Goal: Task Accomplishment & Management: Manage account settings

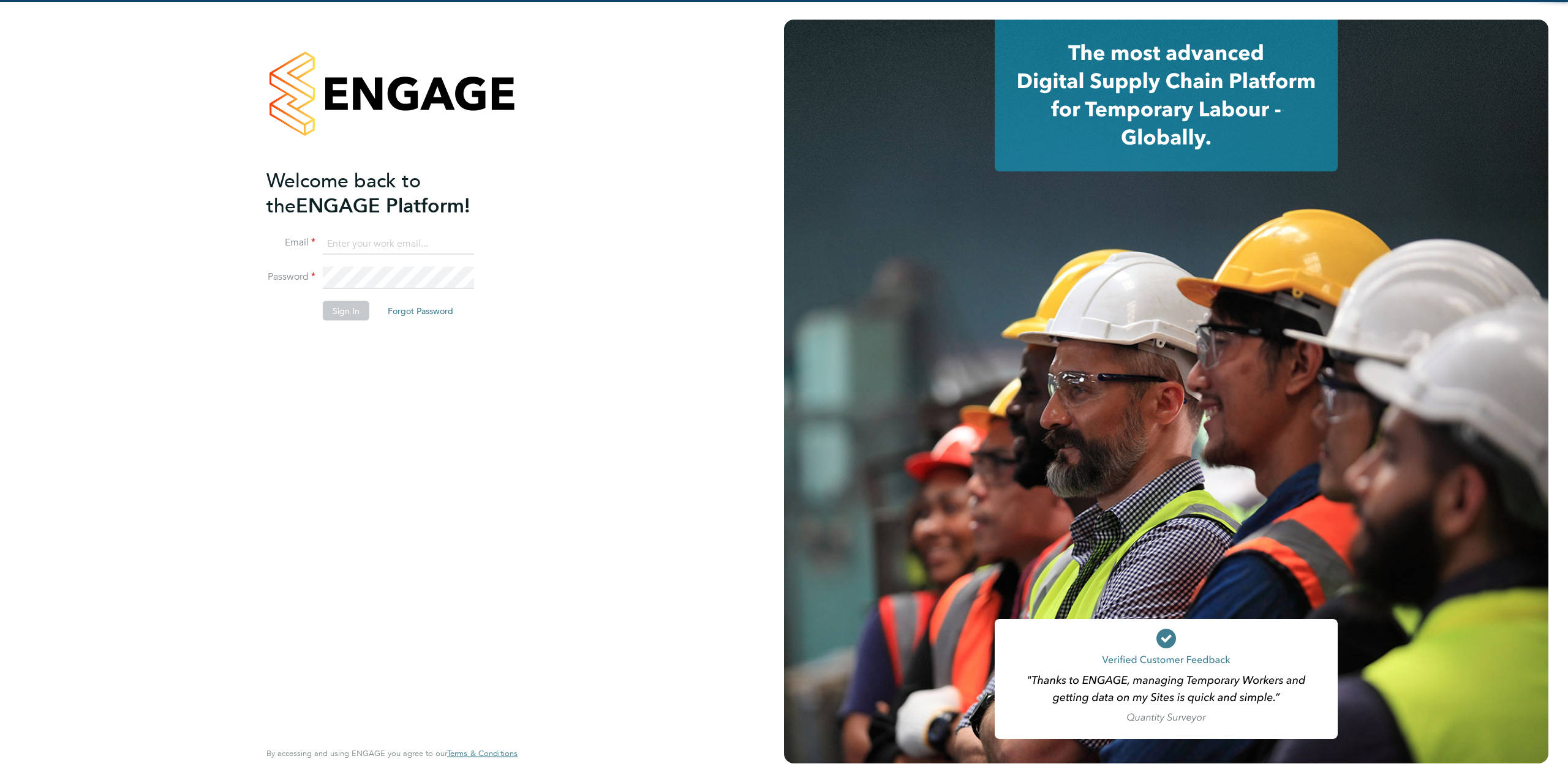
click at [357, 251] on input at bounding box center [398, 243] width 151 height 22
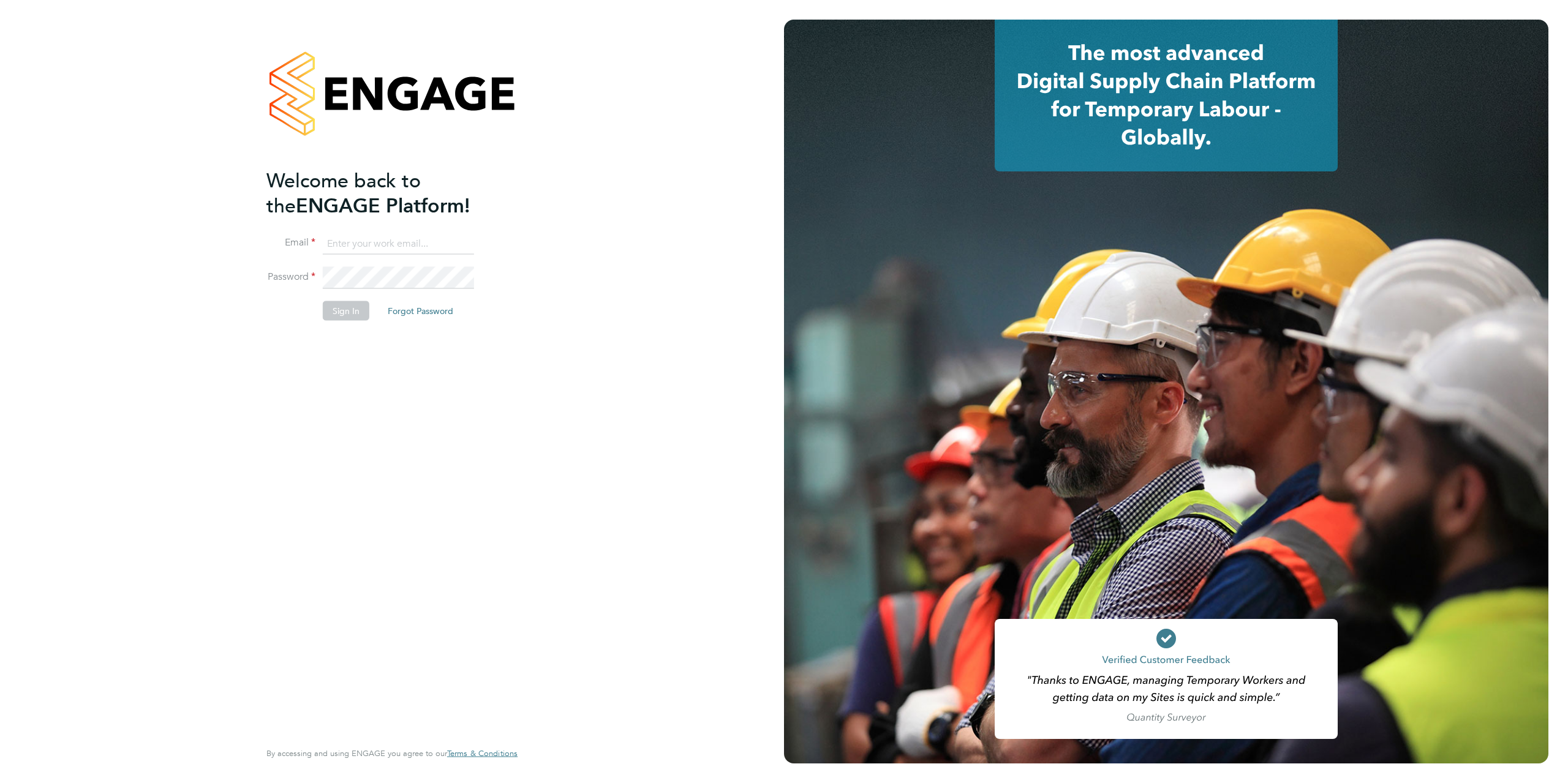
type input "paul.willson@bgis.com"
click at [355, 317] on button "Sign In" at bounding box center [346, 310] width 47 height 20
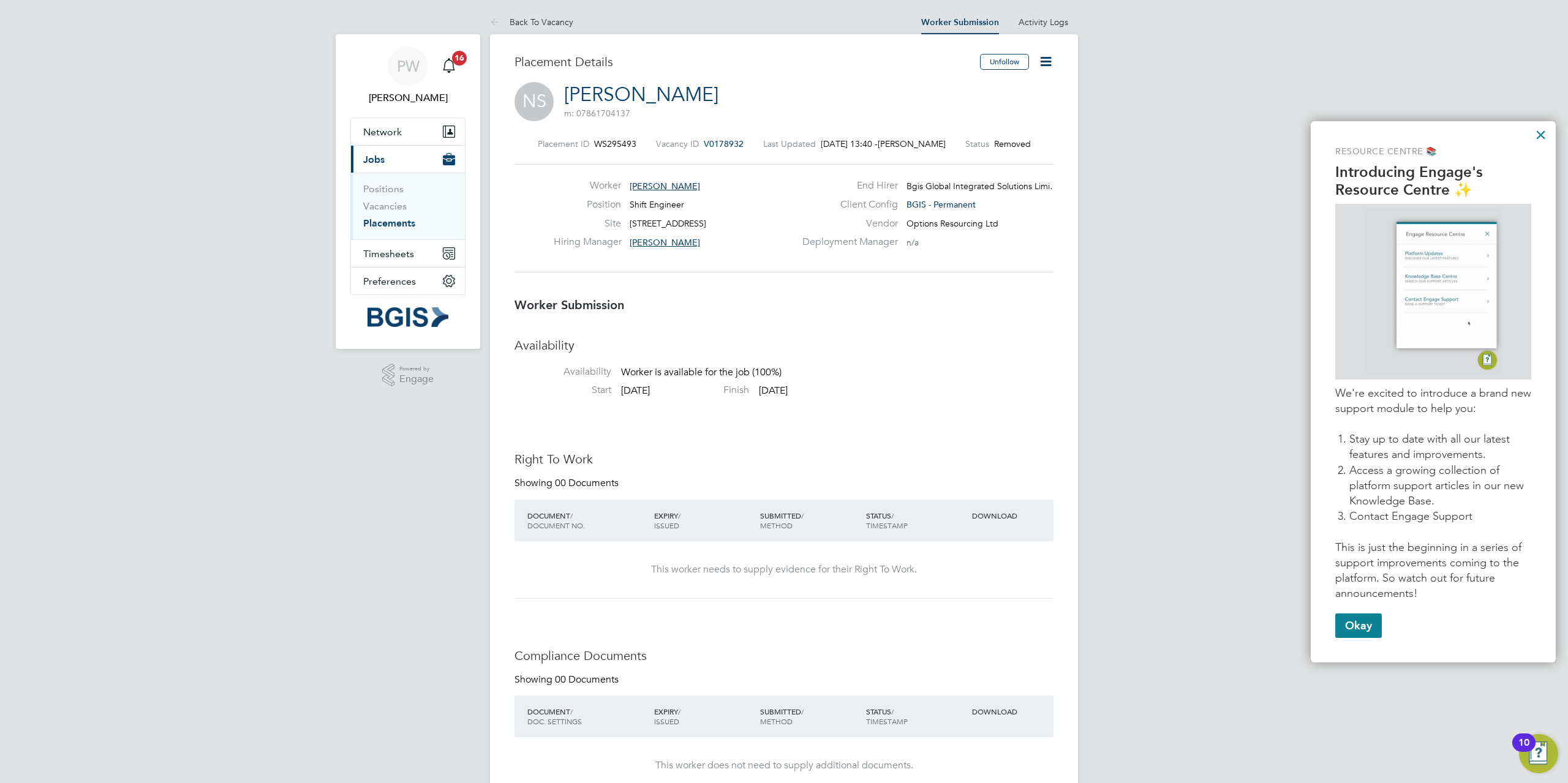
click at [384, 222] on link "Placements" at bounding box center [389, 223] width 52 height 12
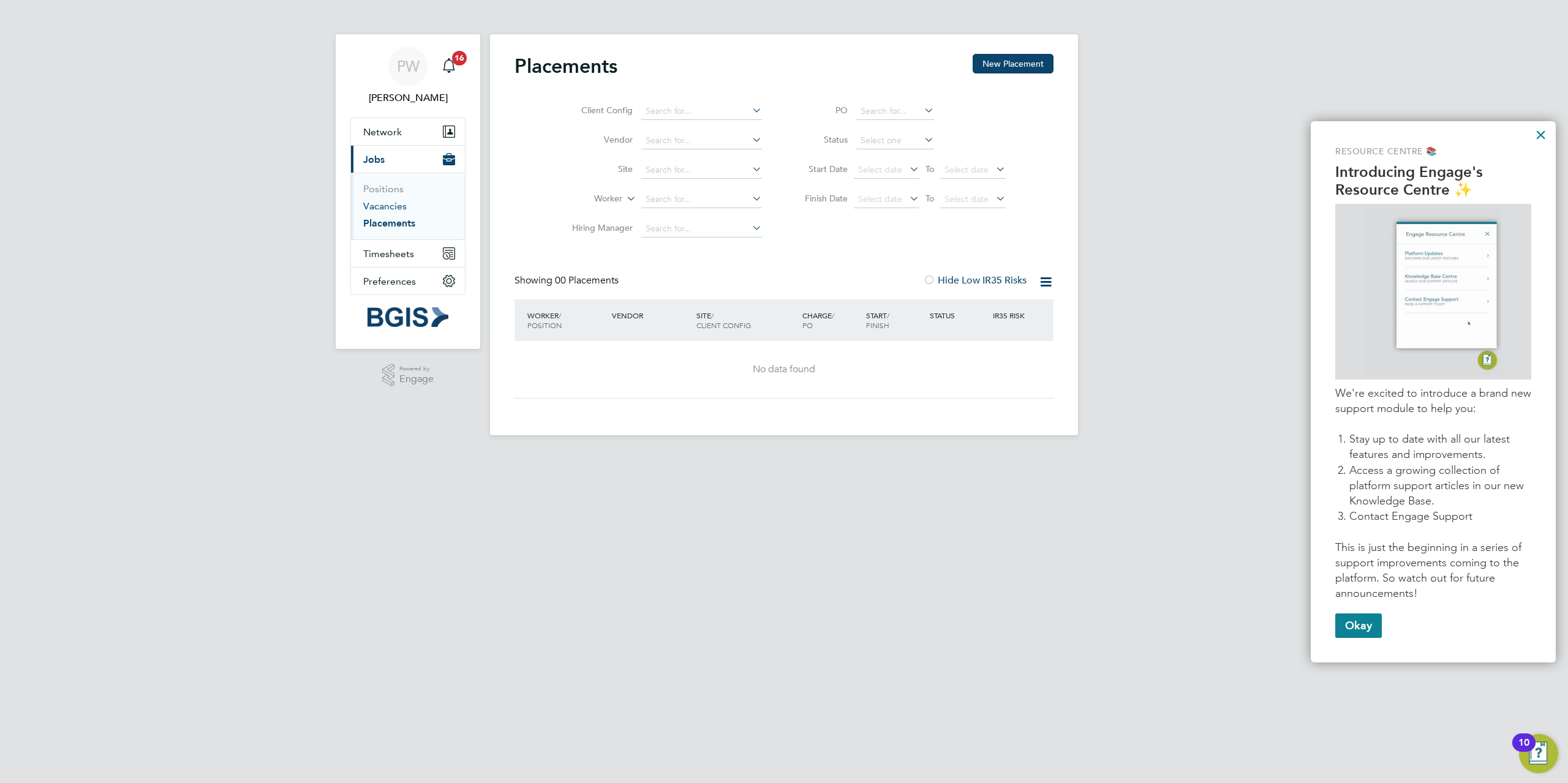
click at [399, 204] on link "Vacancies" at bounding box center [385, 205] width 43 height 12
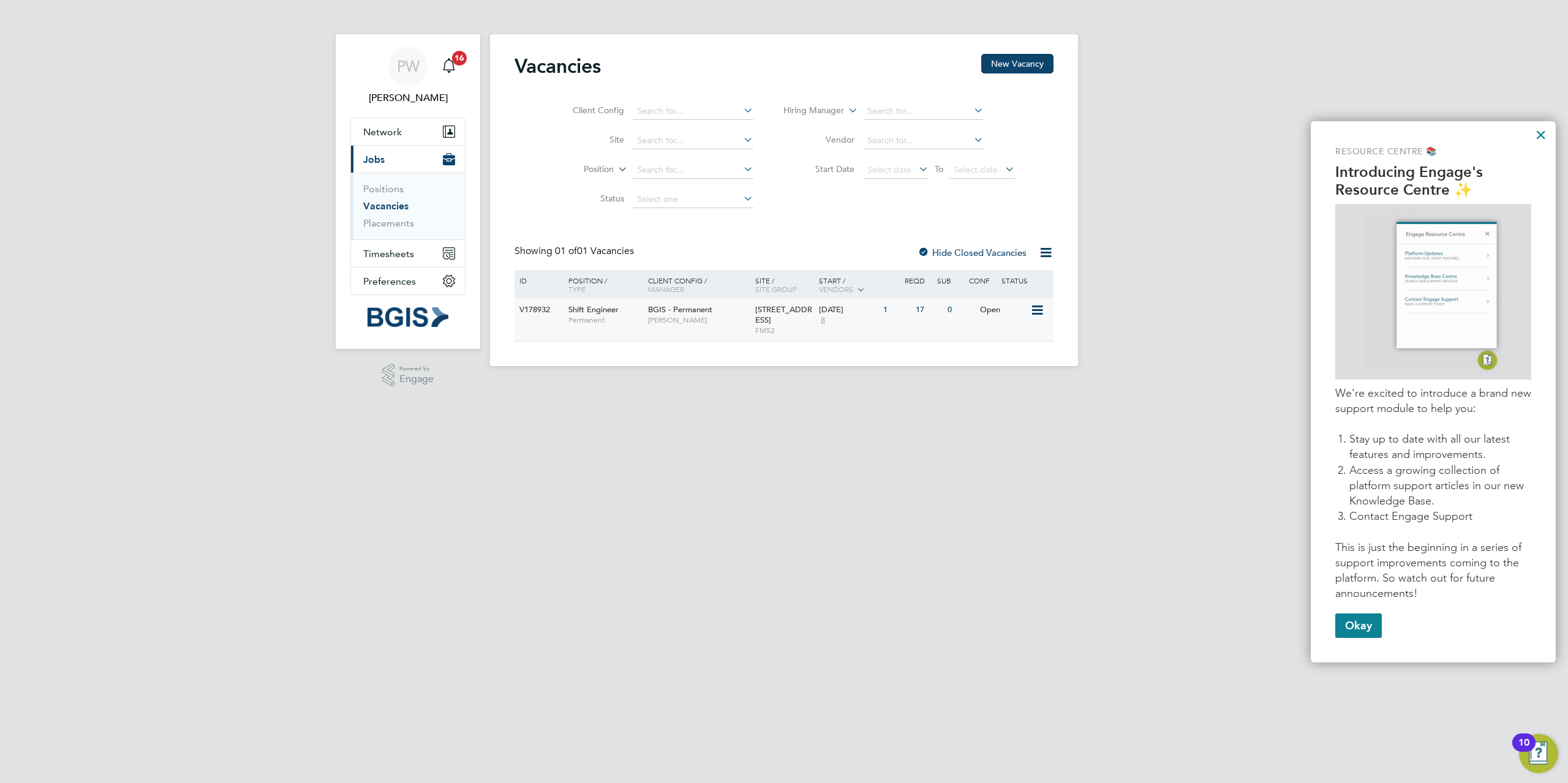
click at [1038, 307] on icon at bounding box center [1036, 310] width 12 height 15
click at [1011, 373] on li "Update Status" at bounding box center [1006, 372] width 71 height 17
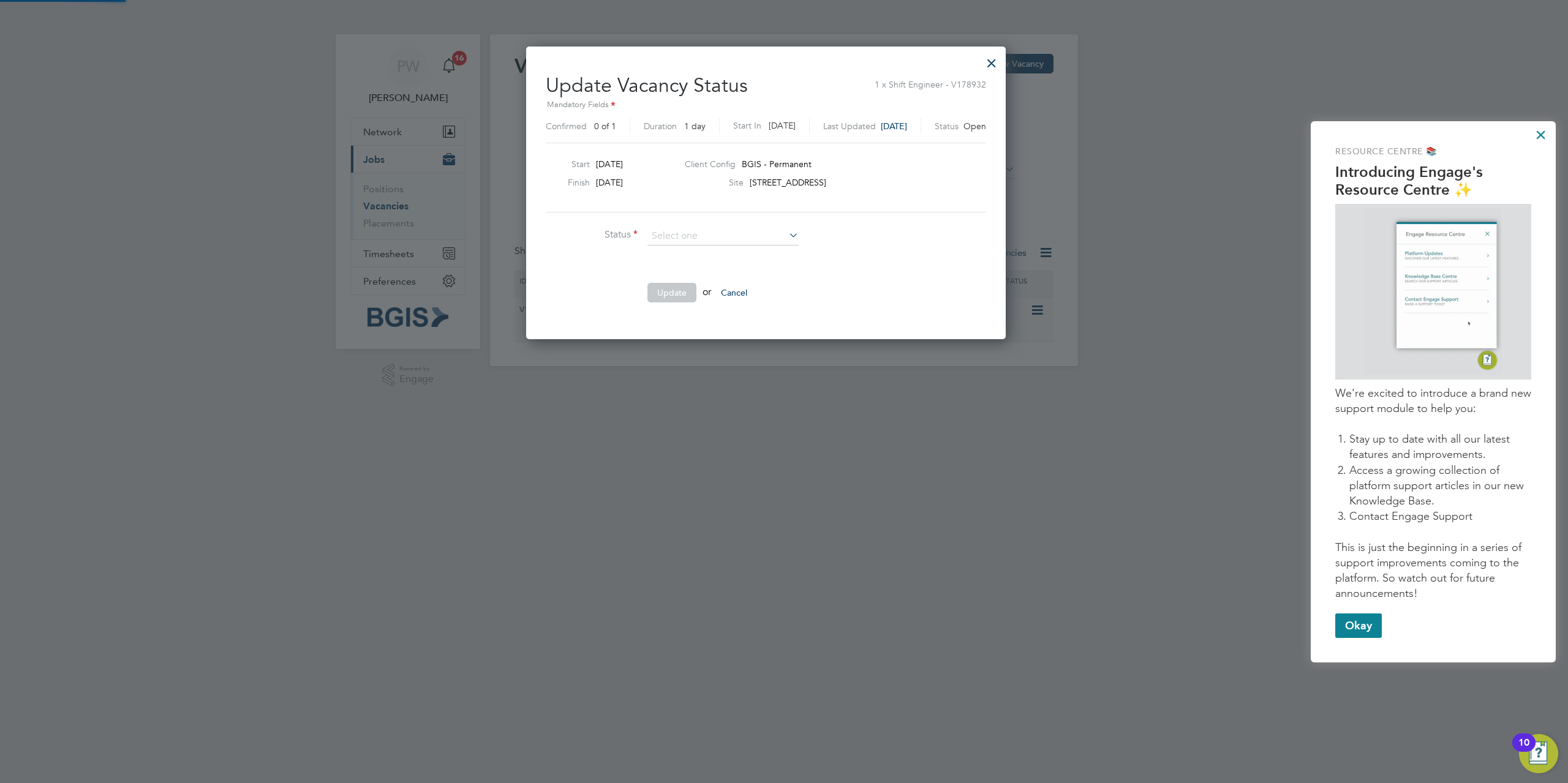
scroll to position [292, 515]
click at [923, 271] on ng-form "Status Comment Update or Cancel" at bounding box center [766, 270] width 440 height 87
click at [710, 235] on input at bounding box center [722, 236] width 151 height 18
click at [986, 289] on ng-form "Status Comment Update or Cancel" at bounding box center [766, 270] width 440 height 87
click at [1002, 61] on div at bounding box center [992, 60] width 22 height 22
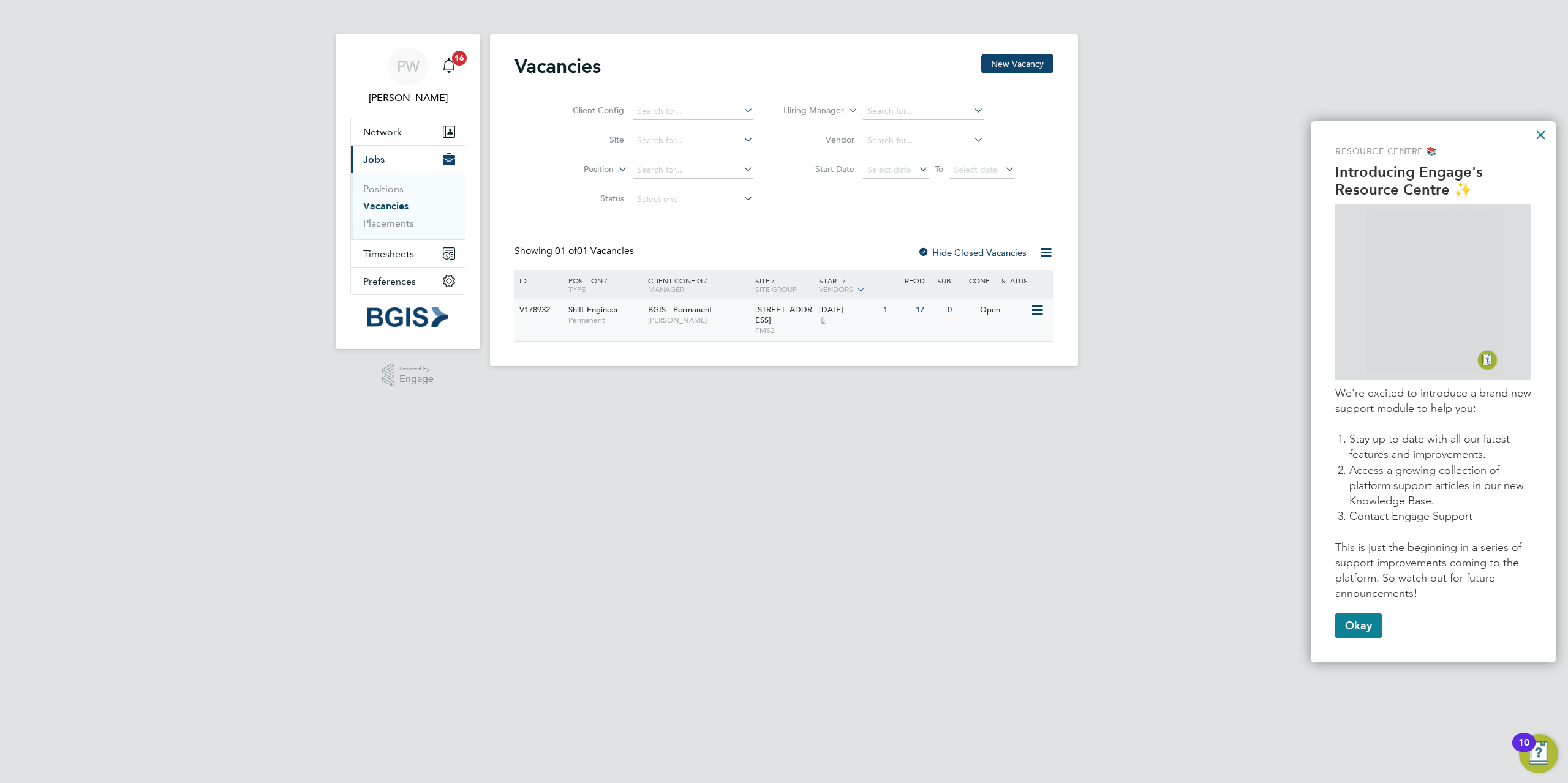
click at [920, 309] on div "17" at bounding box center [928, 310] width 32 height 22
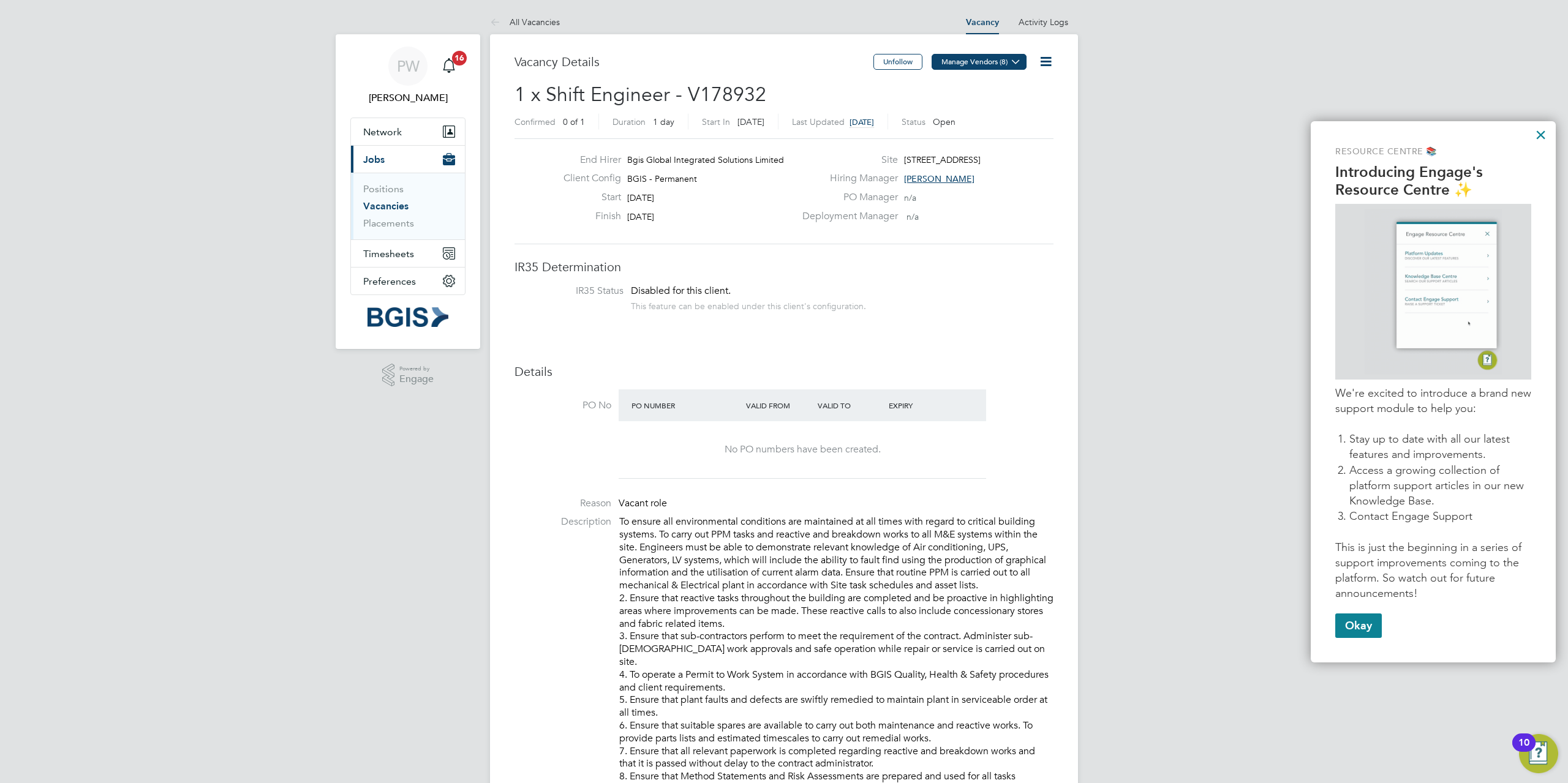
click at [1005, 58] on button "Manage Vendors (8)" at bounding box center [979, 61] width 95 height 16
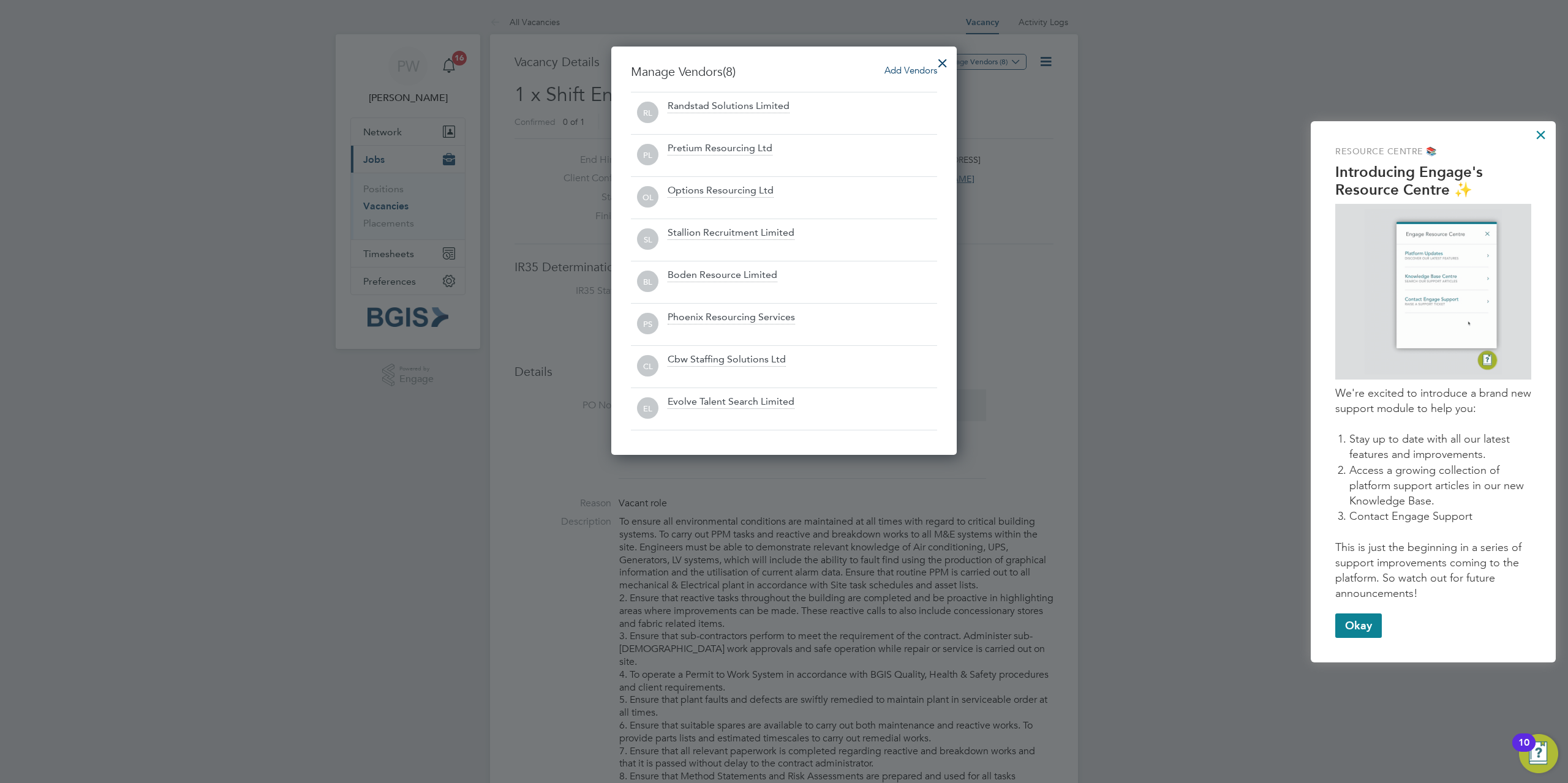
click at [938, 57] on div at bounding box center [942, 60] width 22 height 22
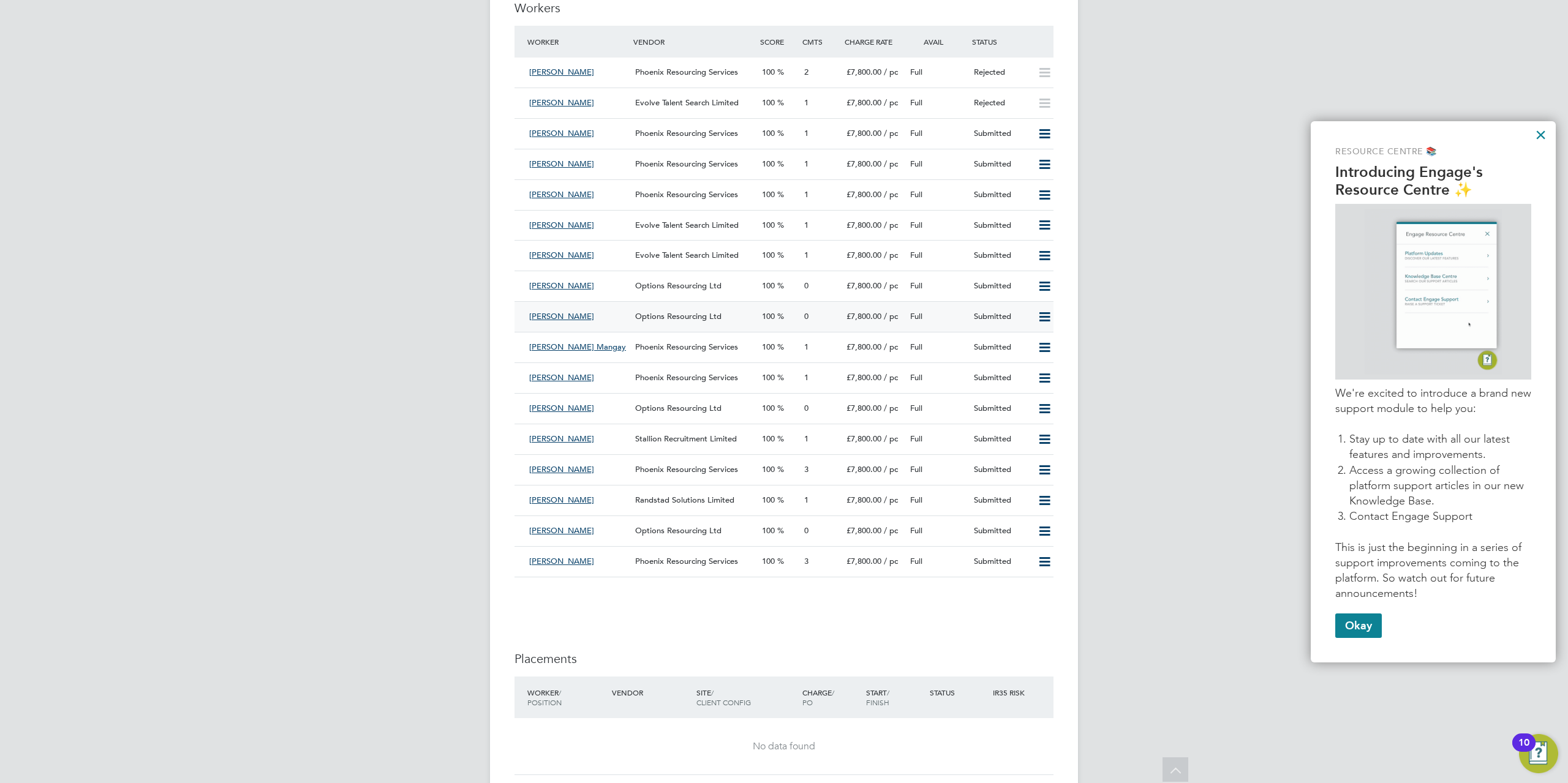
click at [1044, 319] on icon at bounding box center [1044, 317] width 16 height 9
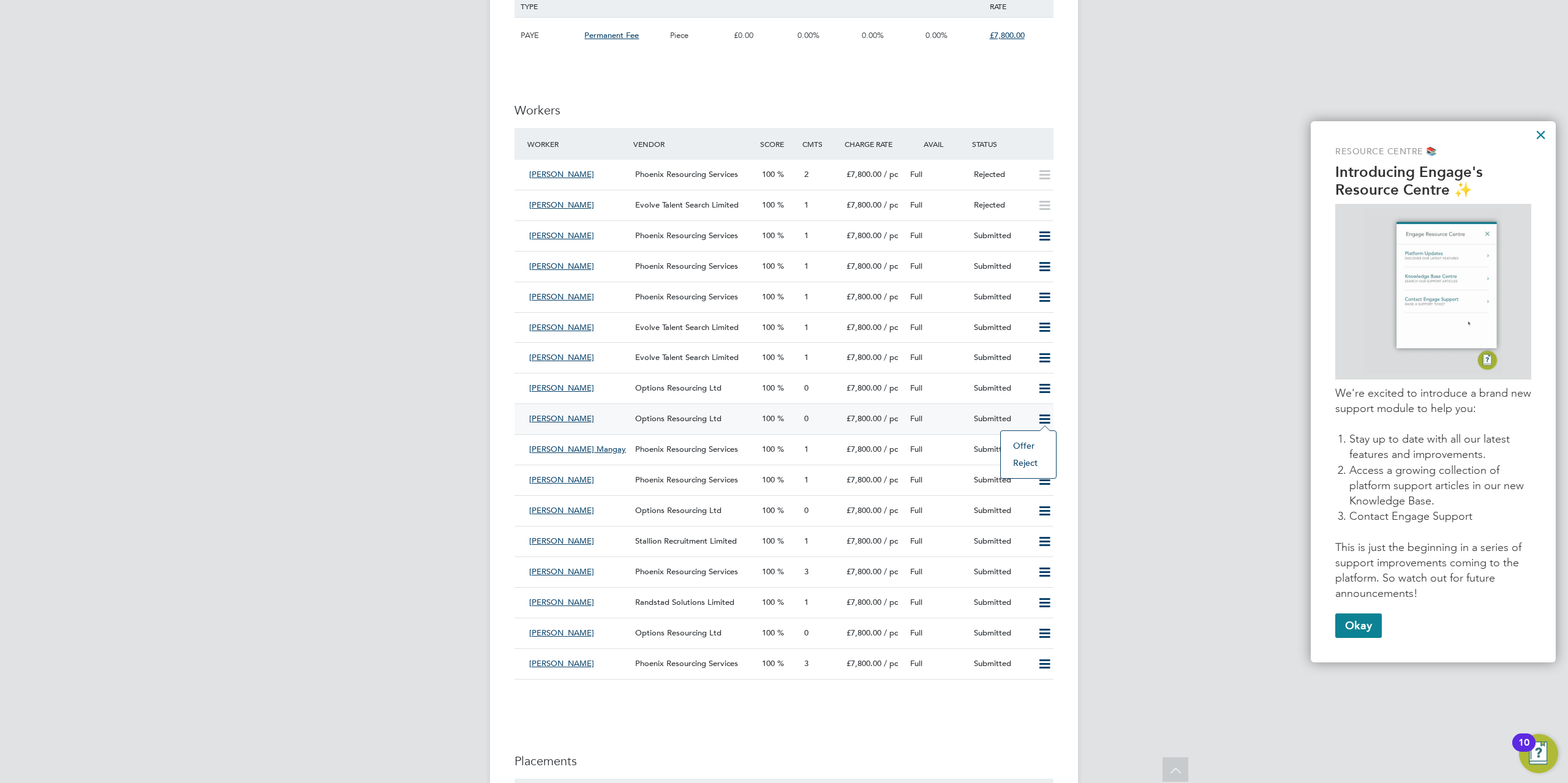
click at [1036, 465] on li "Reject" at bounding box center [1027, 462] width 43 height 17
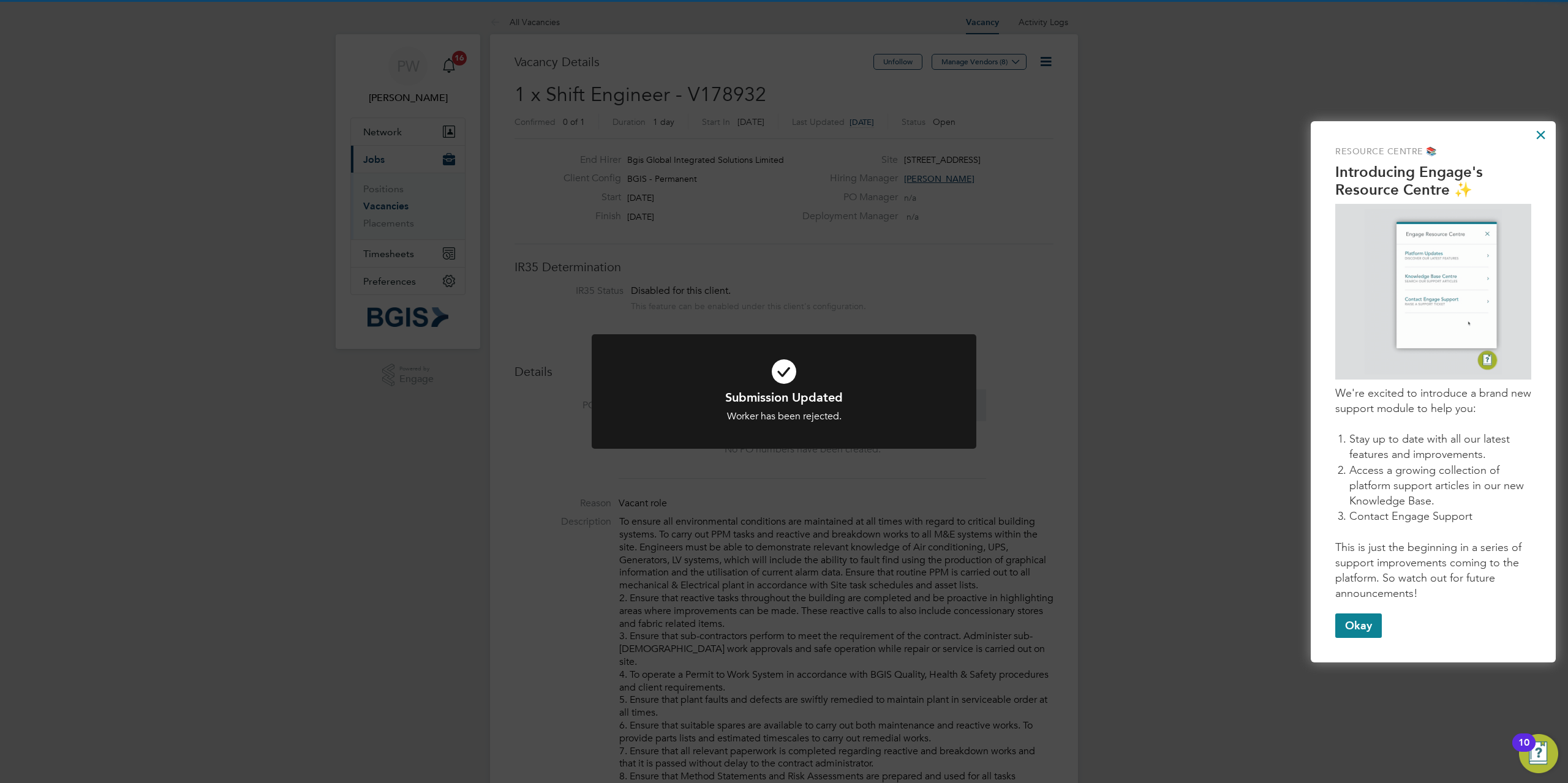
click at [642, 486] on div "Submission Updated Worker has been rejected. Cancel Okay" at bounding box center [784, 391] width 1568 height 783
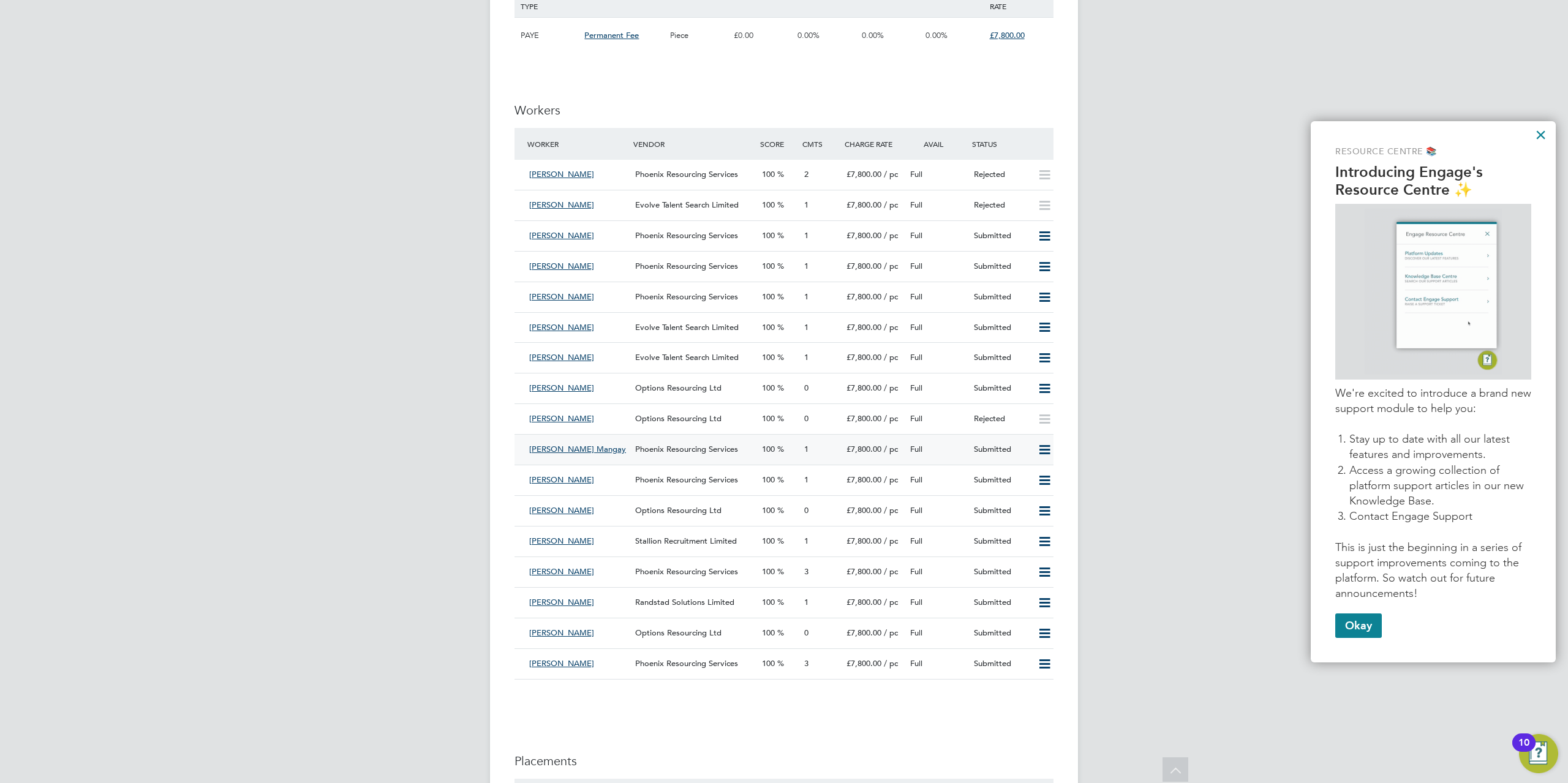
click at [1044, 448] on icon at bounding box center [1044, 449] width 16 height 9
click at [1019, 494] on li "Reject" at bounding box center [1027, 493] width 43 height 17
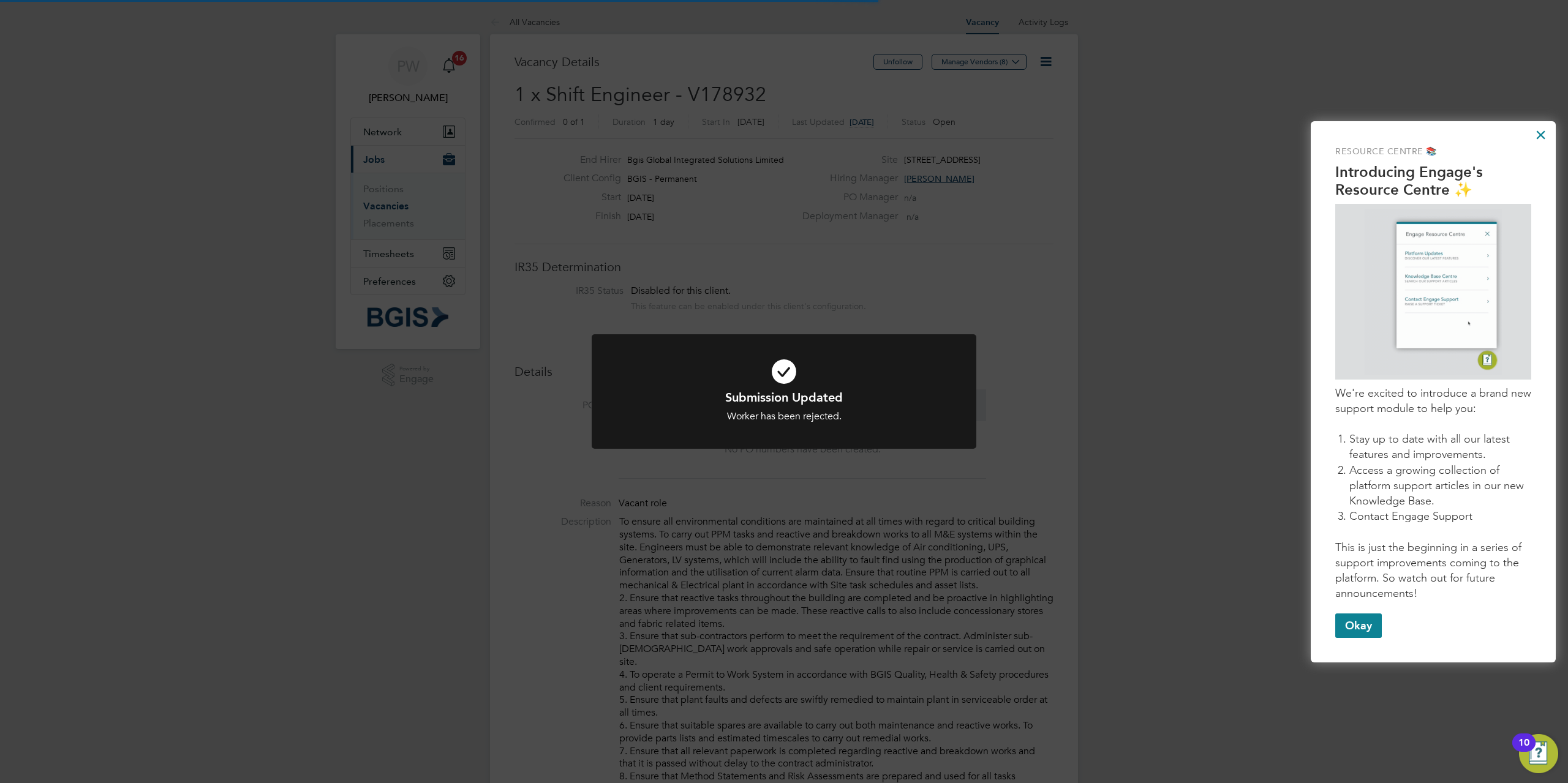
drag, startPoint x: 780, startPoint y: 527, endPoint x: 802, endPoint y: 526, distance: 22.0
click at [781, 527] on div "Submission Updated Worker has been rejected. Cancel Okay" at bounding box center [784, 391] width 1568 height 783
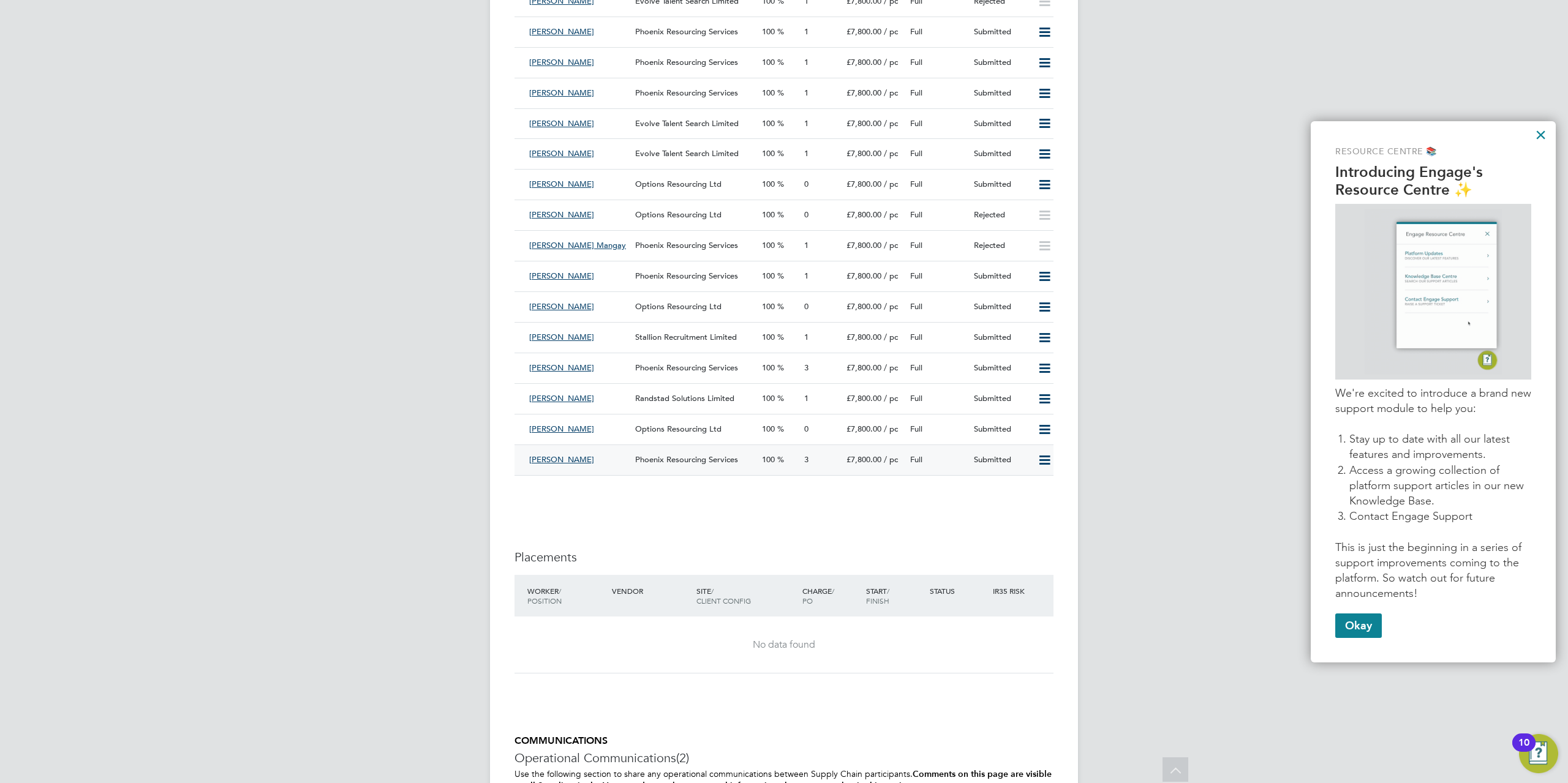
click at [1039, 459] on icon at bounding box center [1044, 460] width 16 height 9
click at [871, 495] on li at bounding box center [783, 494] width 539 height 12
click at [1051, 460] on icon at bounding box center [1044, 460] width 16 height 9
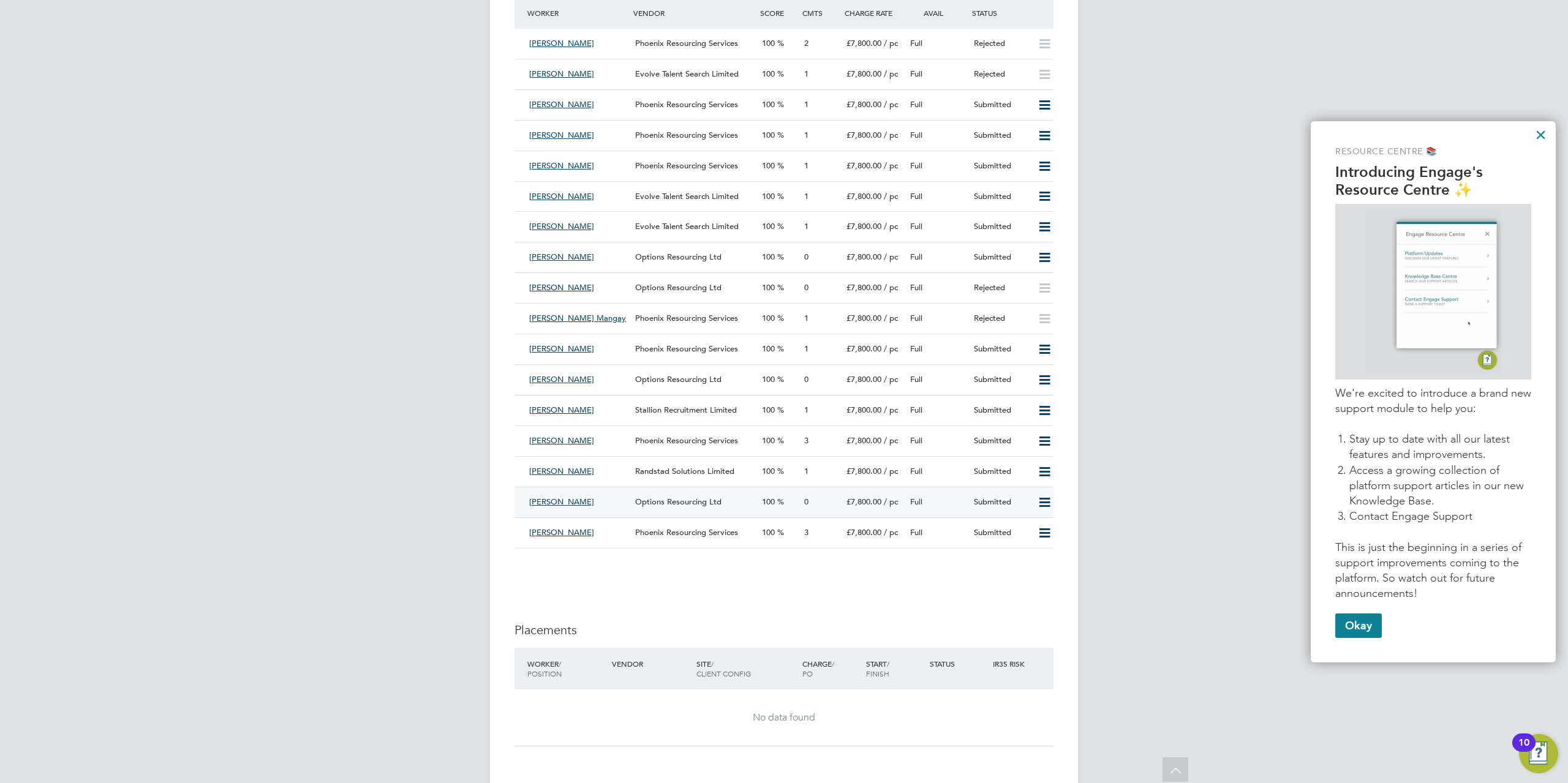
scroll to position [1632, 0]
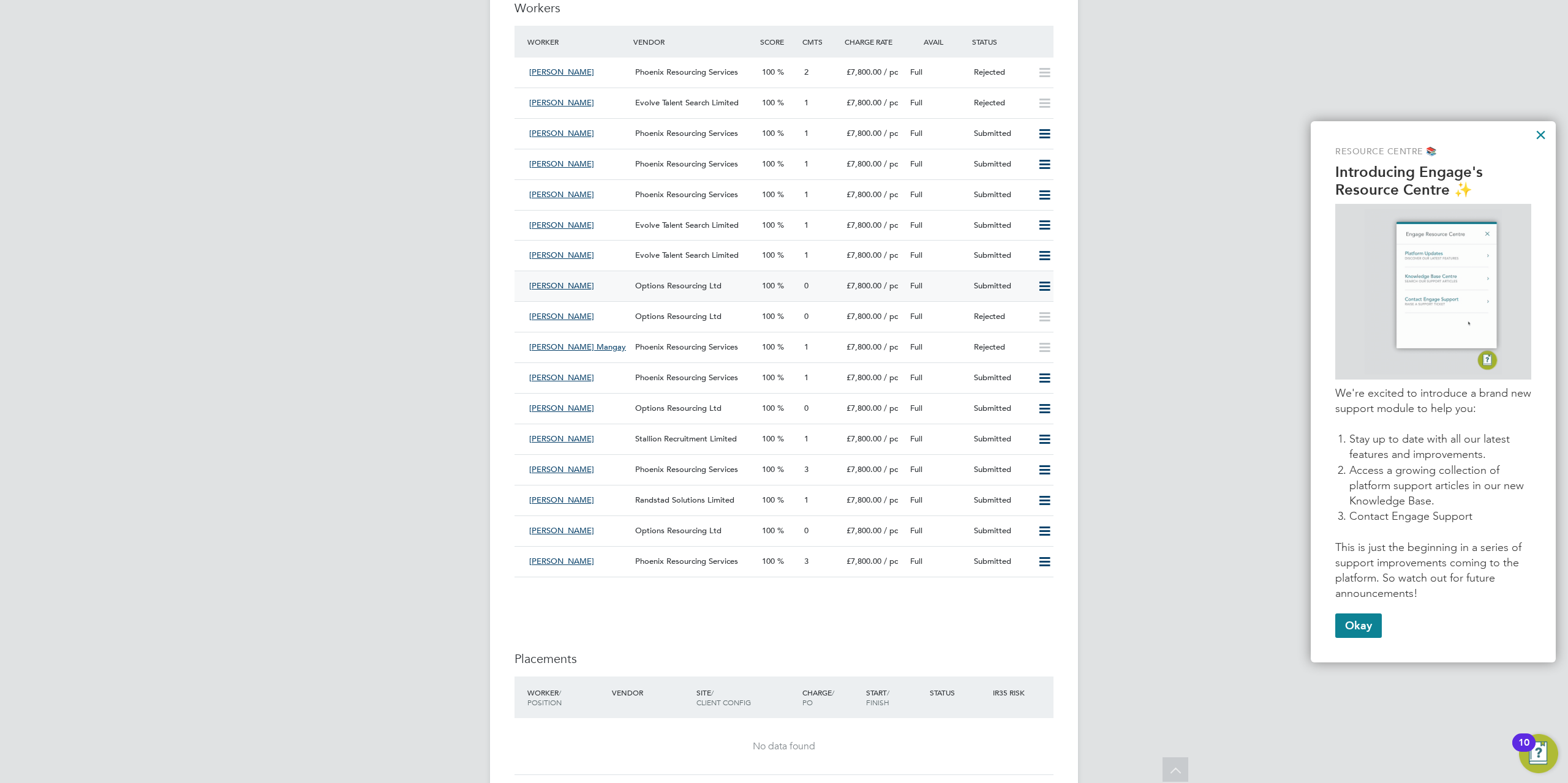
click at [549, 286] on span "[PERSON_NAME]" at bounding box center [562, 285] width 65 height 10
click at [1007, 288] on div "Submitted" at bounding box center [1000, 286] width 64 height 20
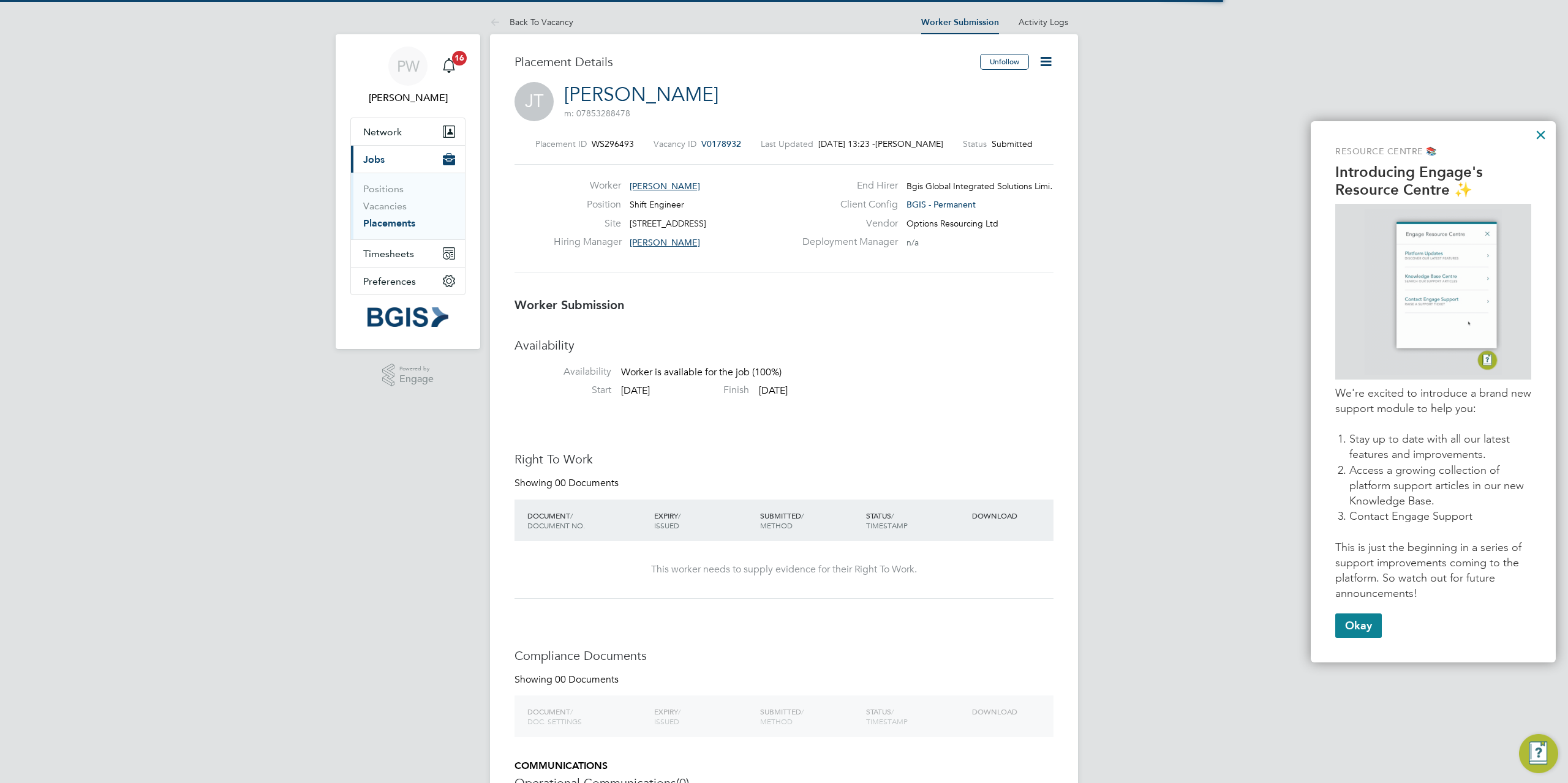
scroll to position [6, 6]
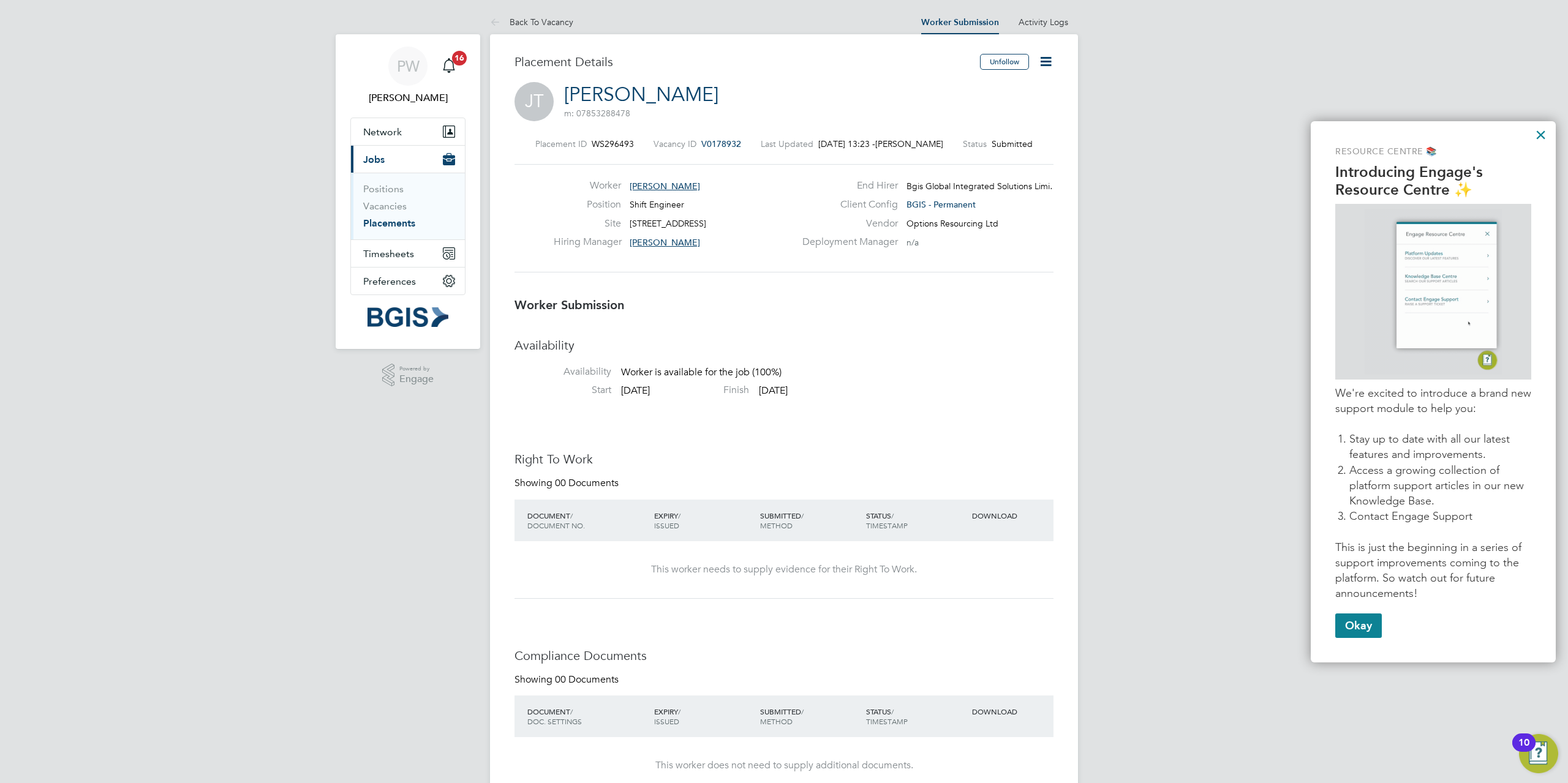
click at [1038, 57] on icon at bounding box center [1046, 61] width 16 height 16
click at [947, 128] on li "Reject" at bounding box center [994, 131] width 113 height 17
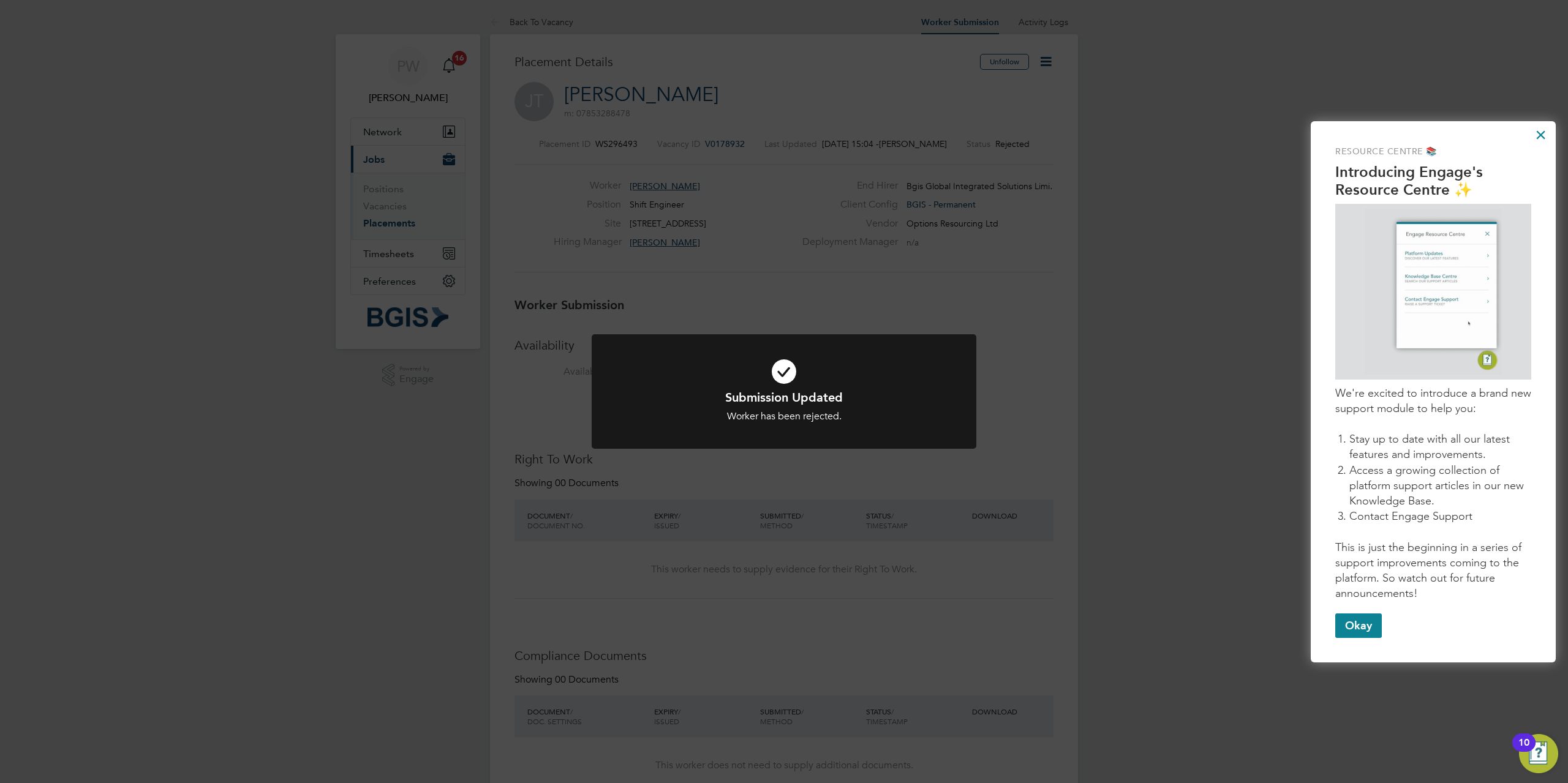
click at [1000, 519] on div "Submission Updated Worker has been rejected. Cancel Okay" at bounding box center [784, 391] width 1568 height 783
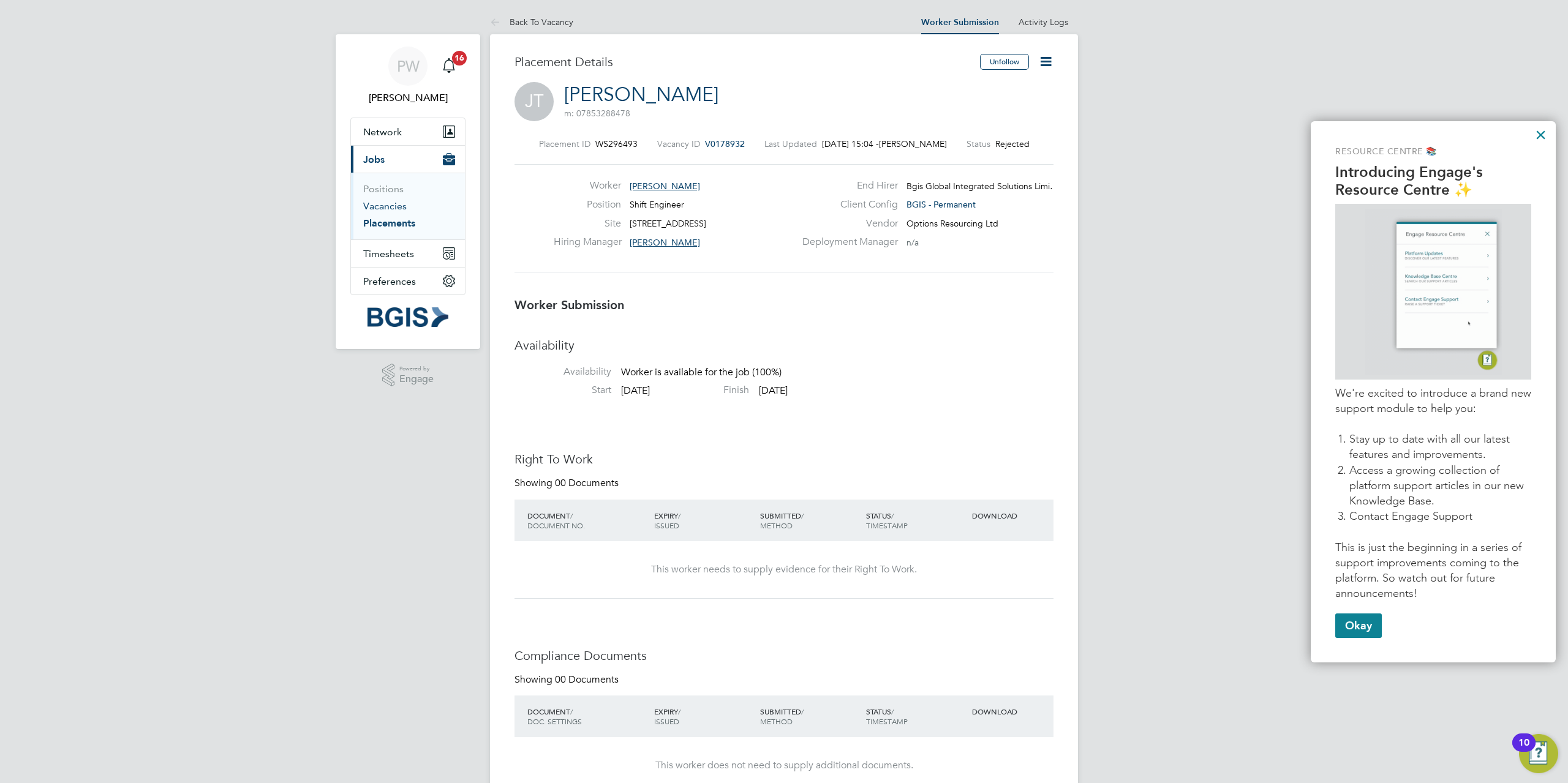
click at [380, 206] on link "Vacancies" at bounding box center [385, 205] width 43 height 12
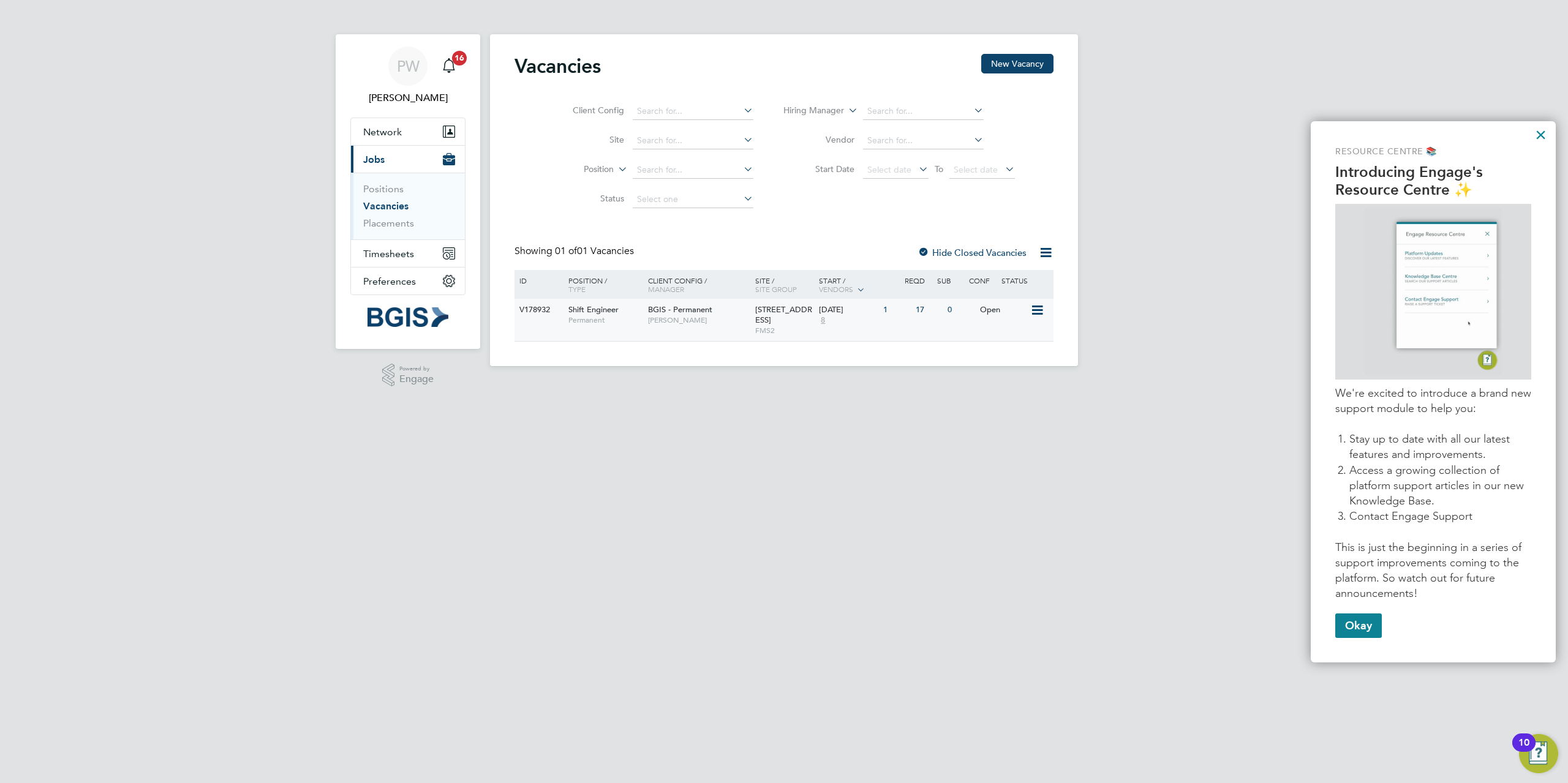
click at [922, 313] on div "17" at bounding box center [928, 310] width 32 height 22
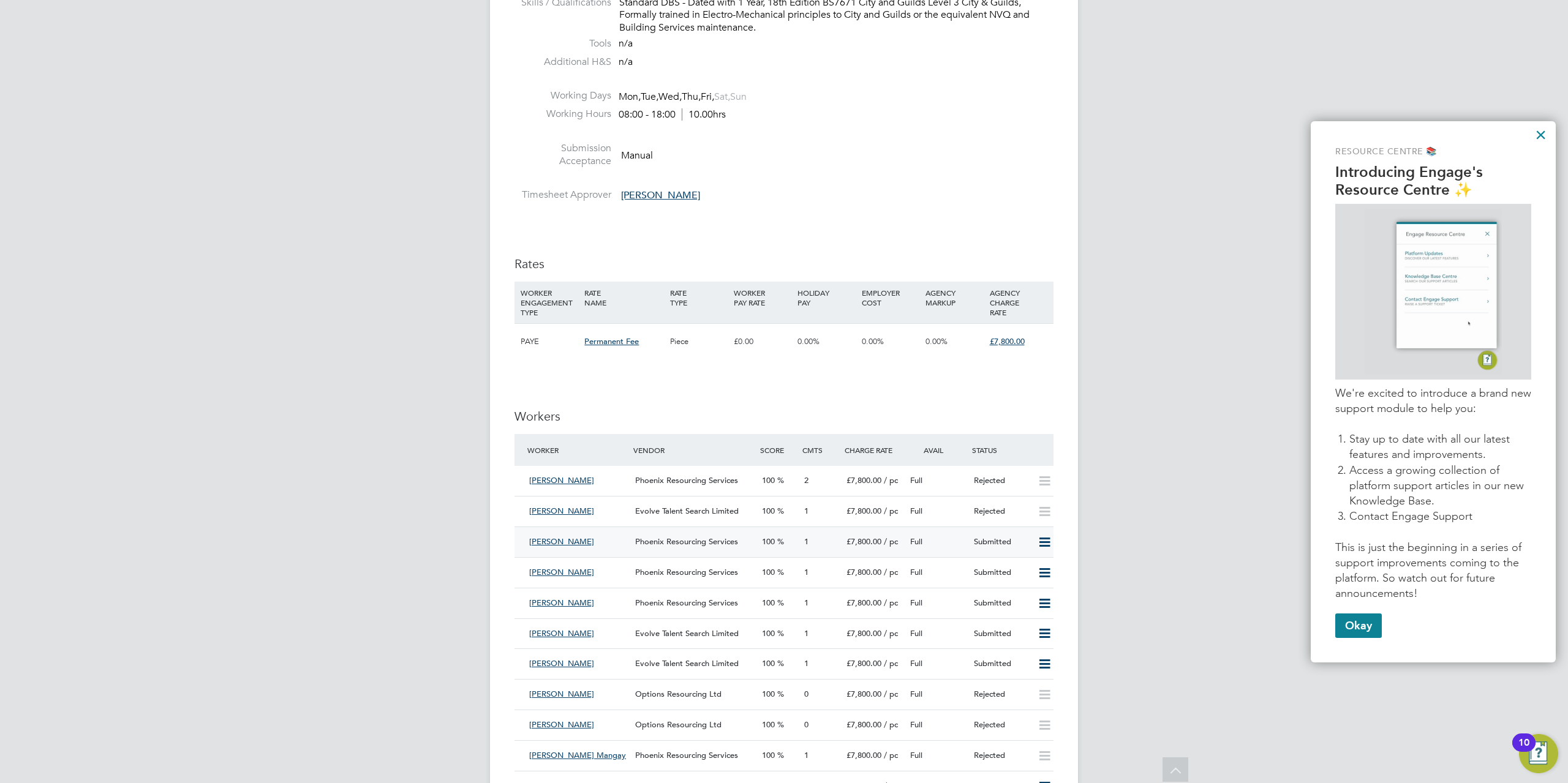
click at [565, 544] on span "[PERSON_NAME]" at bounding box center [562, 541] width 65 height 10
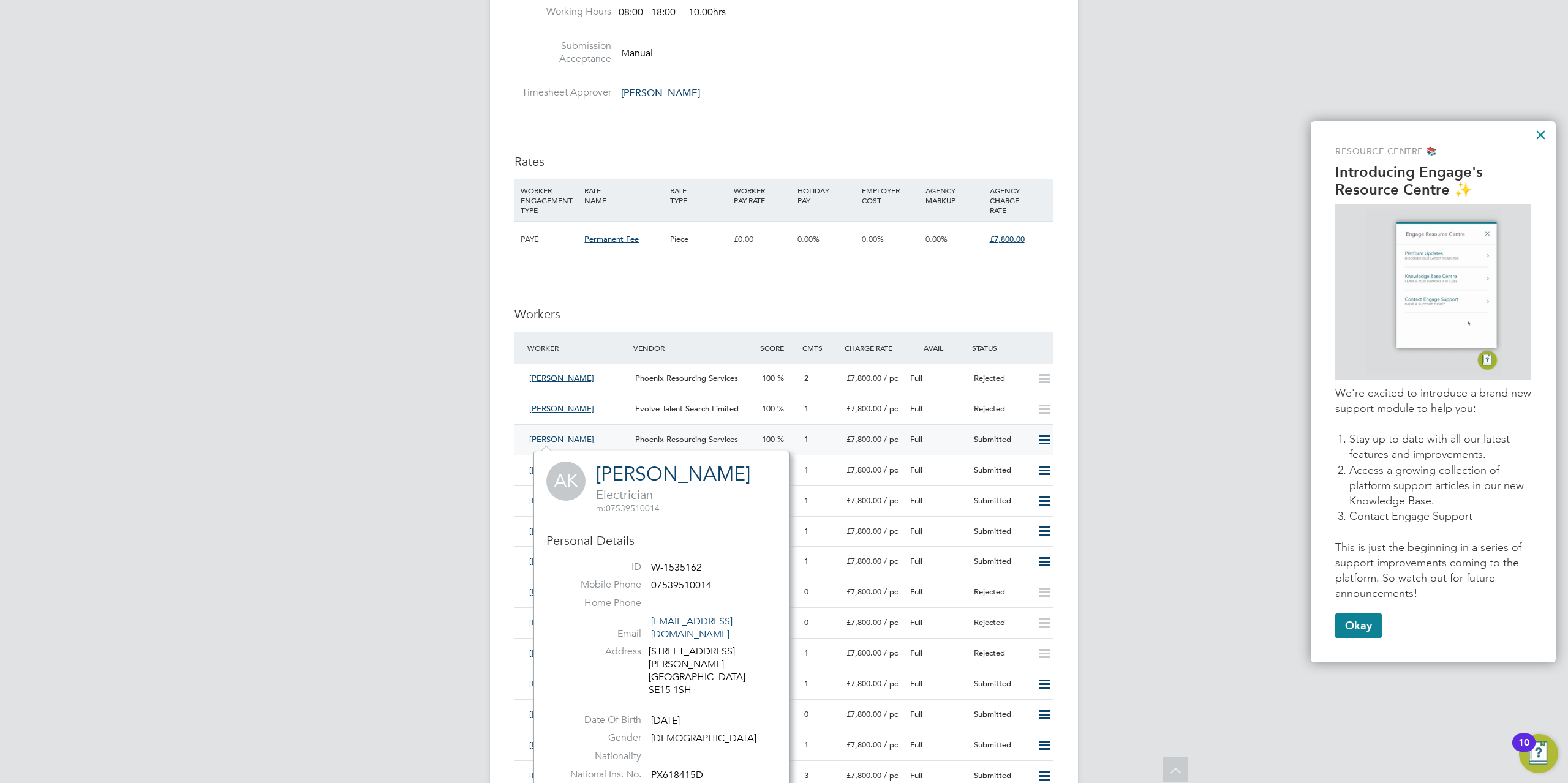
click at [1052, 439] on icon at bounding box center [1044, 440] width 16 height 9
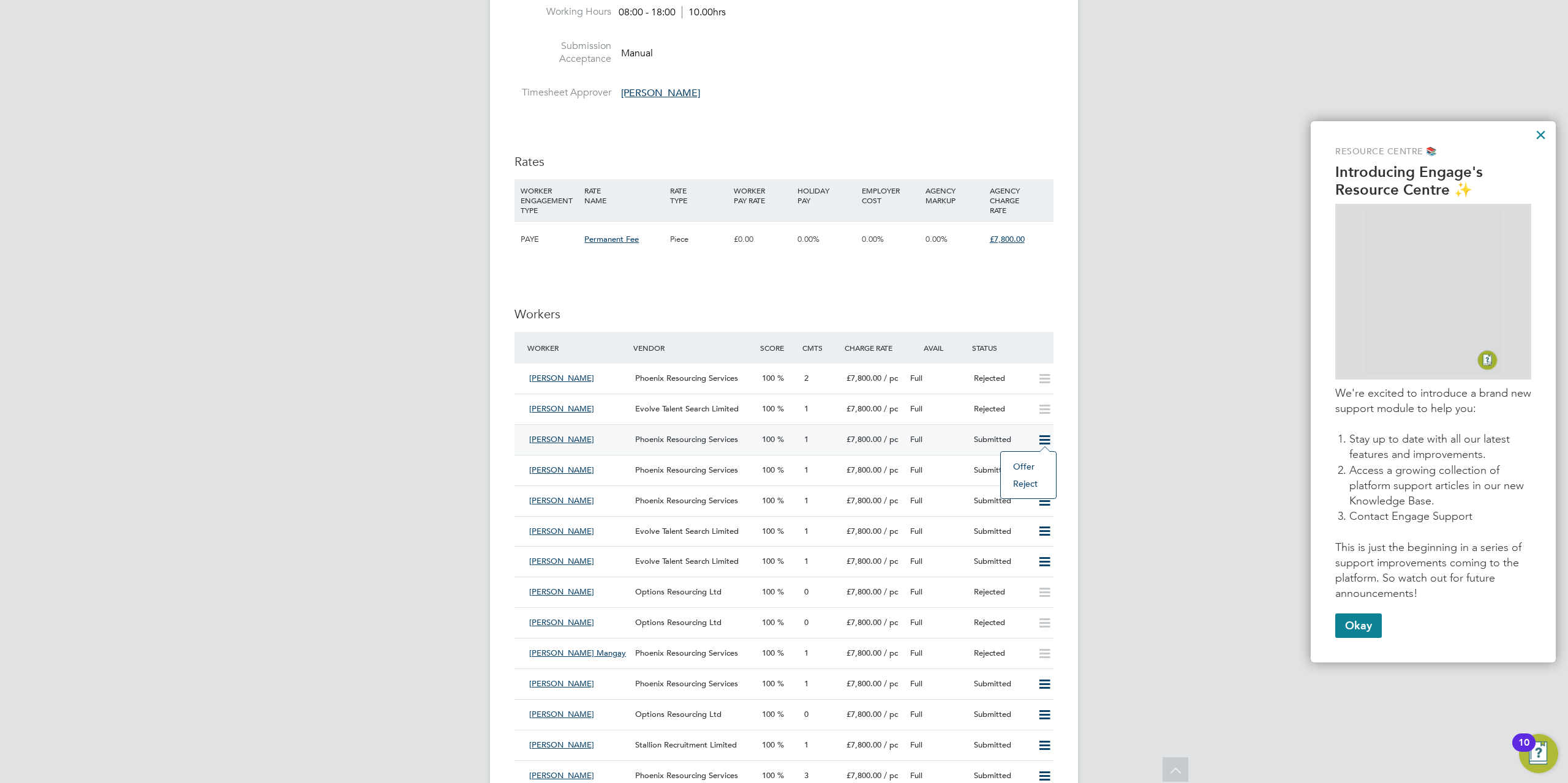
click at [622, 431] on div "[PERSON_NAME]" at bounding box center [577, 440] width 106 height 20
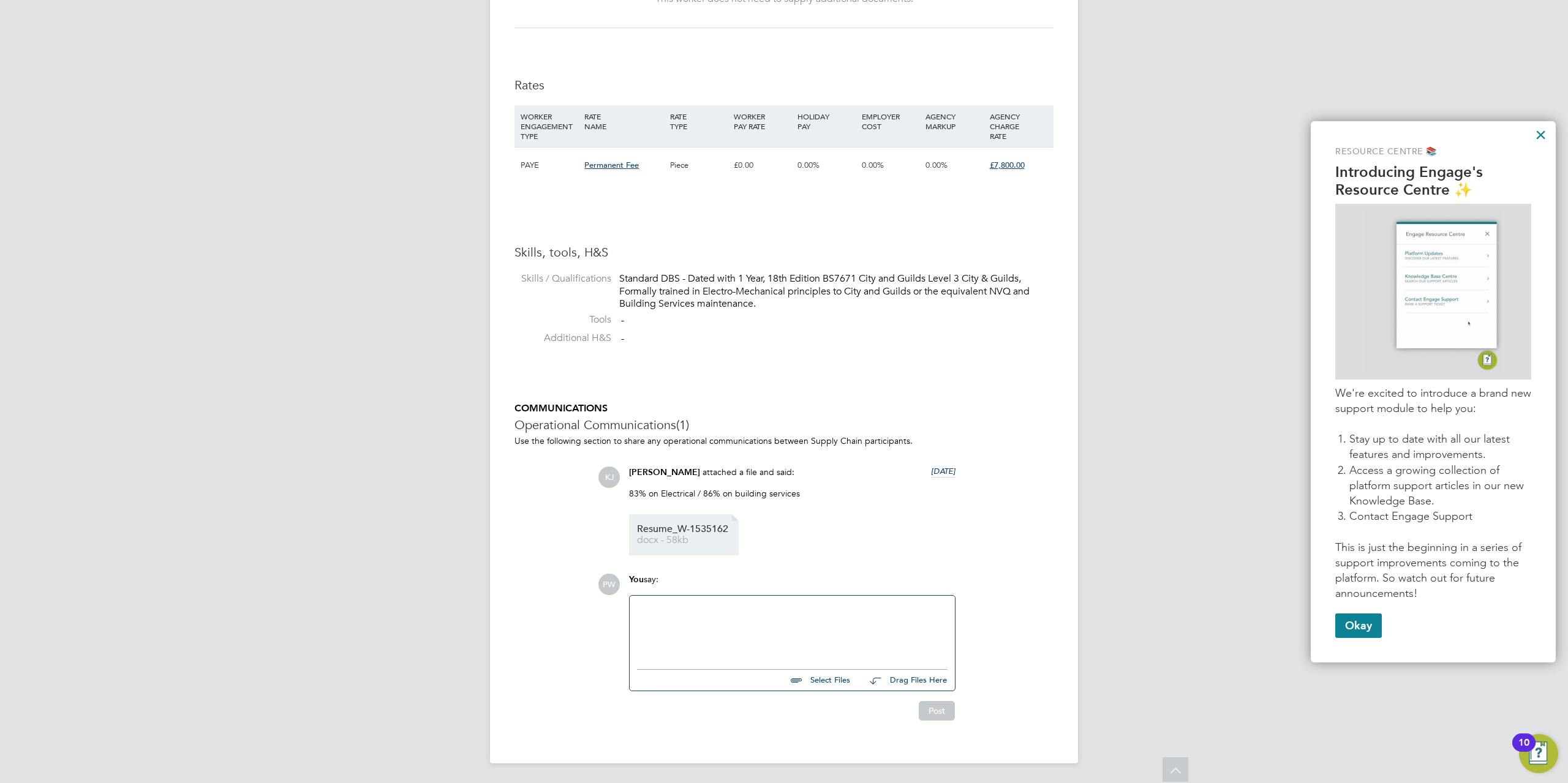
click at [705, 528] on span "Resume_W-1535162" at bounding box center [686, 529] width 98 height 9
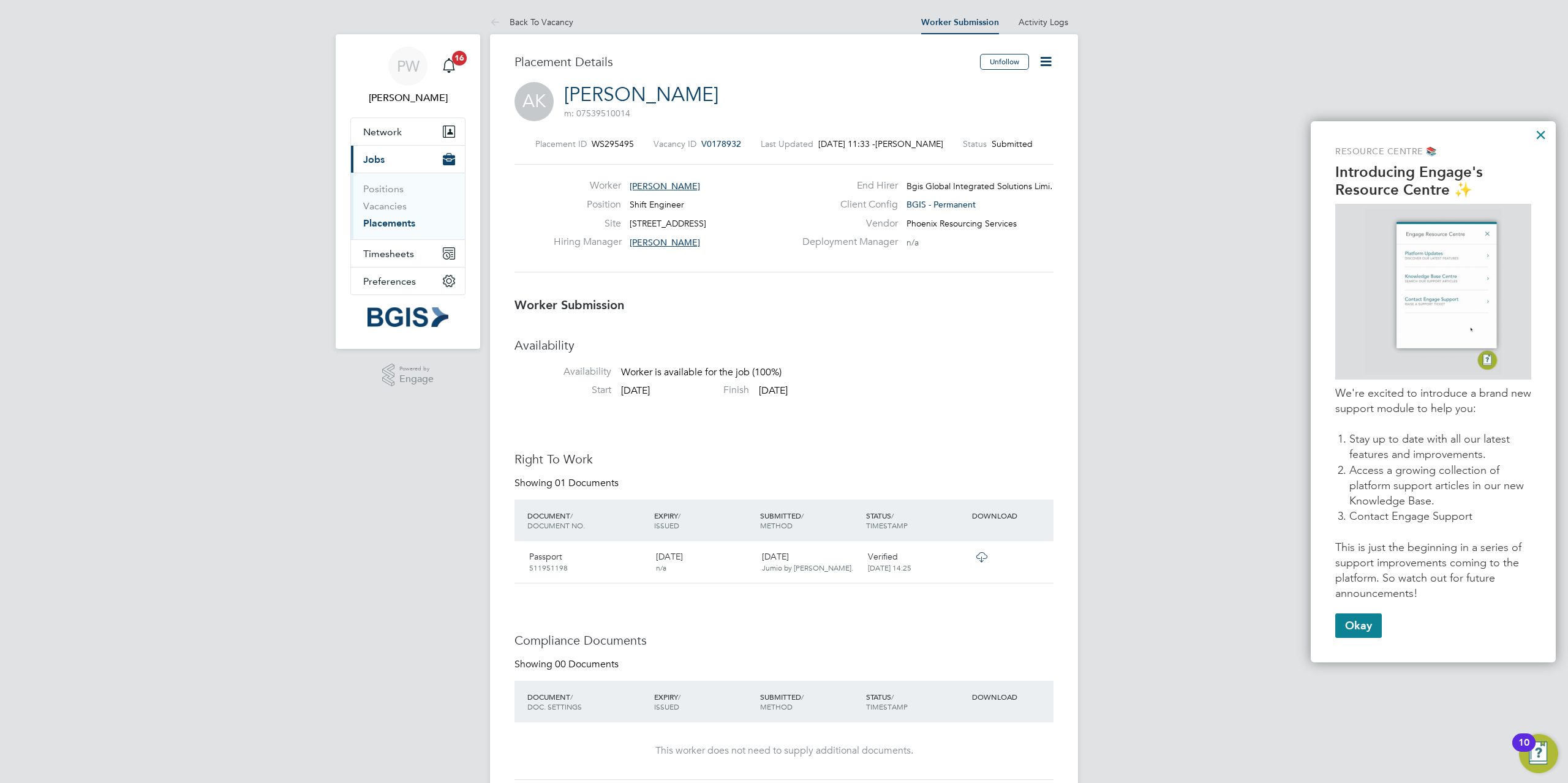
click at [1046, 61] on icon at bounding box center [1046, 61] width 16 height 16
click at [966, 133] on li "Reject" at bounding box center [994, 131] width 113 height 17
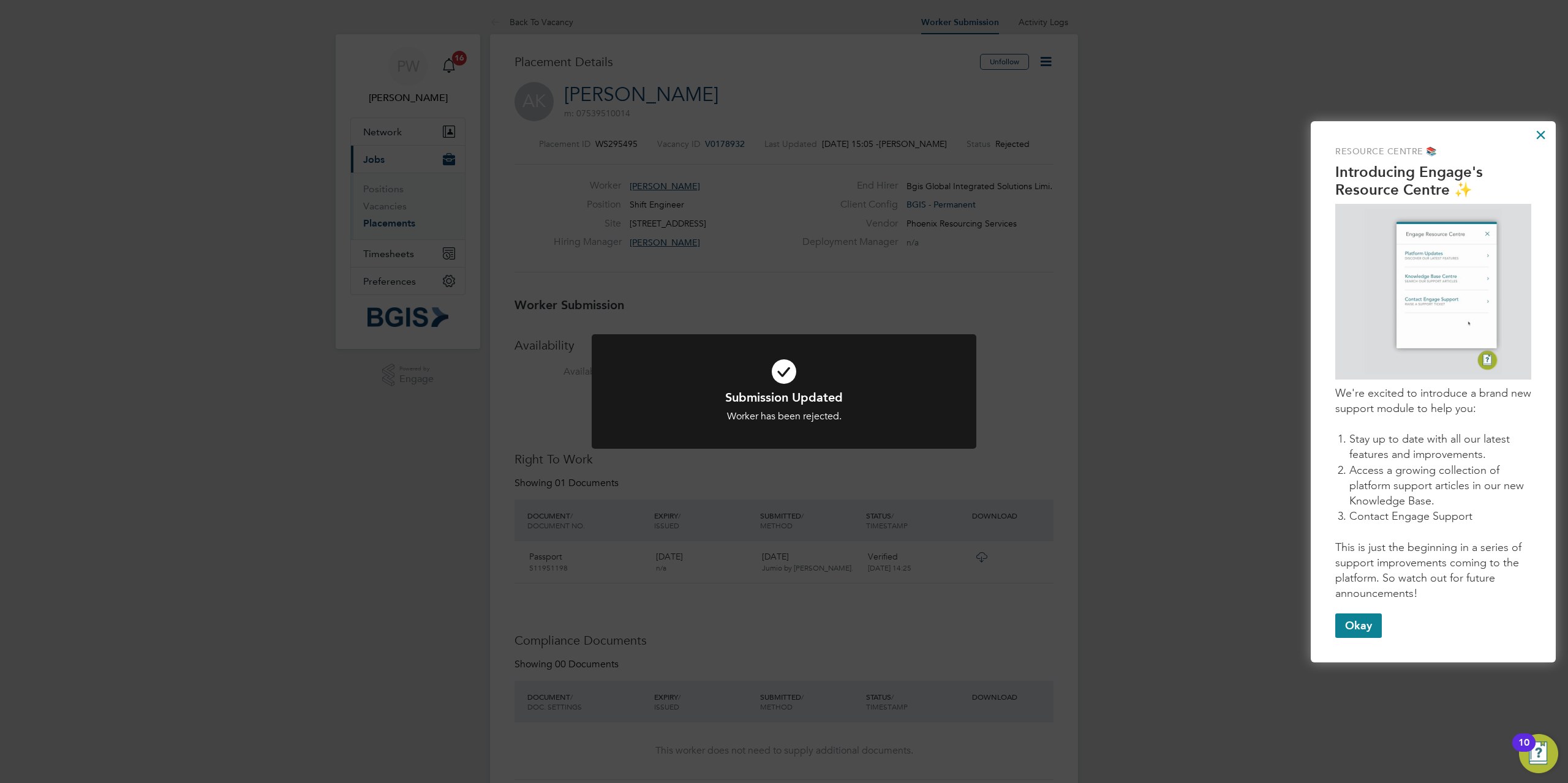
click at [1106, 329] on div "Submission Updated Worker has been rejected. Cancel Okay" at bounding box center [784, 391] width 1568 height 783
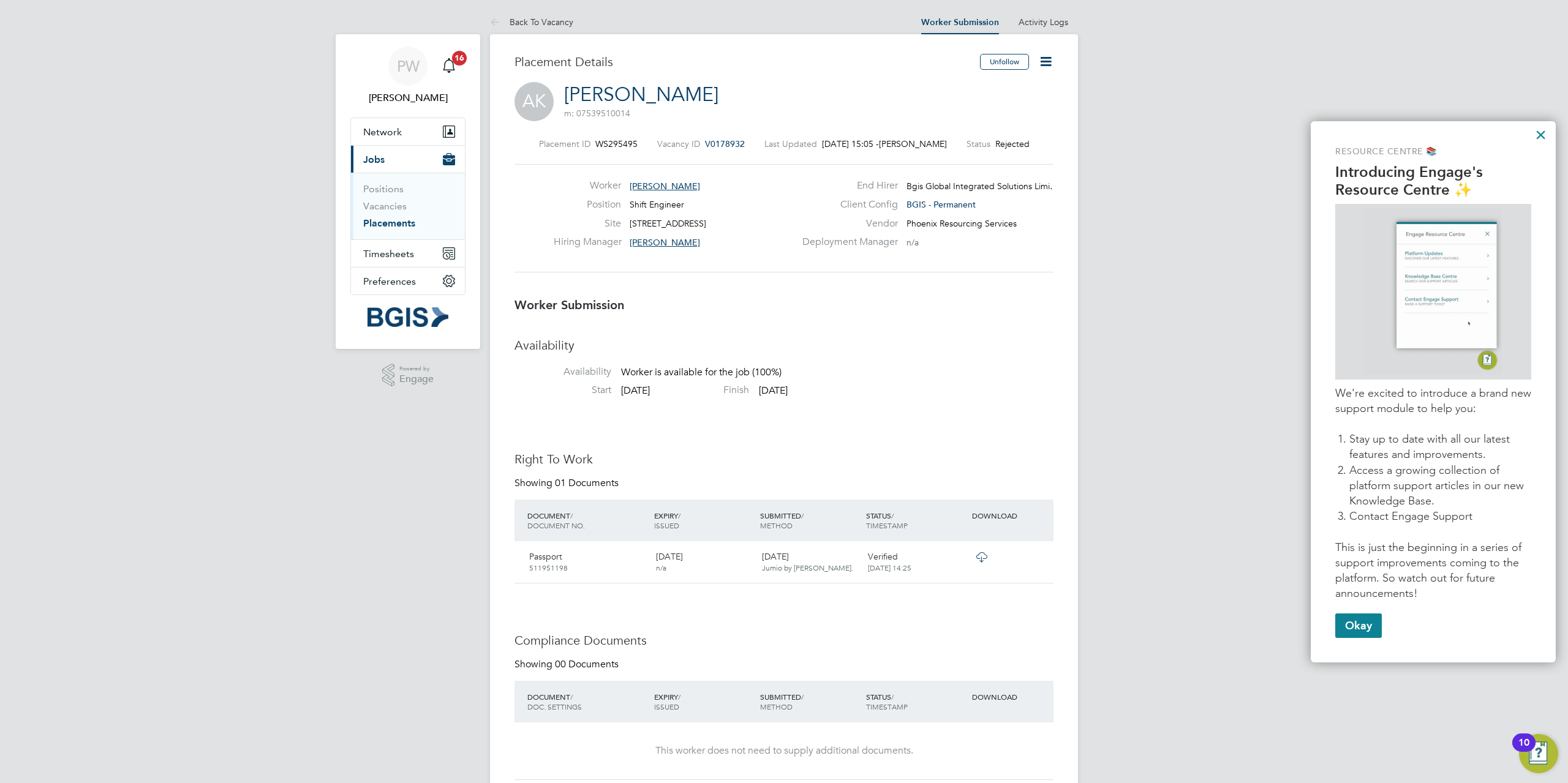
click at [374, 223] on link "Placements" at bounding box center [389, 223] width 52 height 12
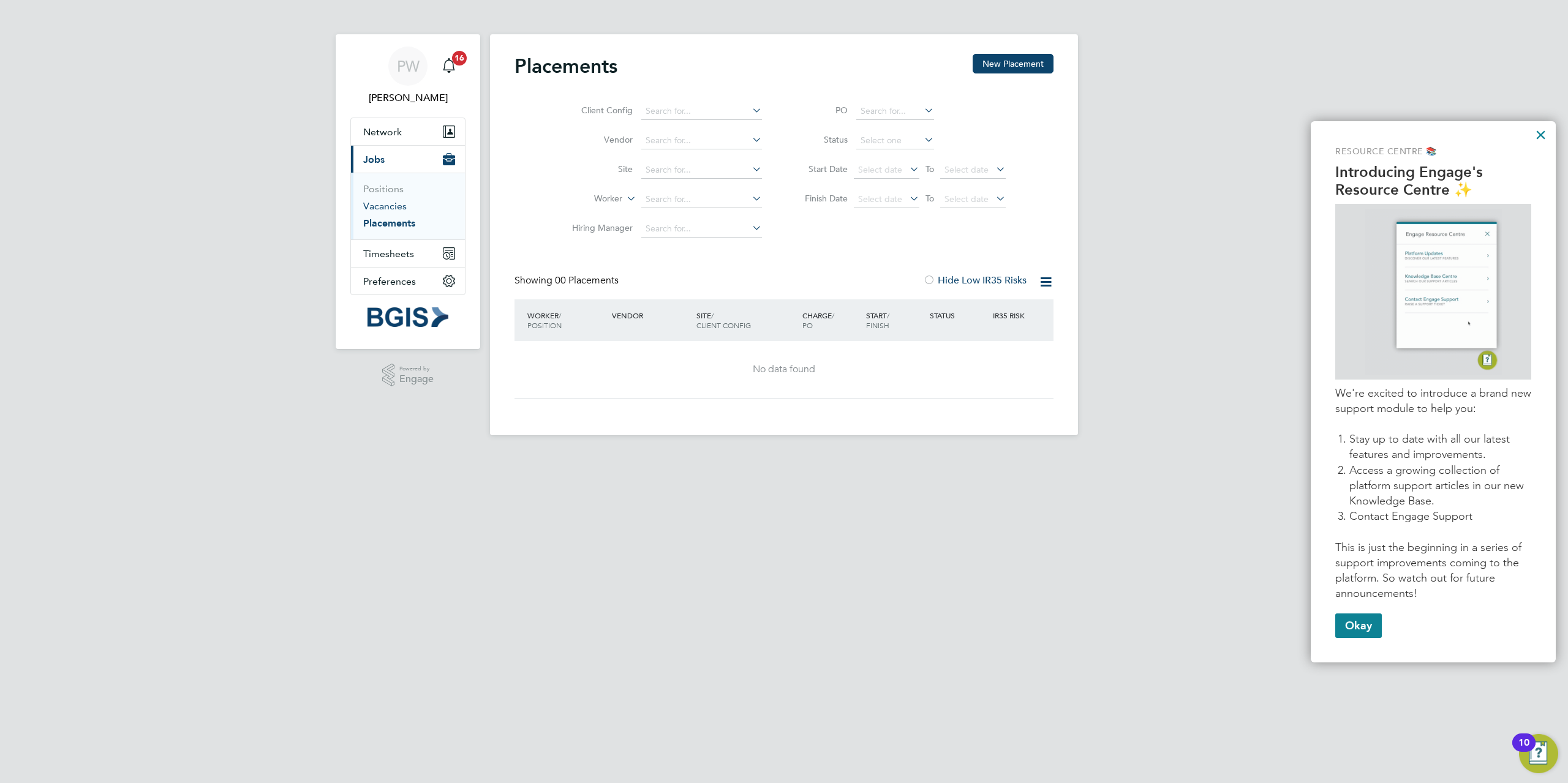
click at [389, 208] on link "Vacancies" at bounding box center [385, 205] width 43 height 12
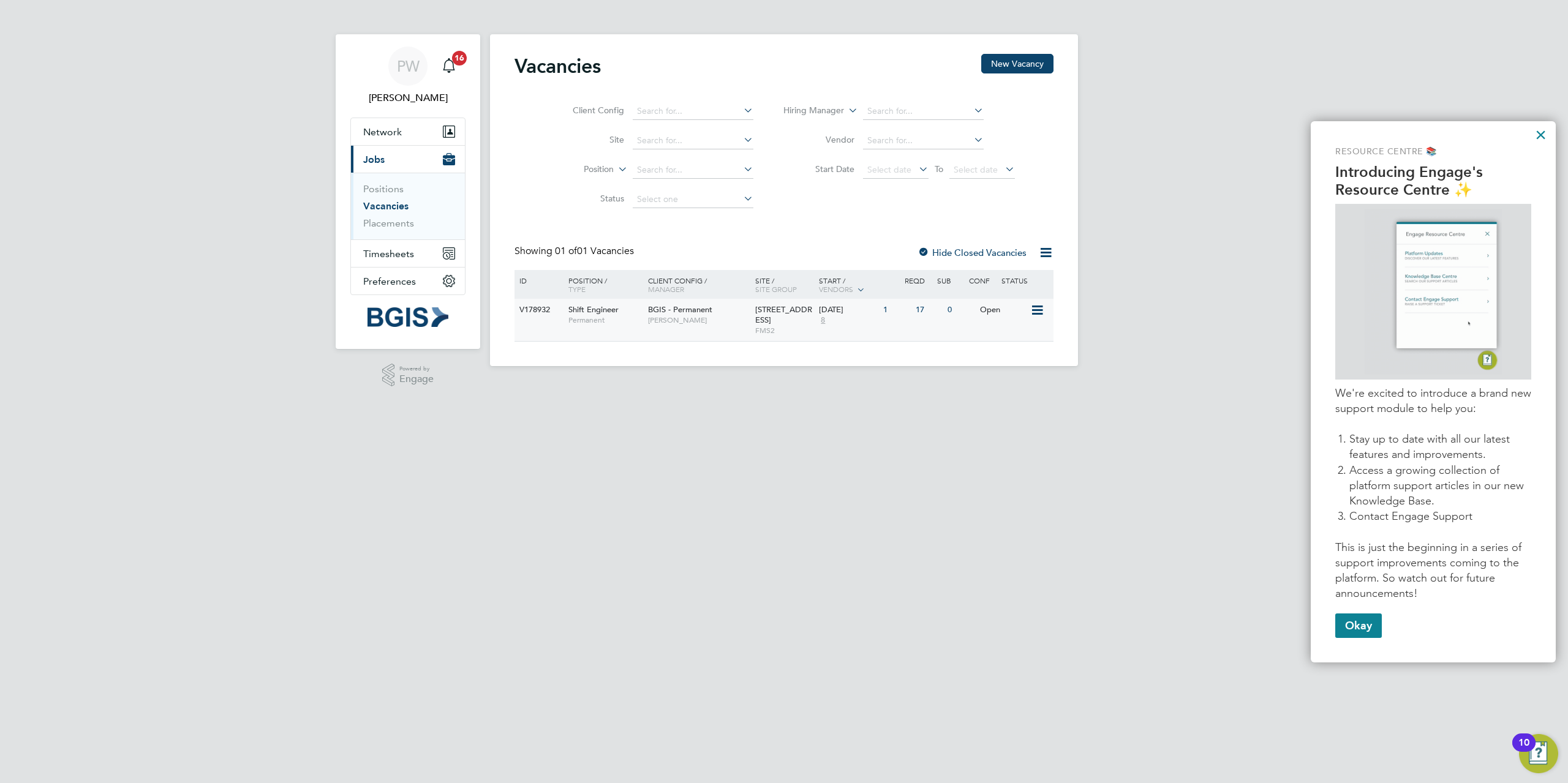
click at [922, 310] on div "17" at bounding box center [928, 310] width 32 height 22
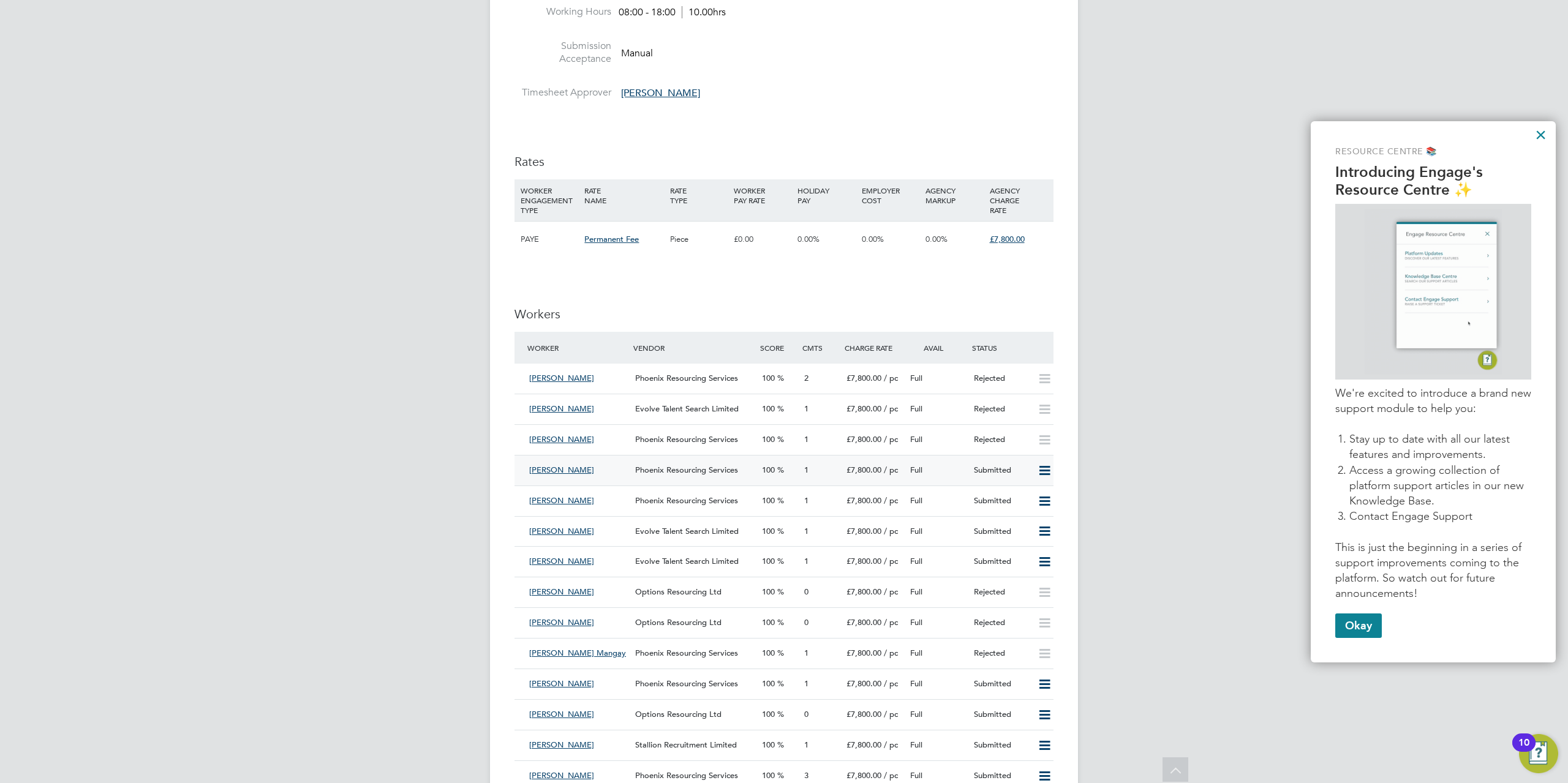
click at [673, 467] on span "Phoenix Resourcing Services" at bounding box center [686, 469] width 103 height 10
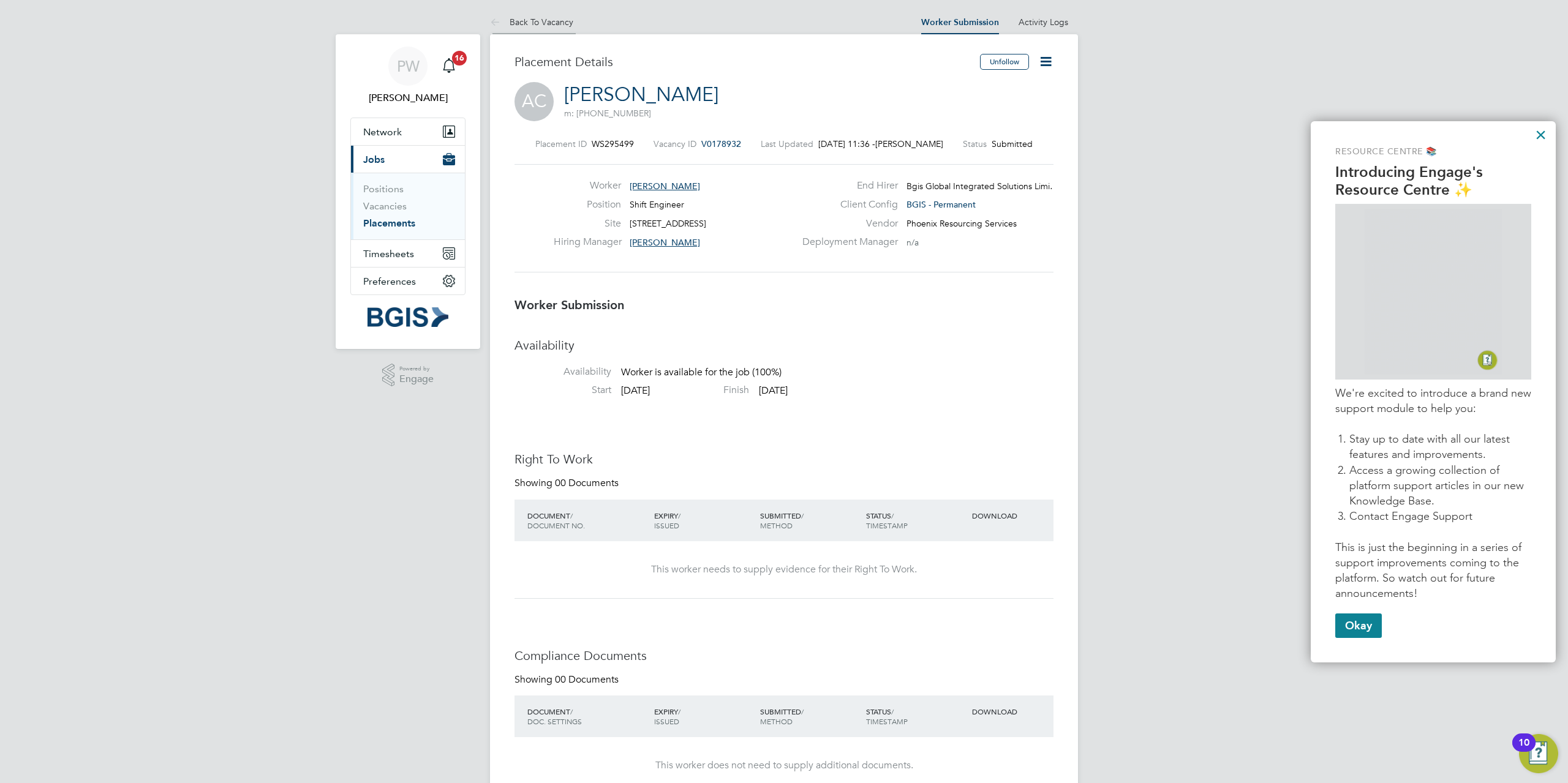
click at [538, 21] on link "Back To Vacancy" at bounding box center [531, 22] width 83 height 11
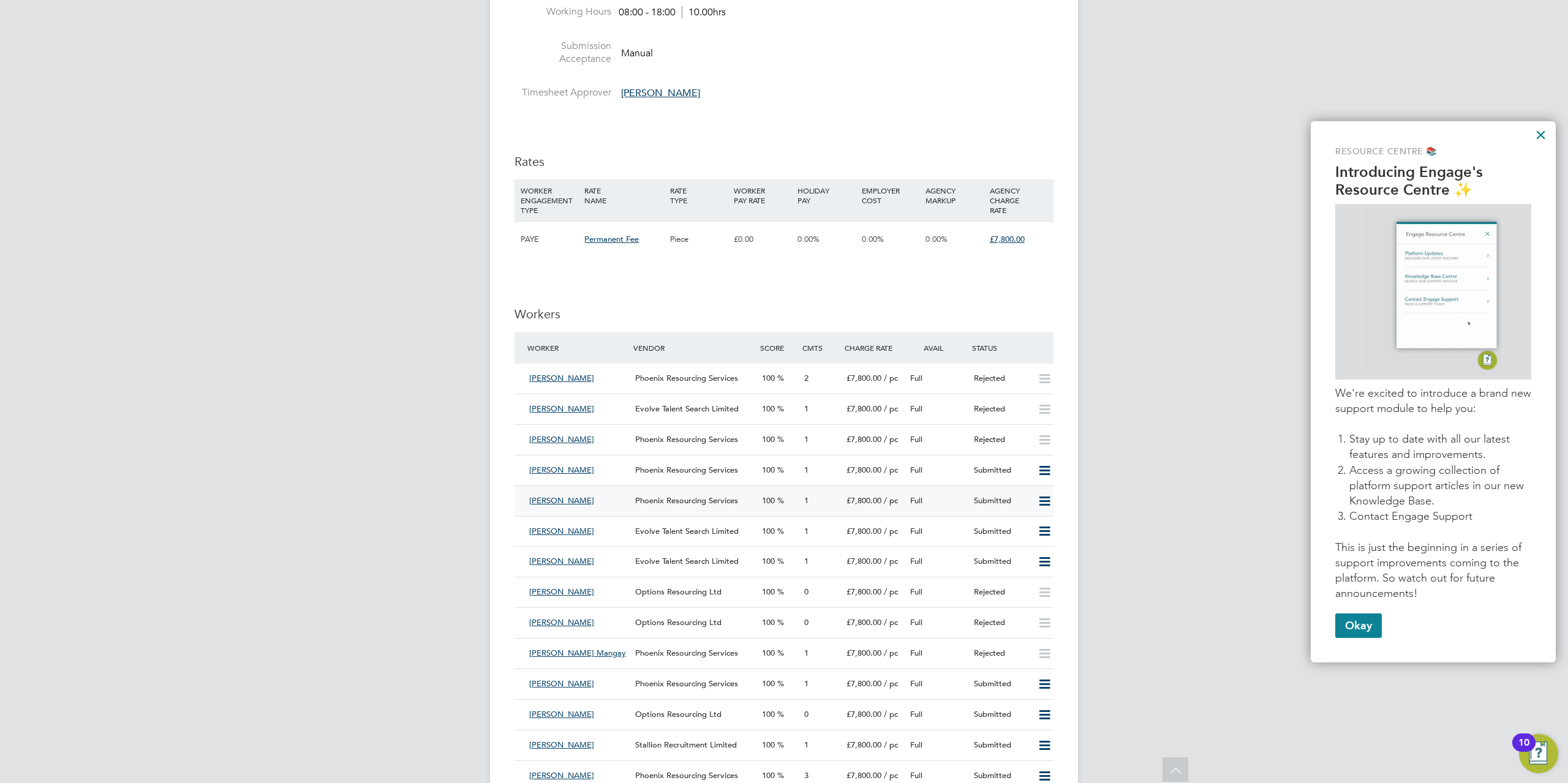
click at [669, 498] on span "Phoenix Resourcing Services" at bounding box center [686, 500] width 103 height 10
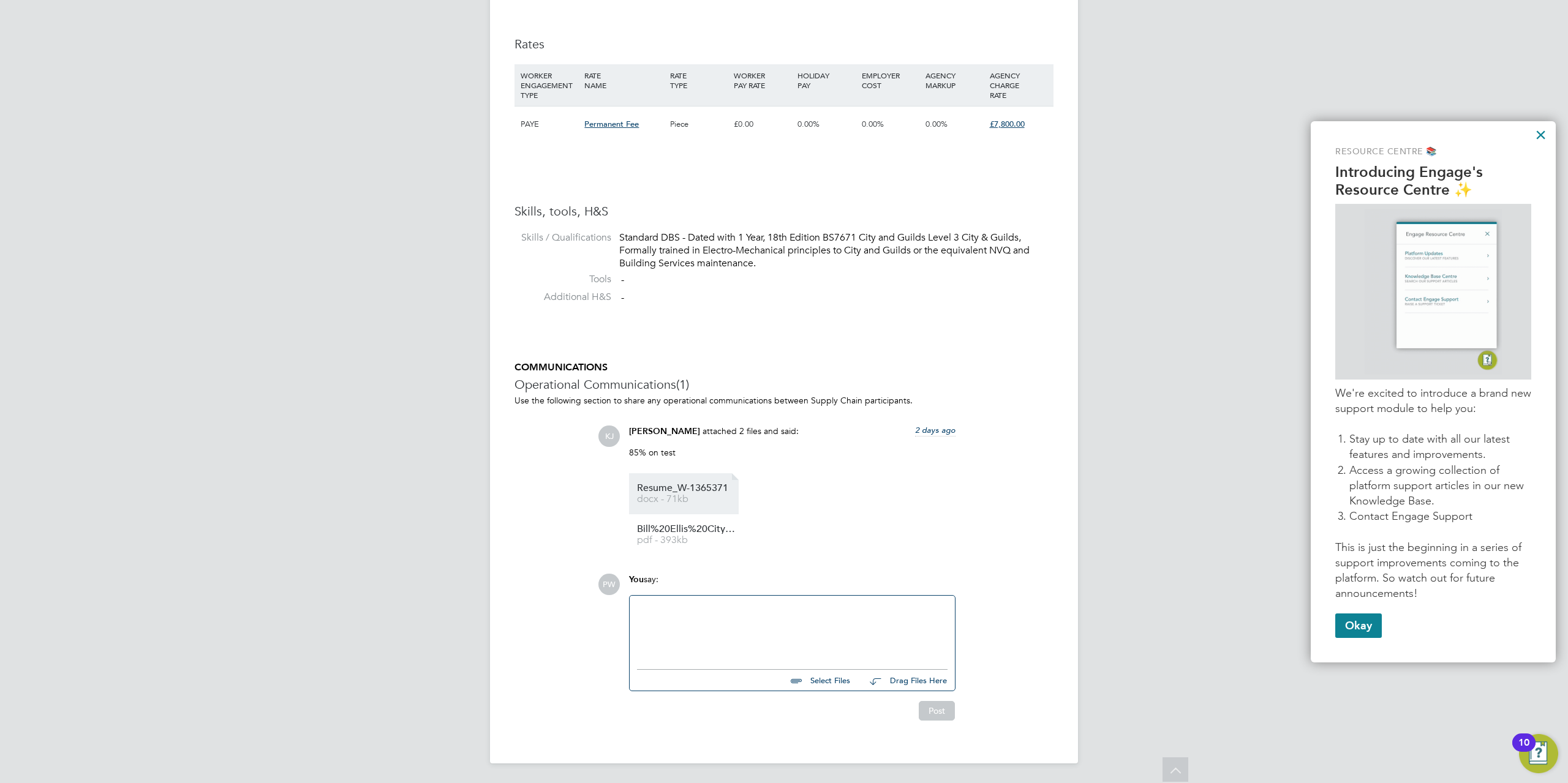
click at [687, 493] on span "Resume_W-1365371" at bounding box center [686, 488] width 98 height 9
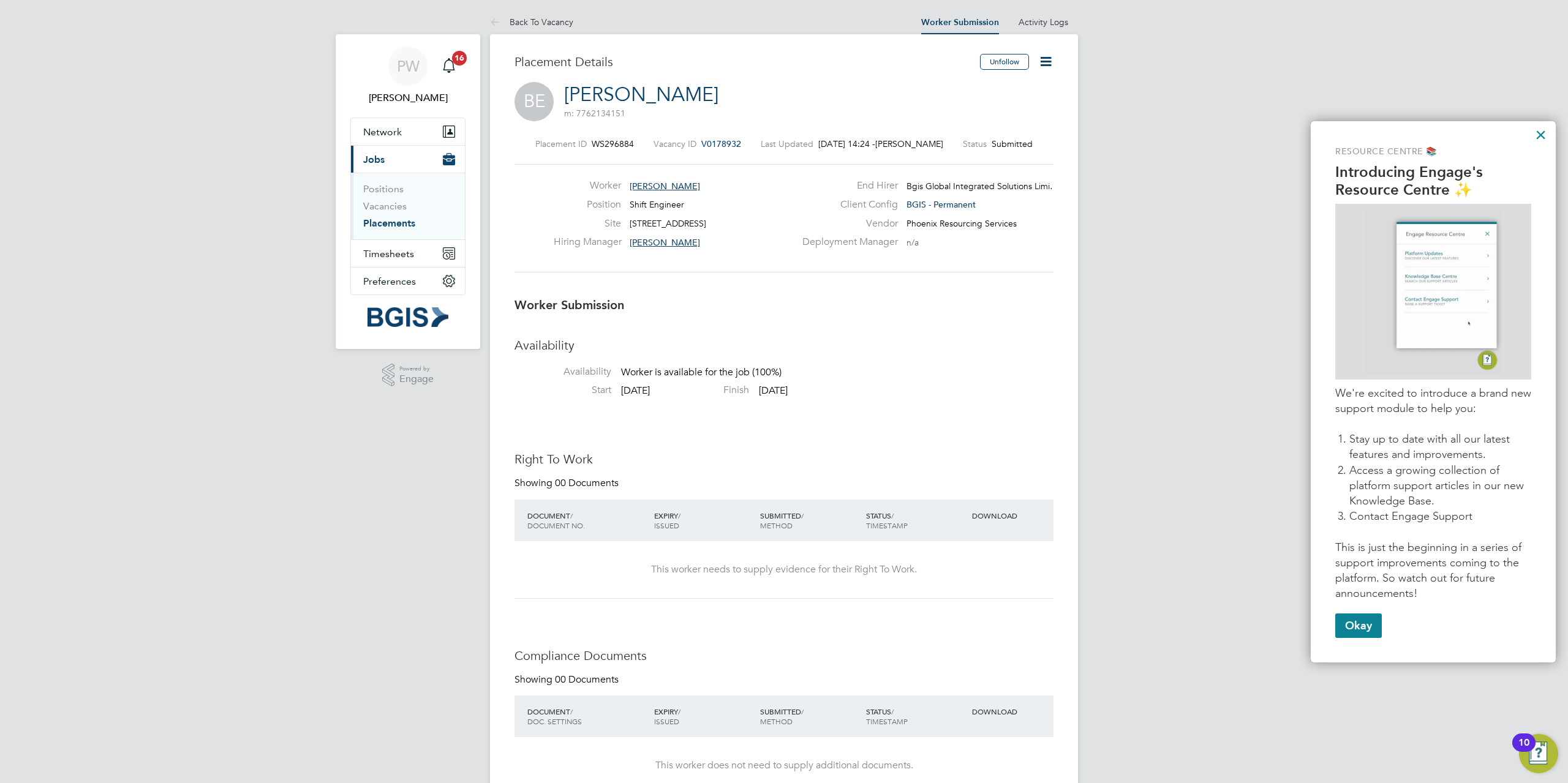
click at [1042, 62] on icon at bounding box center [1046, 61] width 16 height 16
click at [962, 130] on li "Reject" at bounding box center [994, 131] width 113 height 17
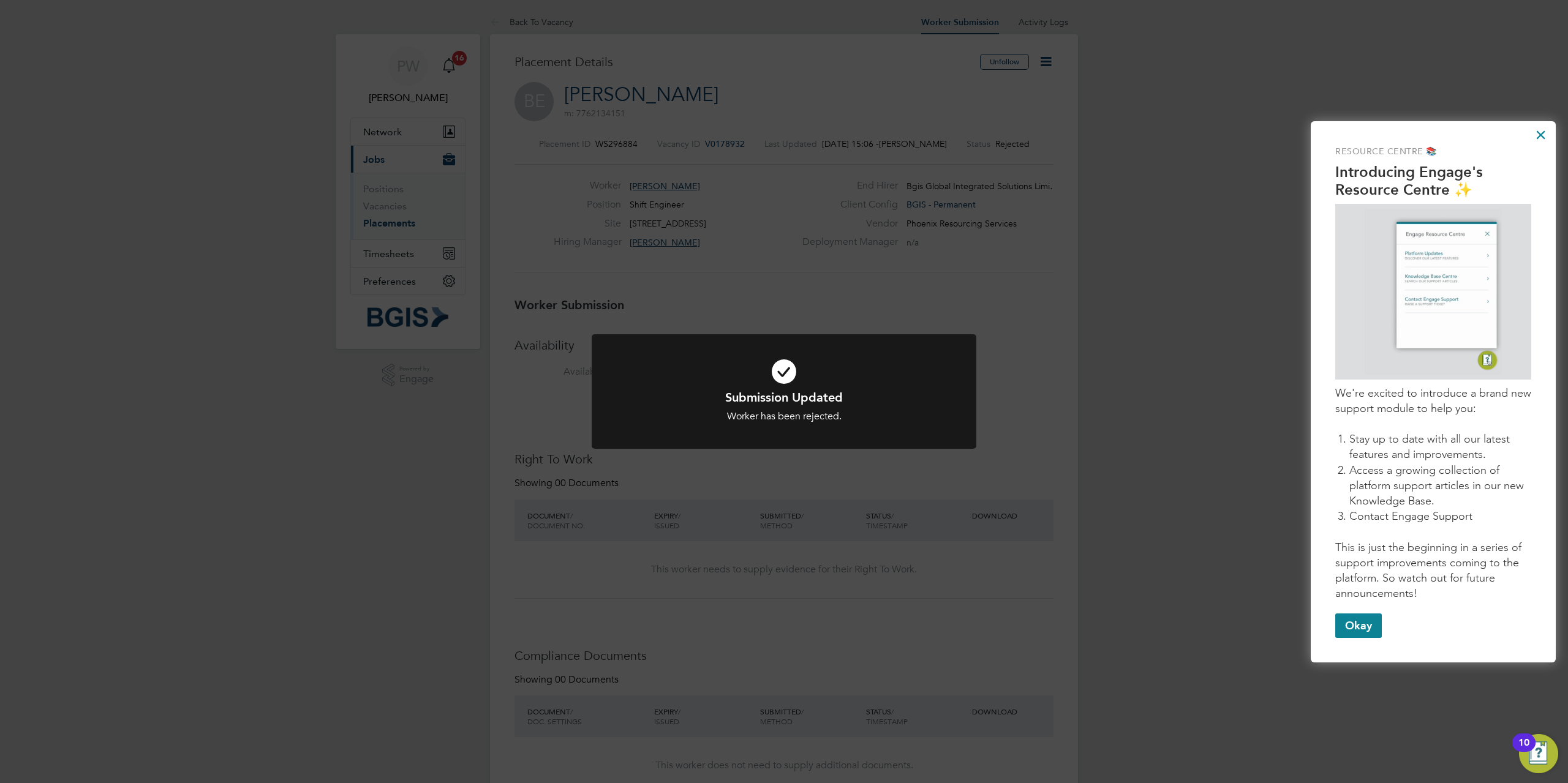
click at [764, 304] on div "Submission Updated Worker has been rejected. Cancel Okay" at bounding box center [784, 391] width 1568 height 783
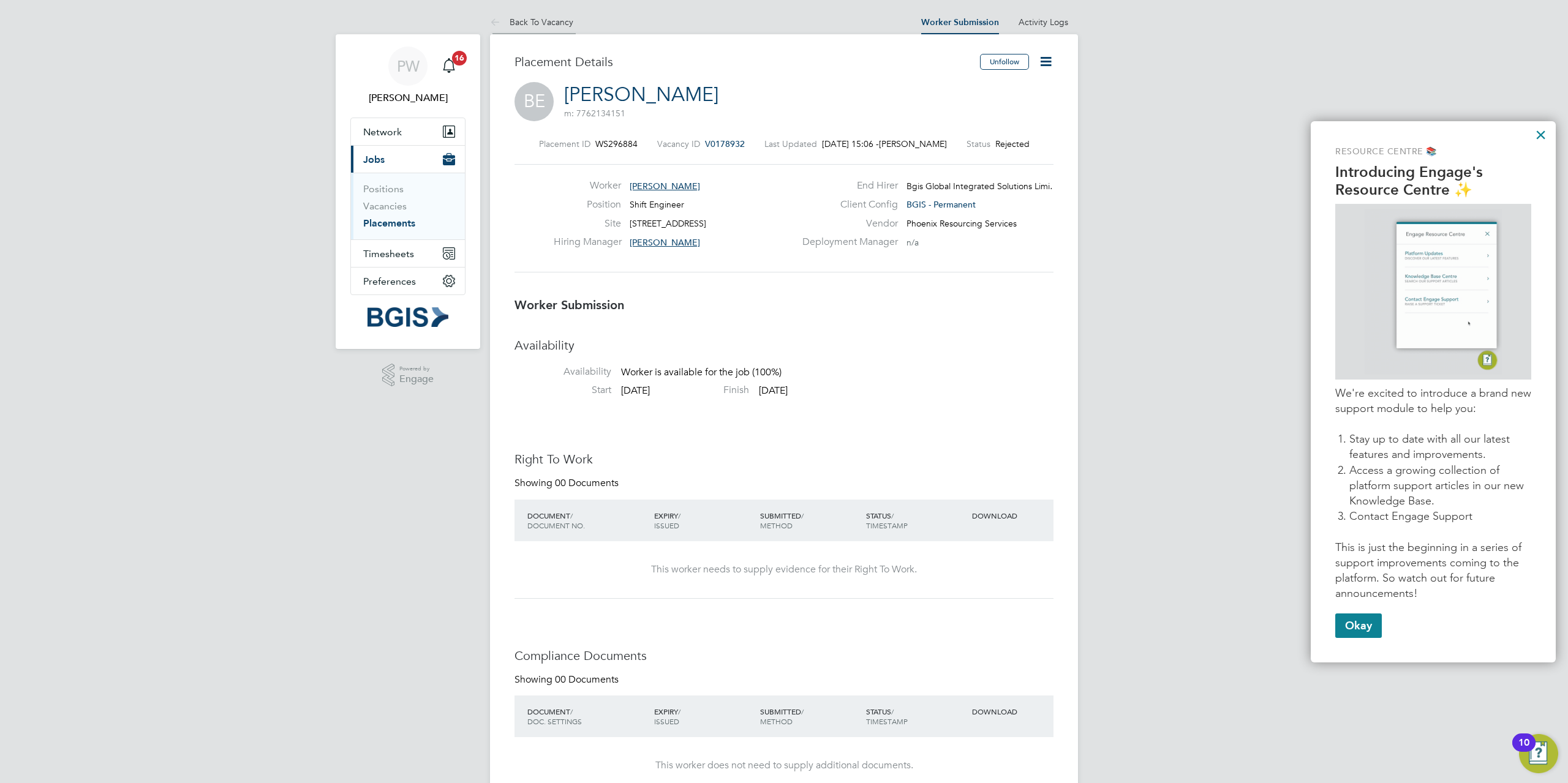
click at [542, 20] on link "Back To Vacancy" at bounding box center [531, 22] width 83 height 11
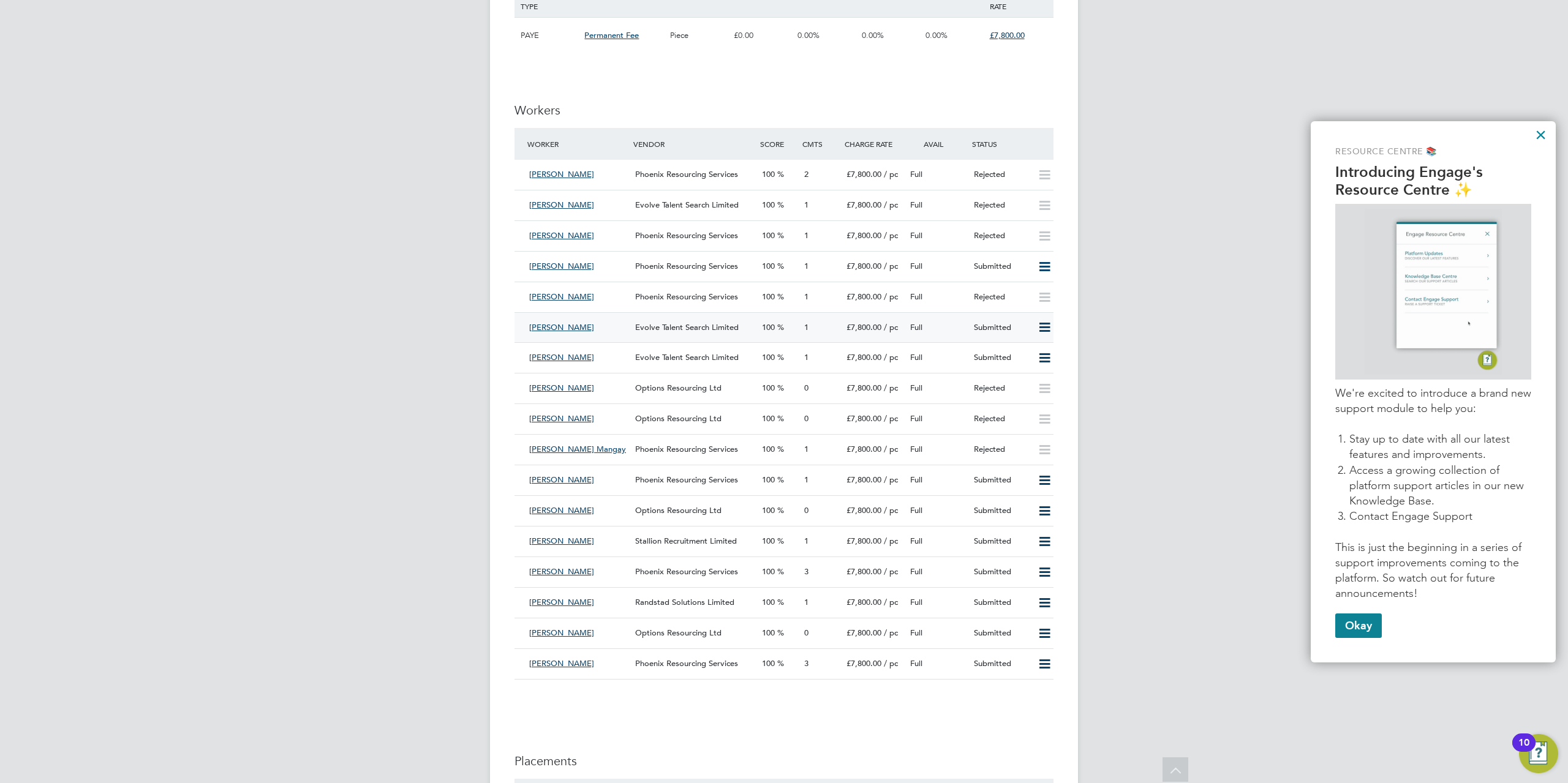
click at [707, 326] on span "Evolve Talent Search Limited" at bounding box center [686, 327] width 104 height 10
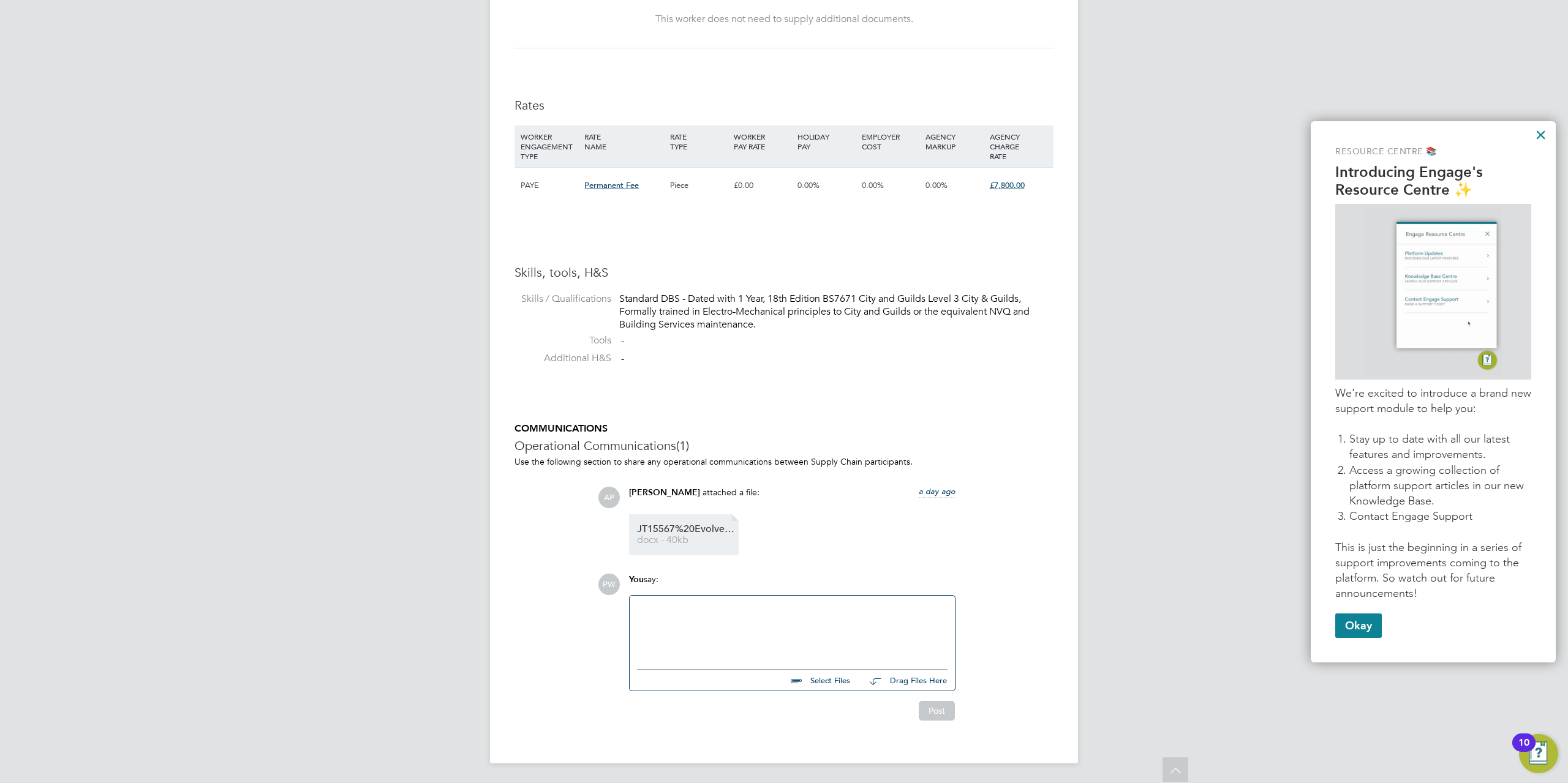
click at [677, 527] on span "JT15567%20Evolve%20Talent%20Search%20CV%20-%2022%20Bishopsgate" at bounding box center [686, 529] width 98 height 9
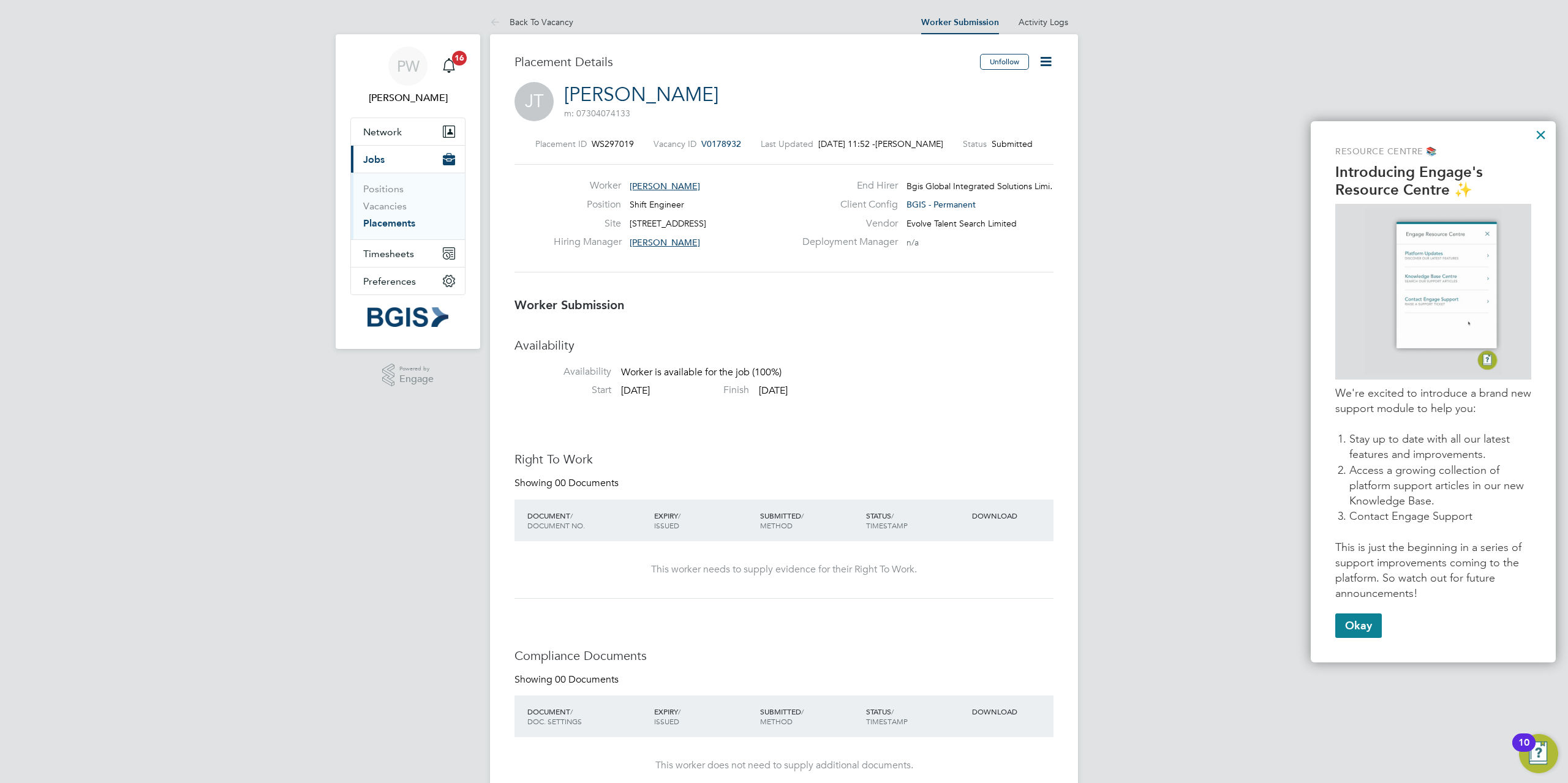
click at [1044, 66] on icon at bounding box center [1046, 61] width 16 height 16
click at [968, 125] on li "Reject" at bounding box center [994, 131] width 113 height 17
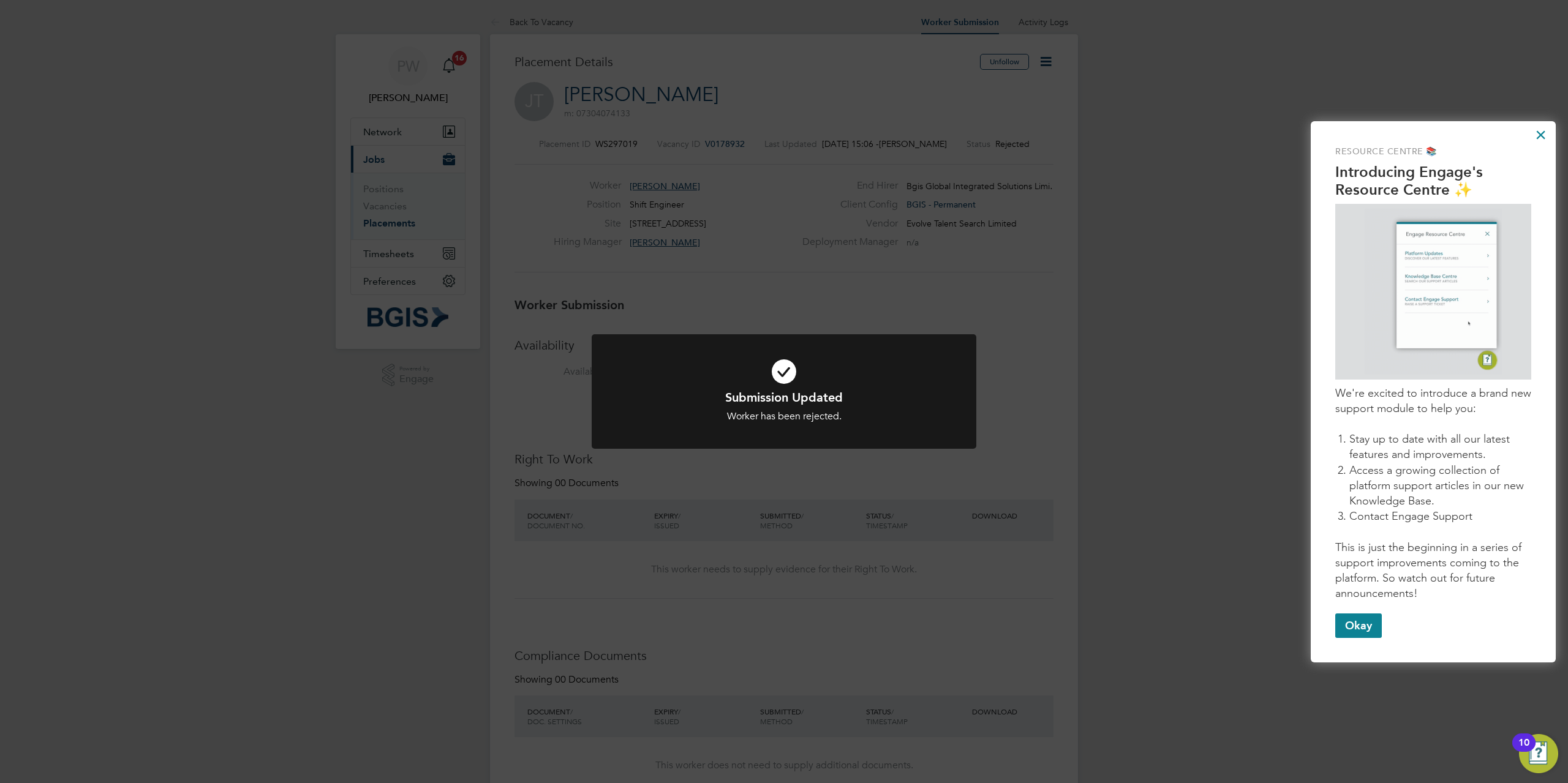
click at [638, 224] on div "Submission Updated Worker has been rejected. Cancel Okay" at bounding box center [784, 391] width 1568 height 783
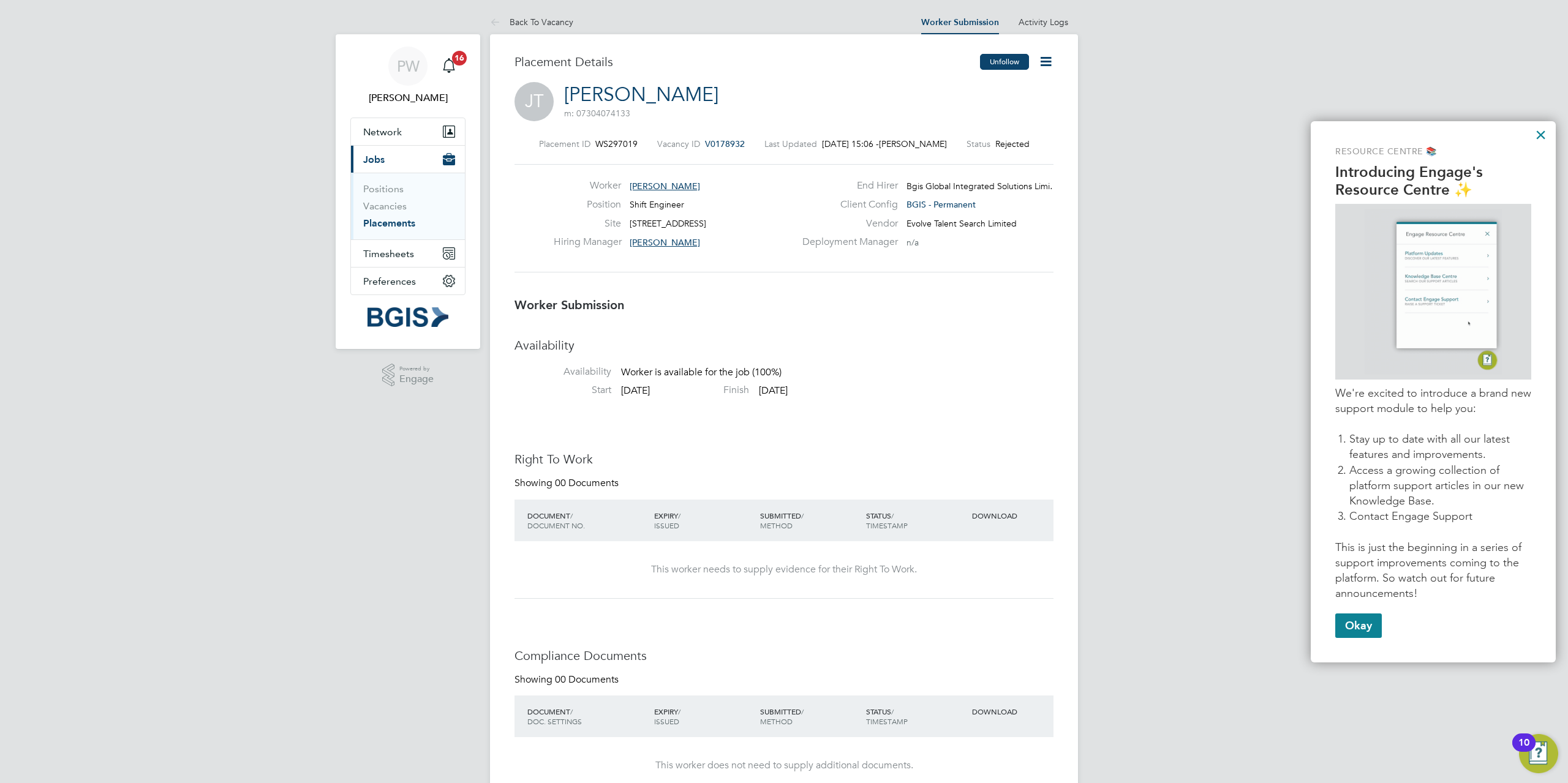
click at [1009, 66] on button "Unfollow" at bounding box center [1004, 61] width 49 height 16
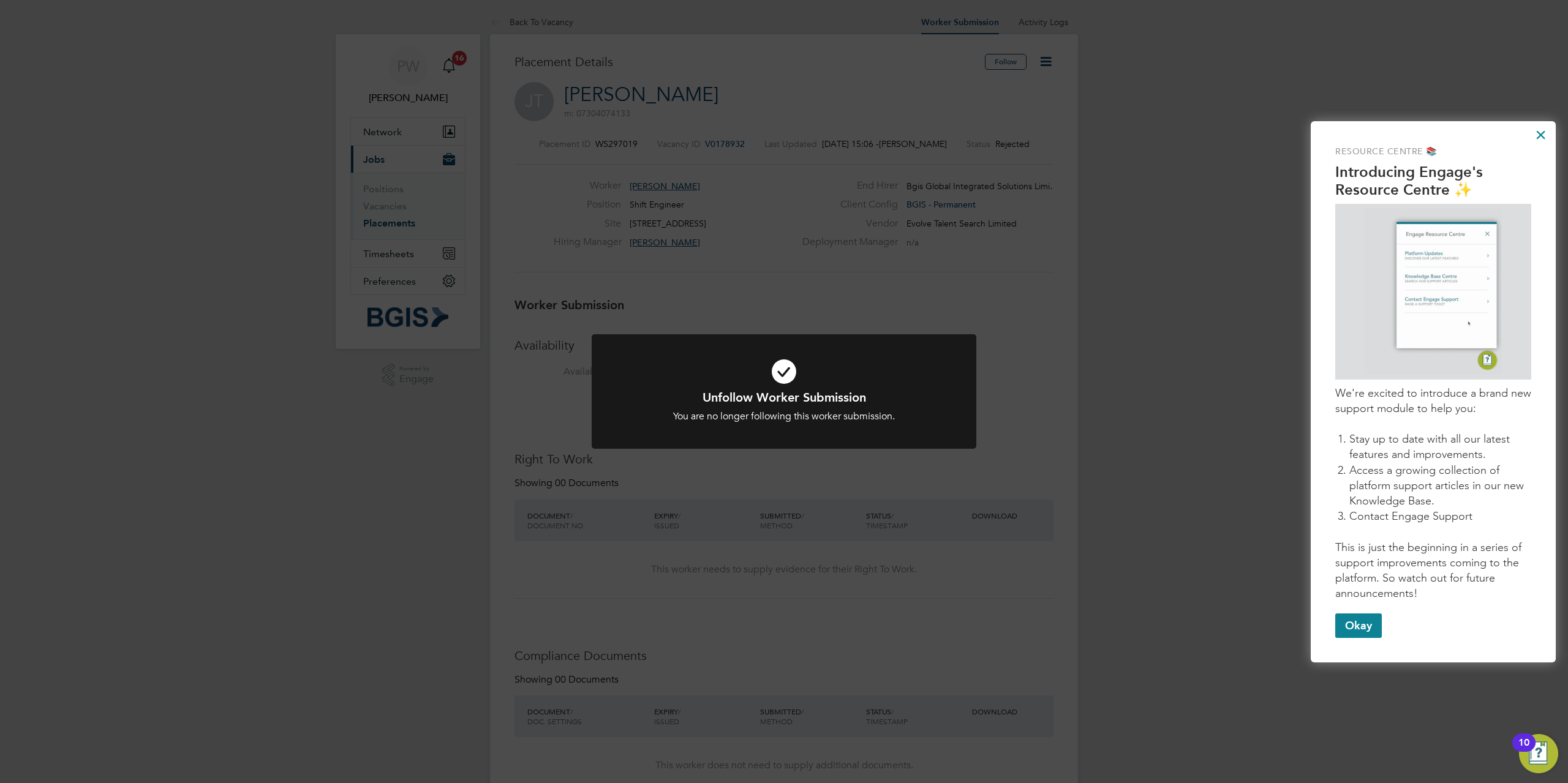
click at [918, 413] on div "You are no longer following this worker submission." at bounding box center [784, 416] width 319 height 13
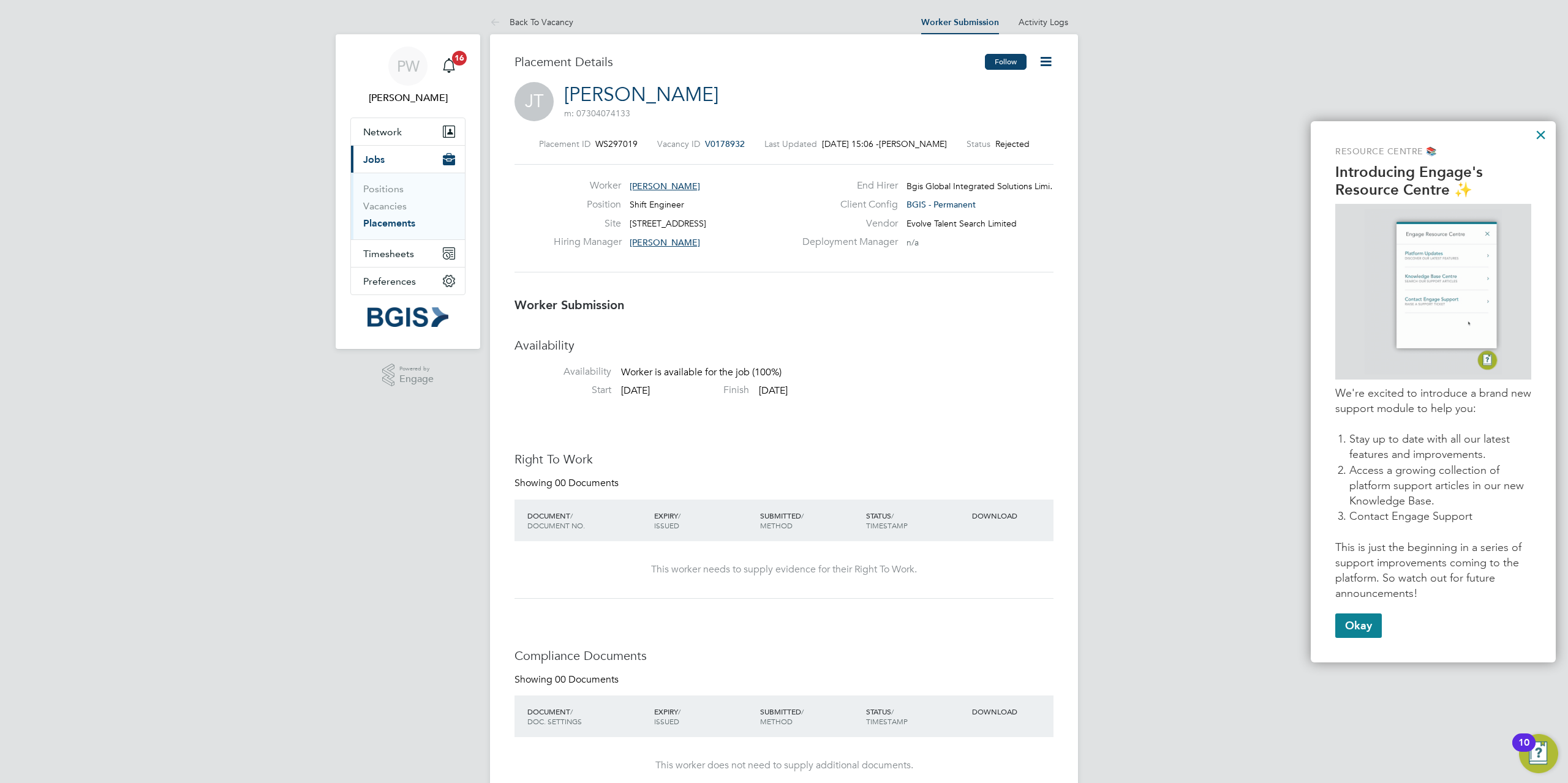
click at [992, 65] on button "Follow" at bounding box center [1005, 61] width 41 height 16
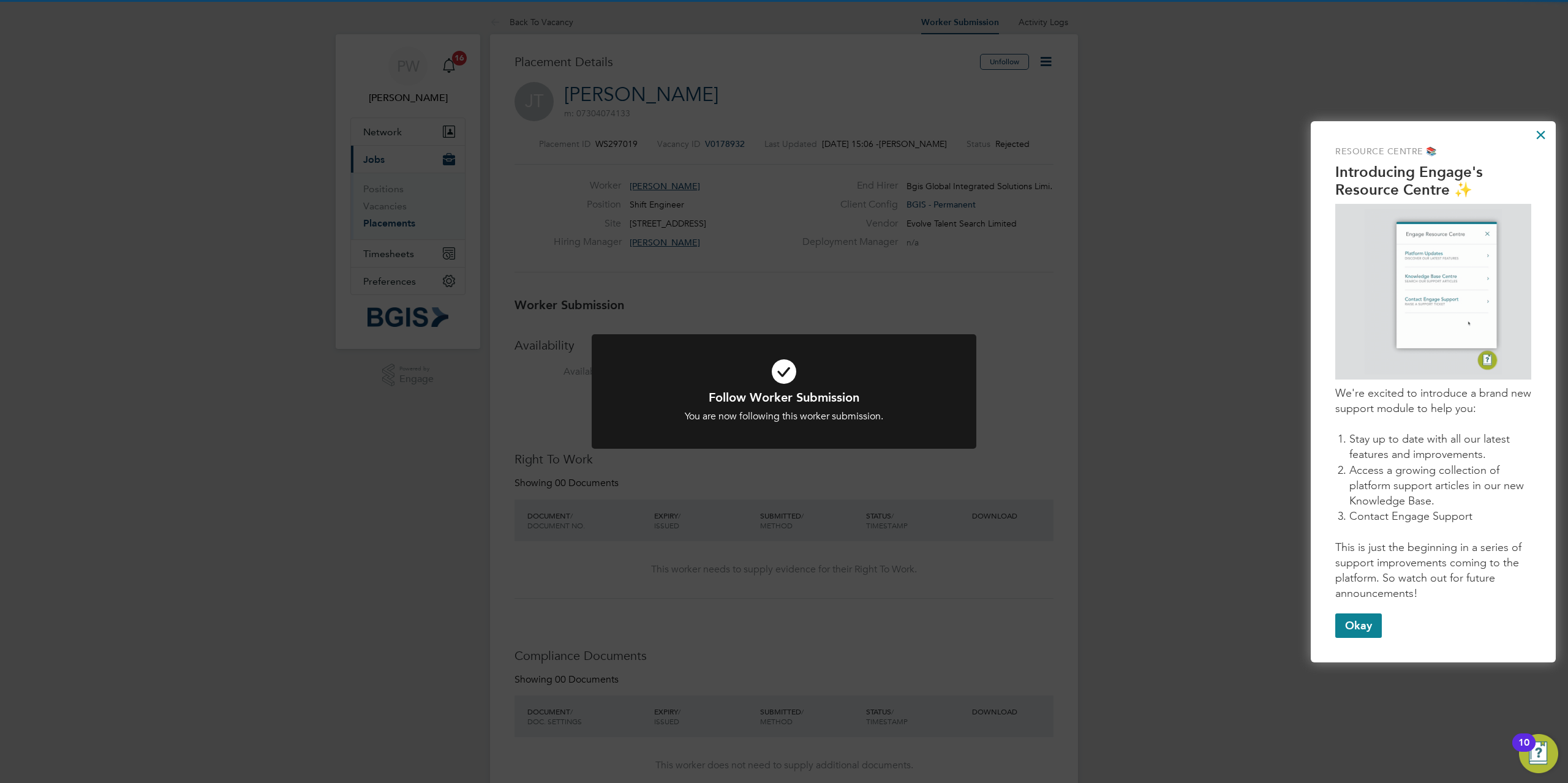
click at [640, 238] on div "Follow Worker Submission You are now following this worker submission. Cancel O…" at bounding box center [784, 391] width 1568 height 783
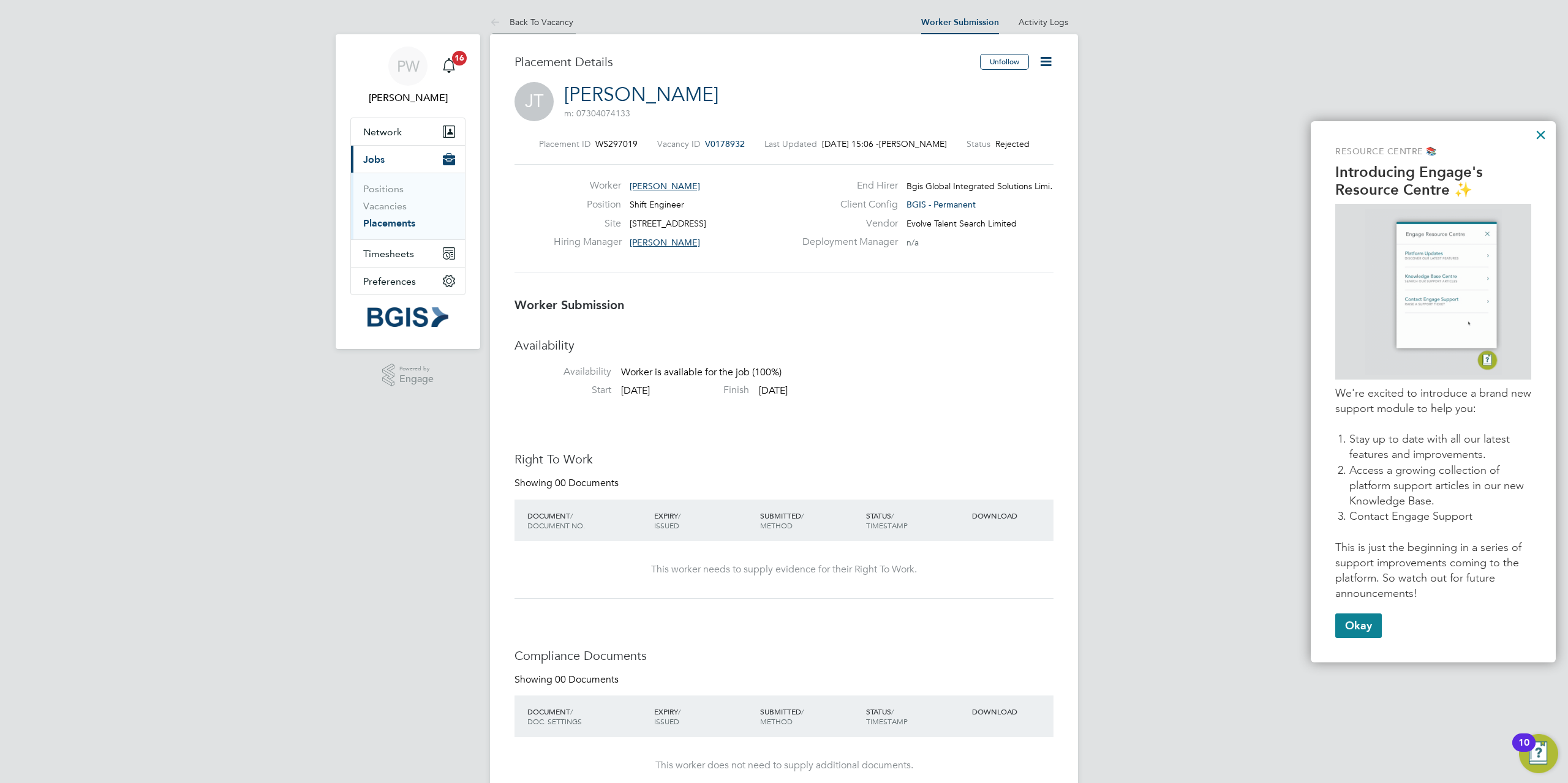
click at [562, 26] on link "Back To Vacancy" at bounding box center [531, 22] width 83 height 11
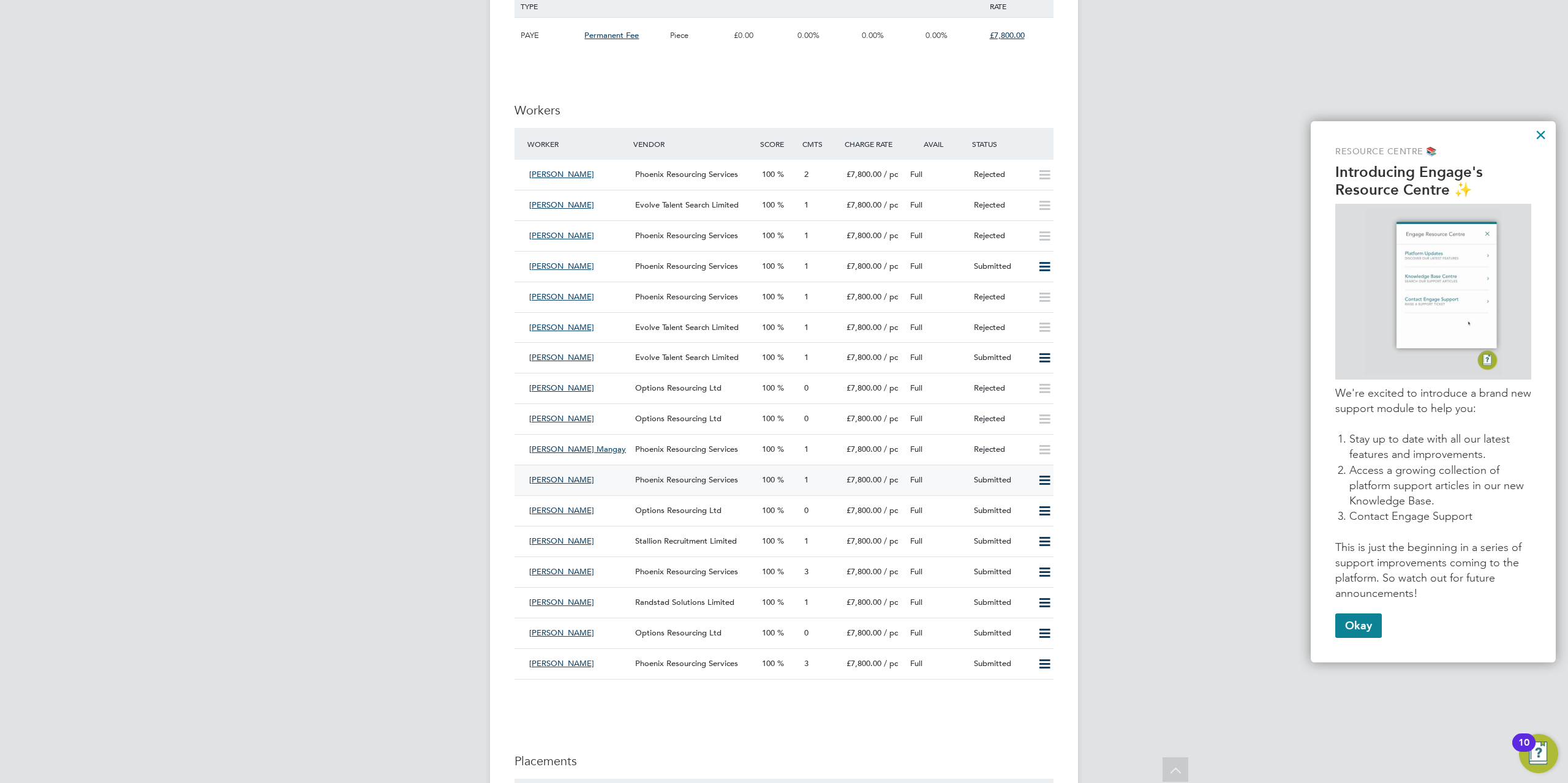
click at [666, 483] on span "Phoenix Resourcing Services" at bounding box center [686, 479] width 103 height 10
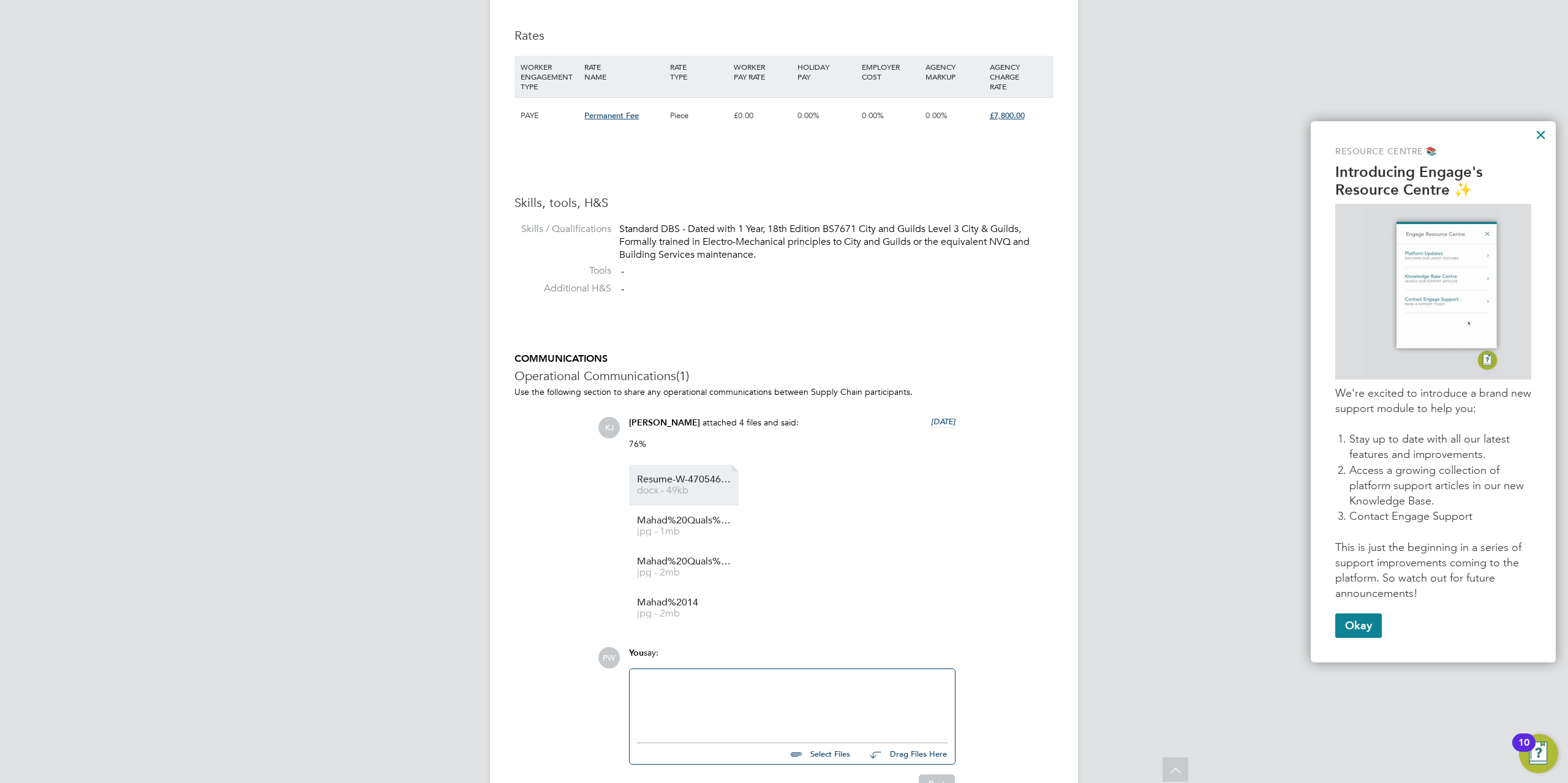
click at [659, 480] on span "Resume-W-470546%20MH" at bounding box center [686, 480] width 98 height 9
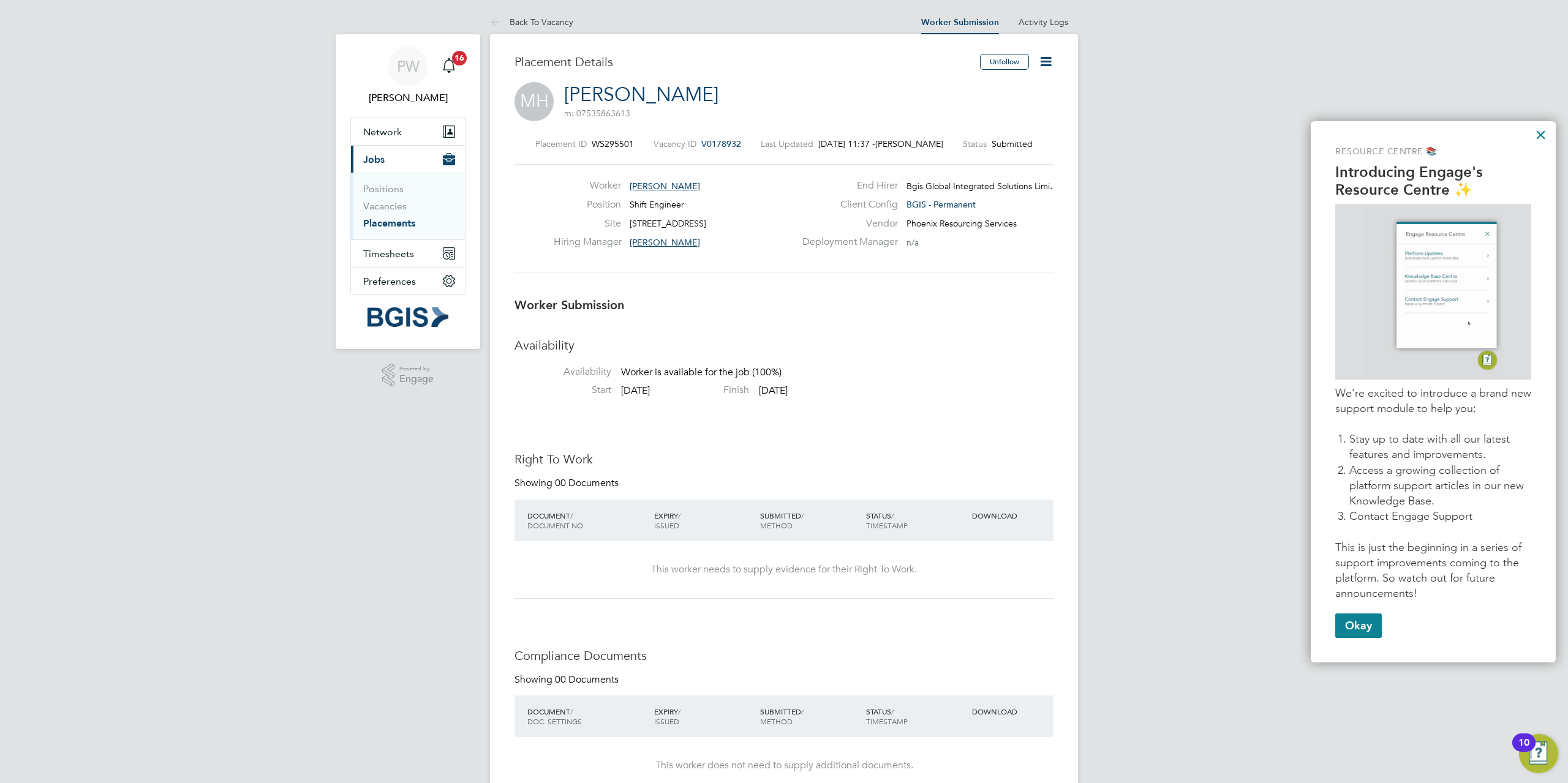
click at [1046, 60] on icon at bounding box center [1046, 61] width 16 height 16
click at [960, 131] on li "Reject" at bounding box center [994, 131] width 113 height 17
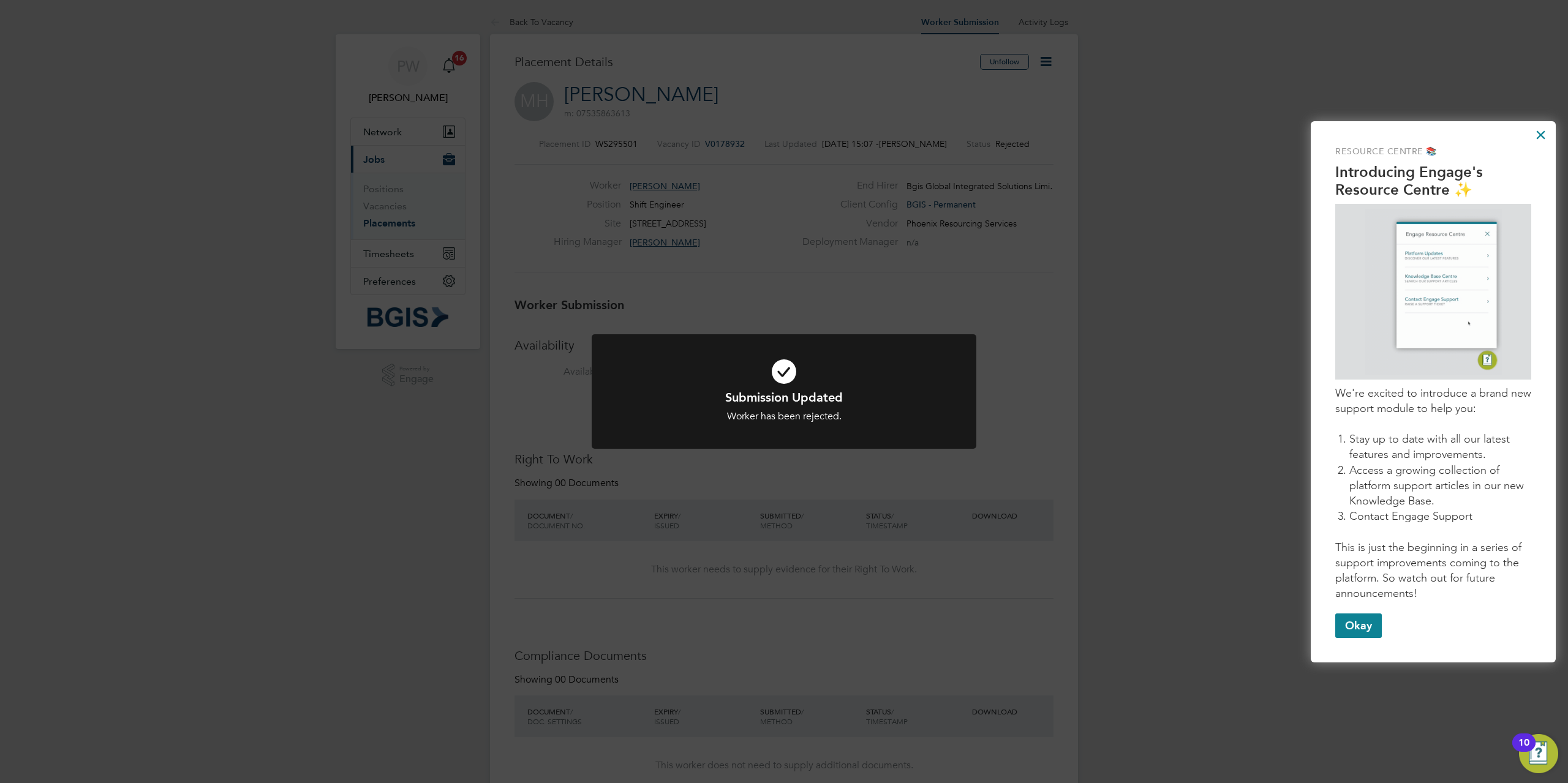
drag, startPoint x: 1097, startPoint y: 408, endPoint x: 621, endPoint y: 320, distance: 484.1
click at [1095, 409] on div "Submission Updated Worker has been rejected. Cancel Okay" at bounding box center [784, 391] width 1568 height 783
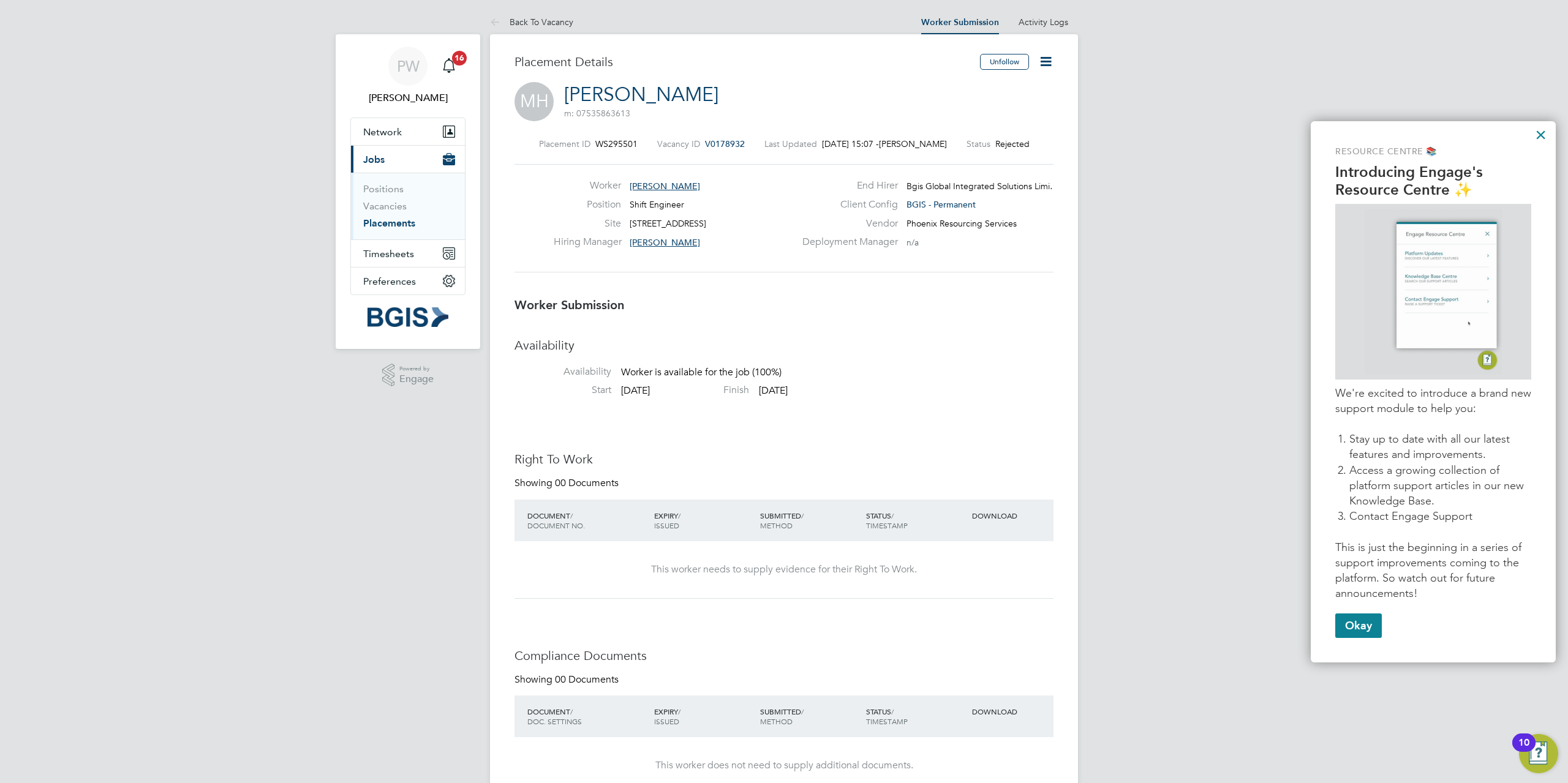
click at [413, 211] on li "Vacancies" at bounding box center [408, 208] width 92 height 17
click at [395, 213] on li "Vacancies" at bounding box center [408, 208] width 92 height 17
click at [397, 205] on link "Vacancies" at bounding box center [385, 205] width 43 height 12
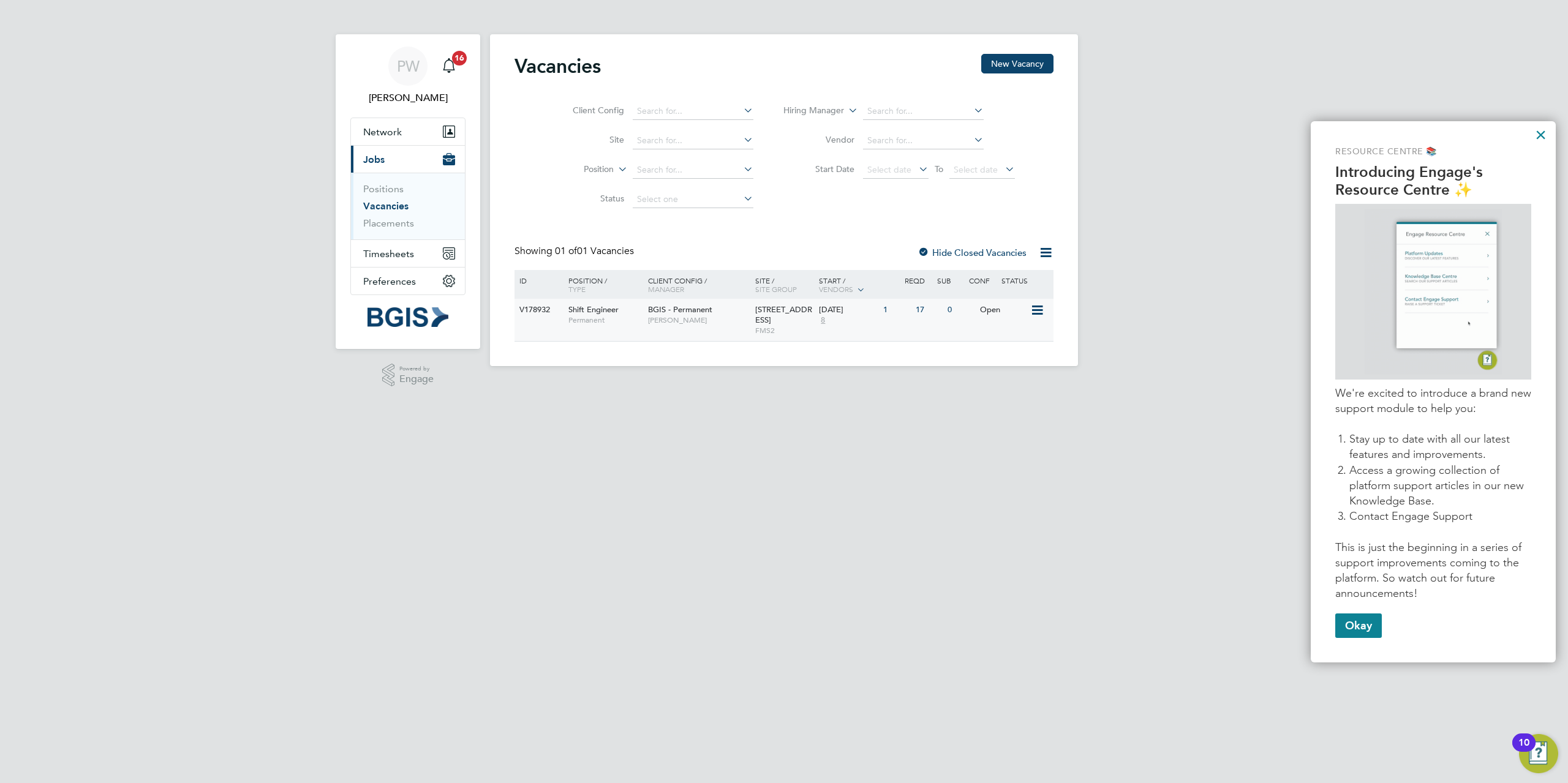
click at [597, 306] on span "Shift Engineer" at bounding box center [593, 309] width 50 height 10
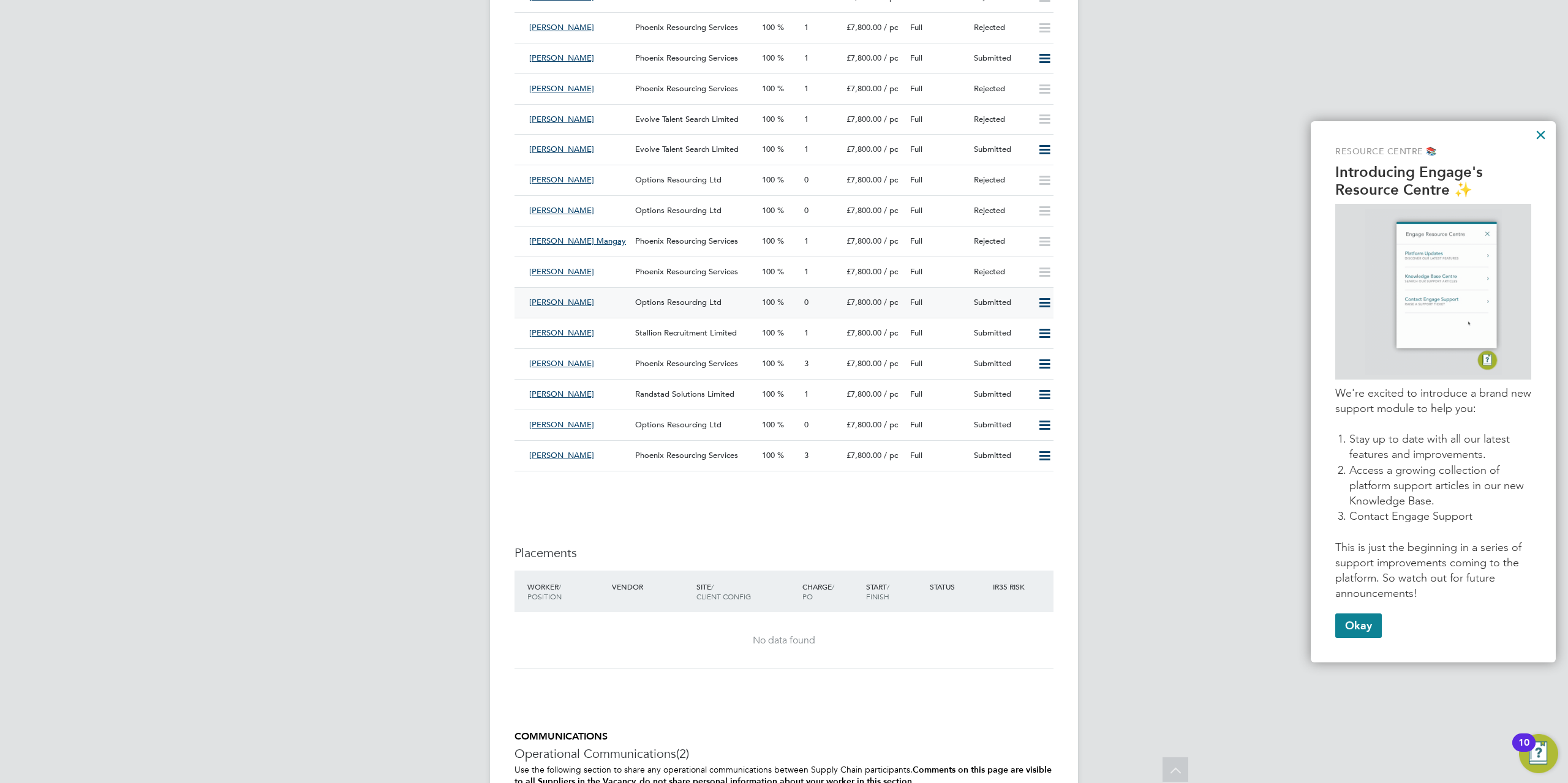
click at [560, 304] on span "[PERSON_NAME]" at bounding box center [562, 302] width 65 height 10
click at [675, 302] on span "Options Resourcing Ltd" at bounding box center [678, 302] width 86 height 10
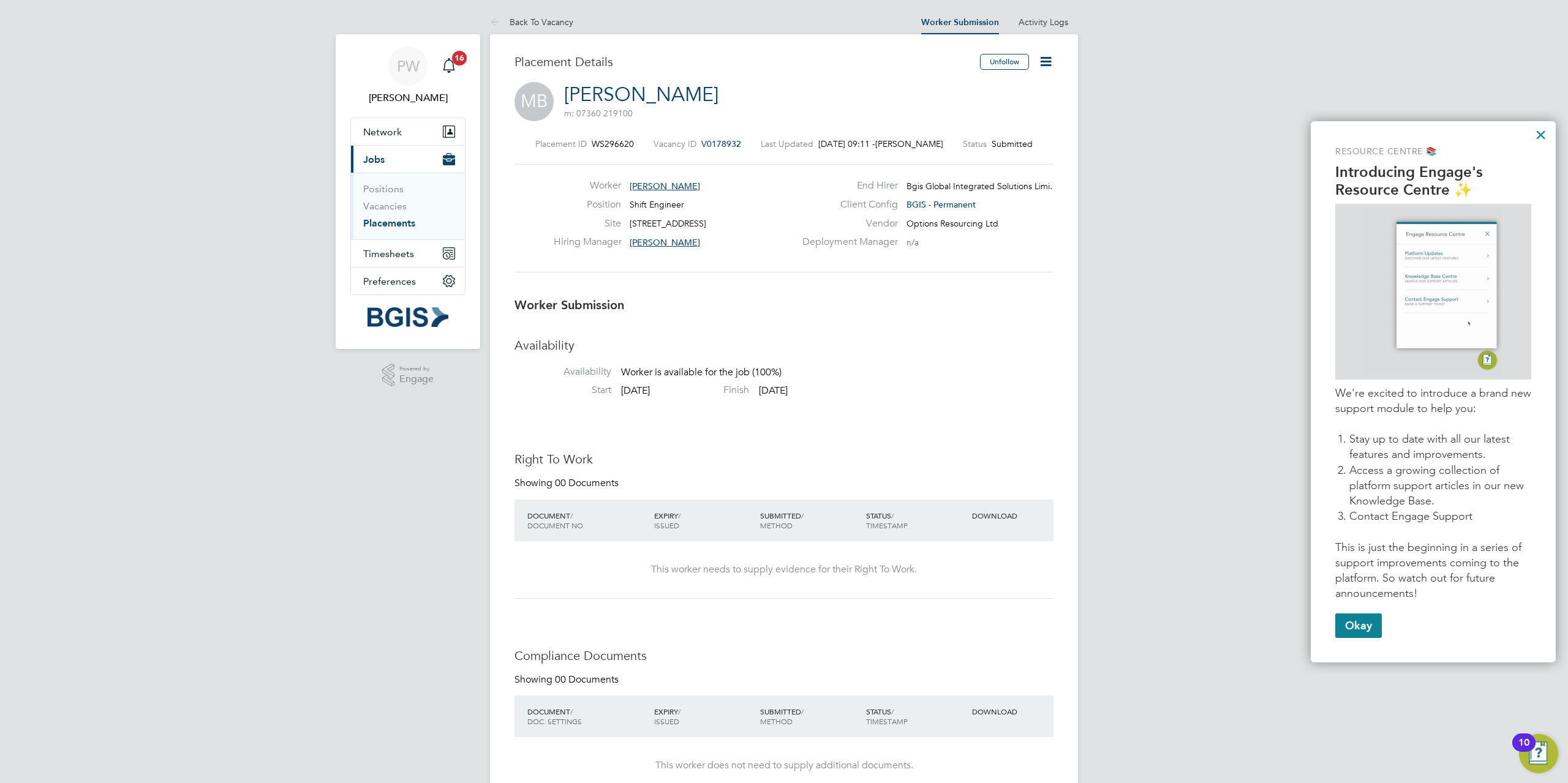
click at [1042, 60] on icon at bounding box center [1046, 61] width 16 height 16
click at [962, 132] on li "Reject" at bounding box center [994, 131] width 113 height 17
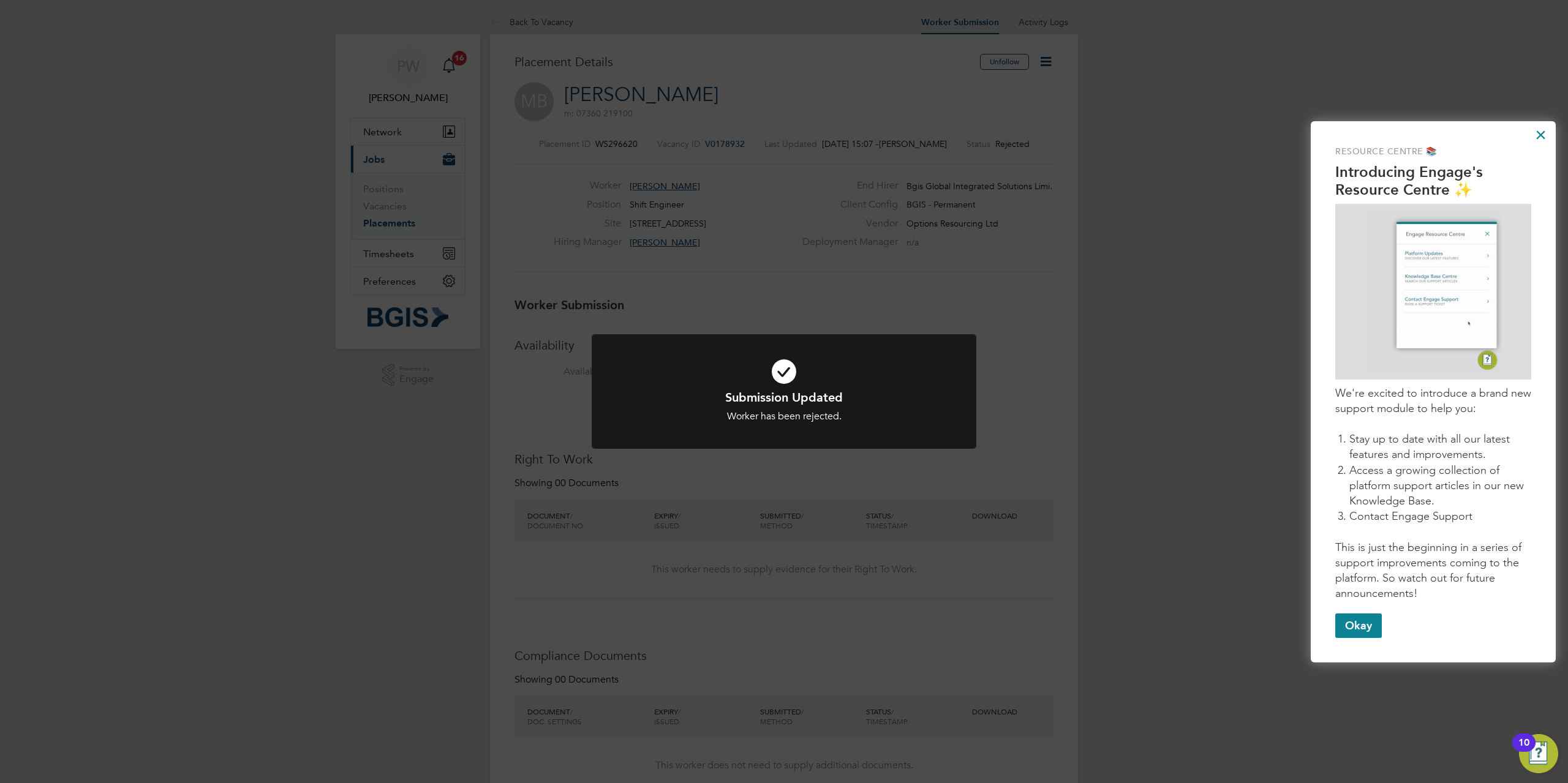
click at [901, 401] on h1 "Submission Updated" at bounding box center [784, 397] width 319 height 16
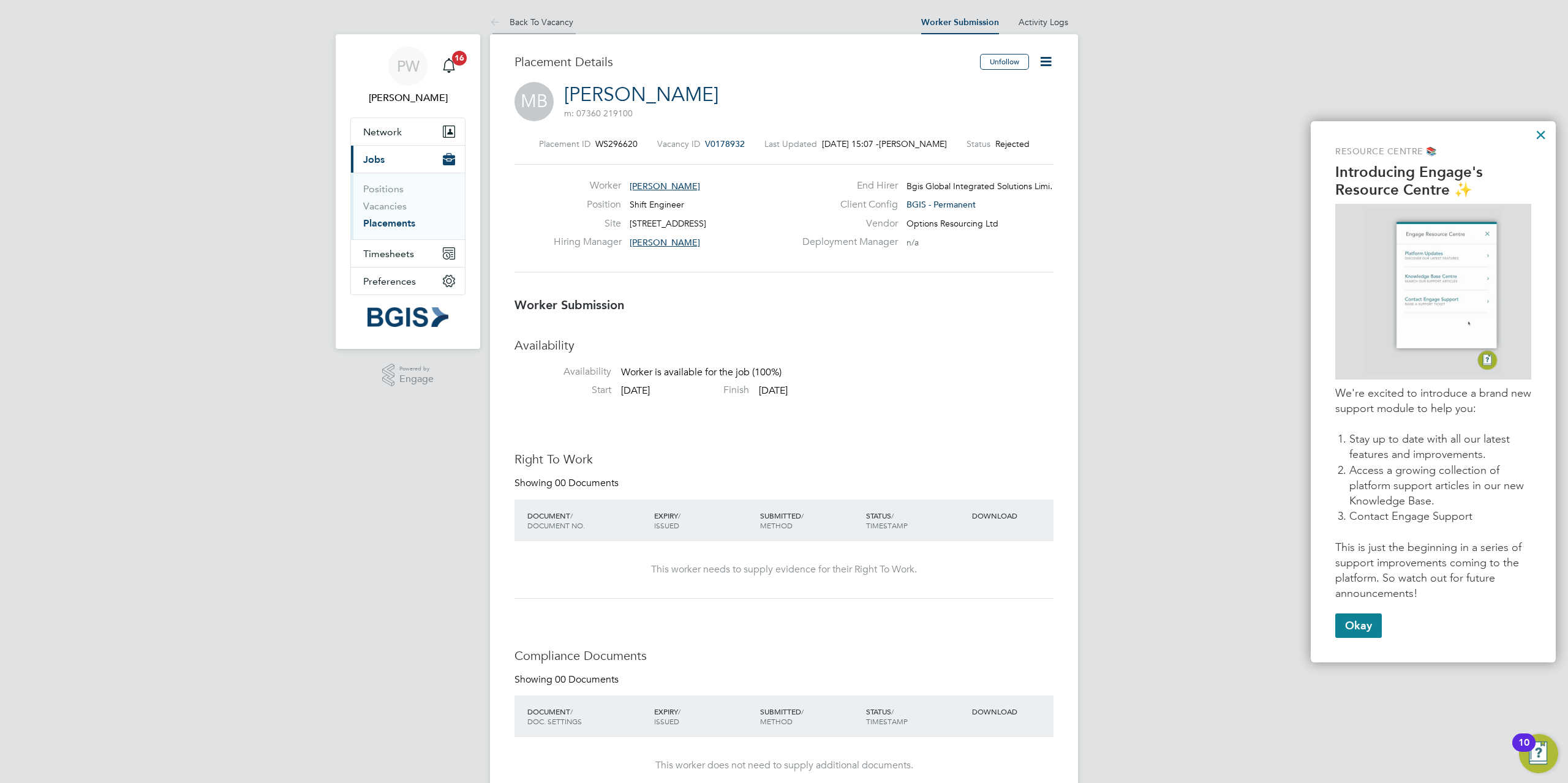
click at [556, 20] on link "Back To Vacancy" at bounding box center [531, 22] width 83 height 11
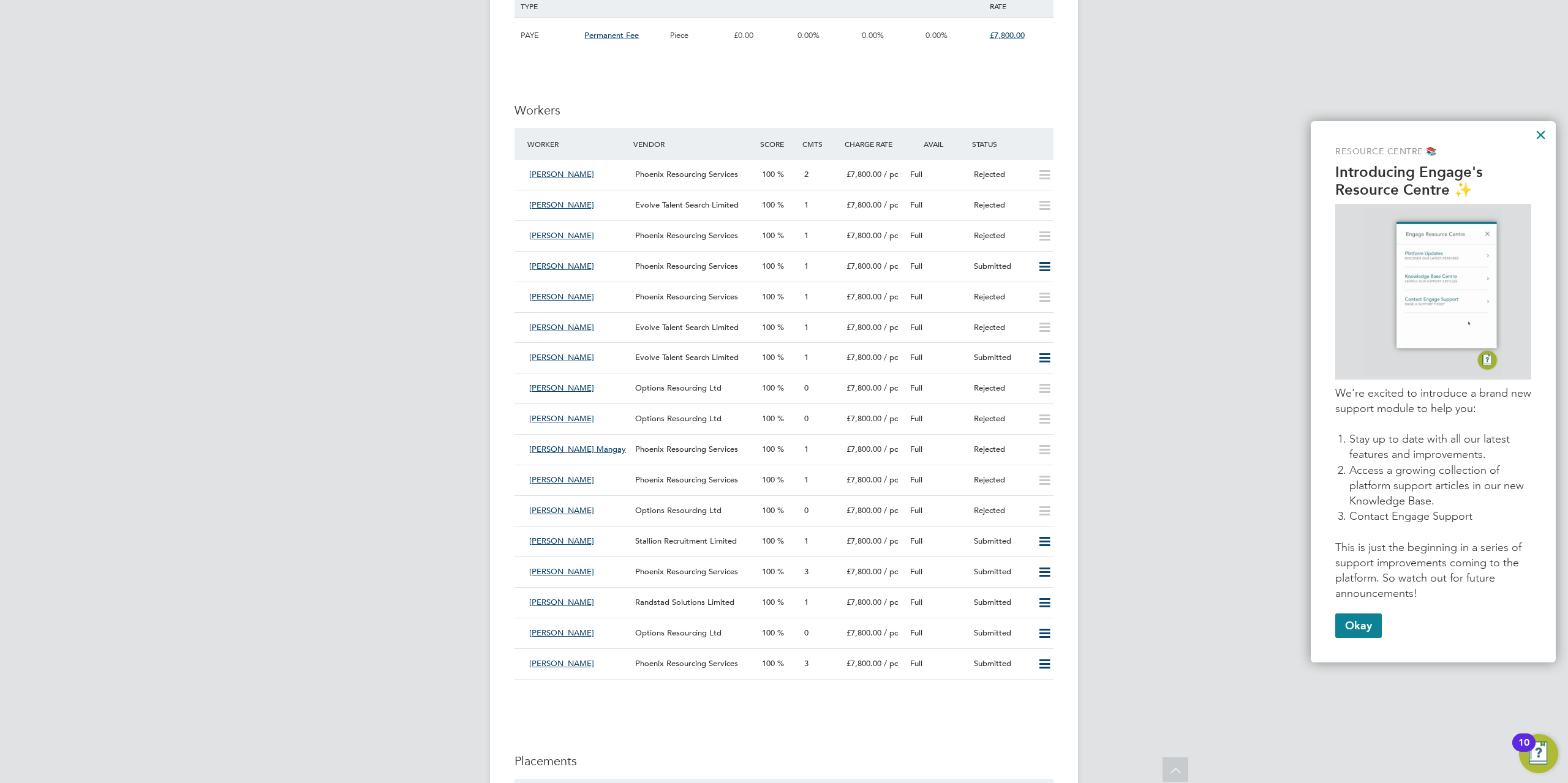
click at [677, 553] on div "Richard Castle Stallion Recruitment Limited 100 1 £7,800.00 / pc Full Submitted" at bounding box center [783, 541] width 539 height 31
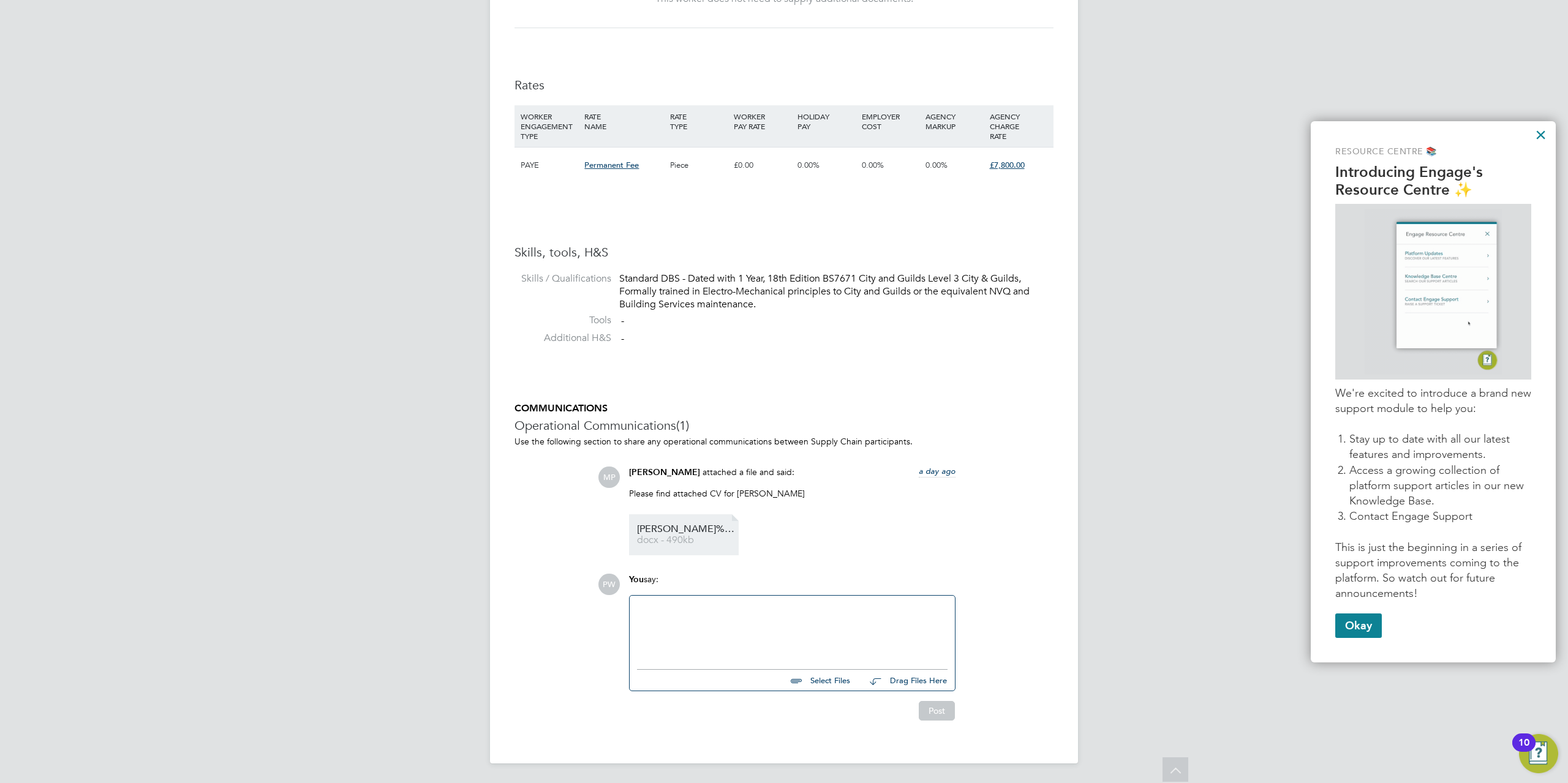
click at [683, 536] on span "docx - 490kb" at bounding box center [686, 540] width 98 height 9
click at [1540, 132] on button "×" at bounding box center [1540, 134] width 12 height 20
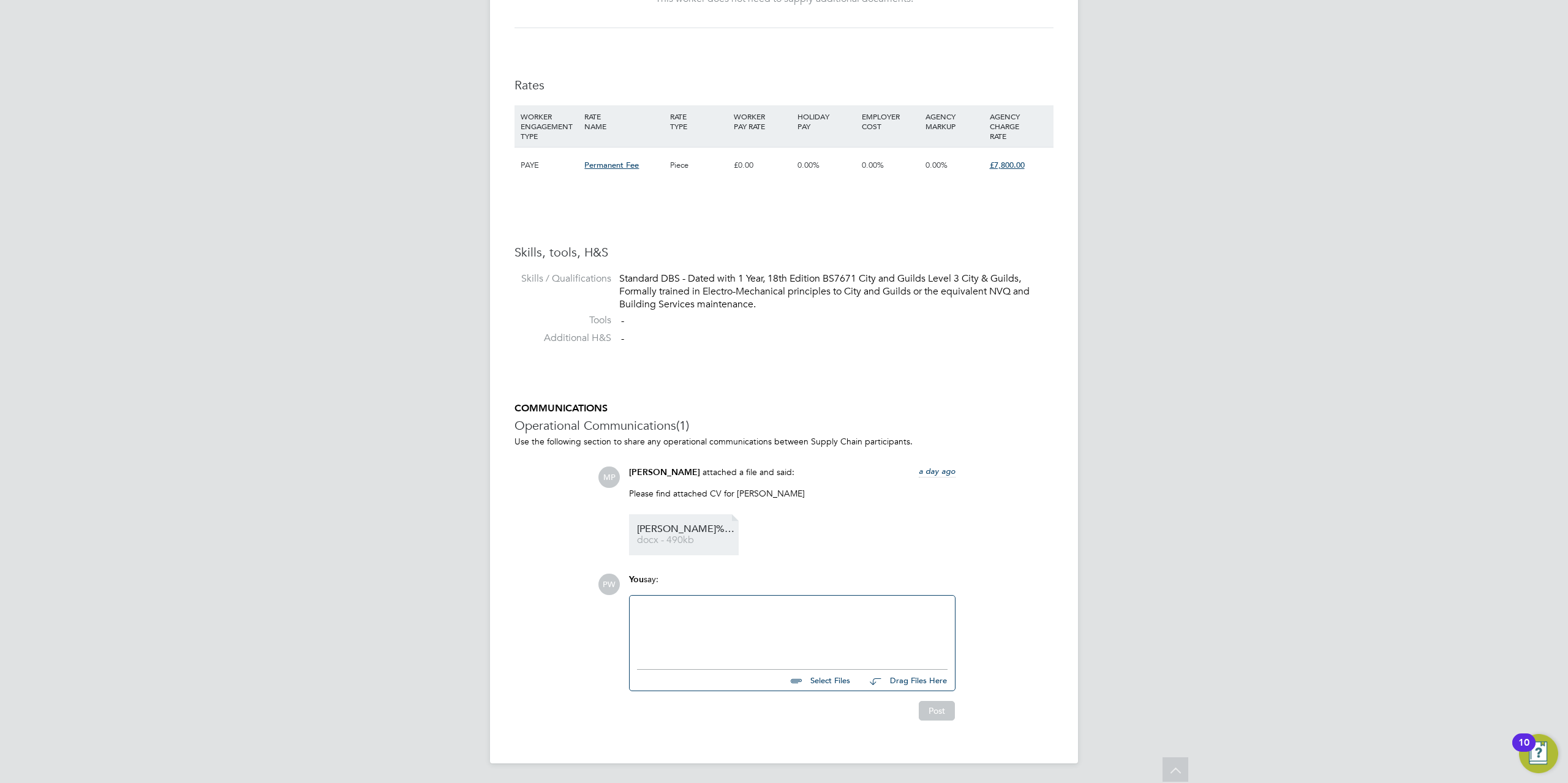
click at [702, 542] on span "docx - 490kb" at bounding box center [686, 540] width 98 height 9
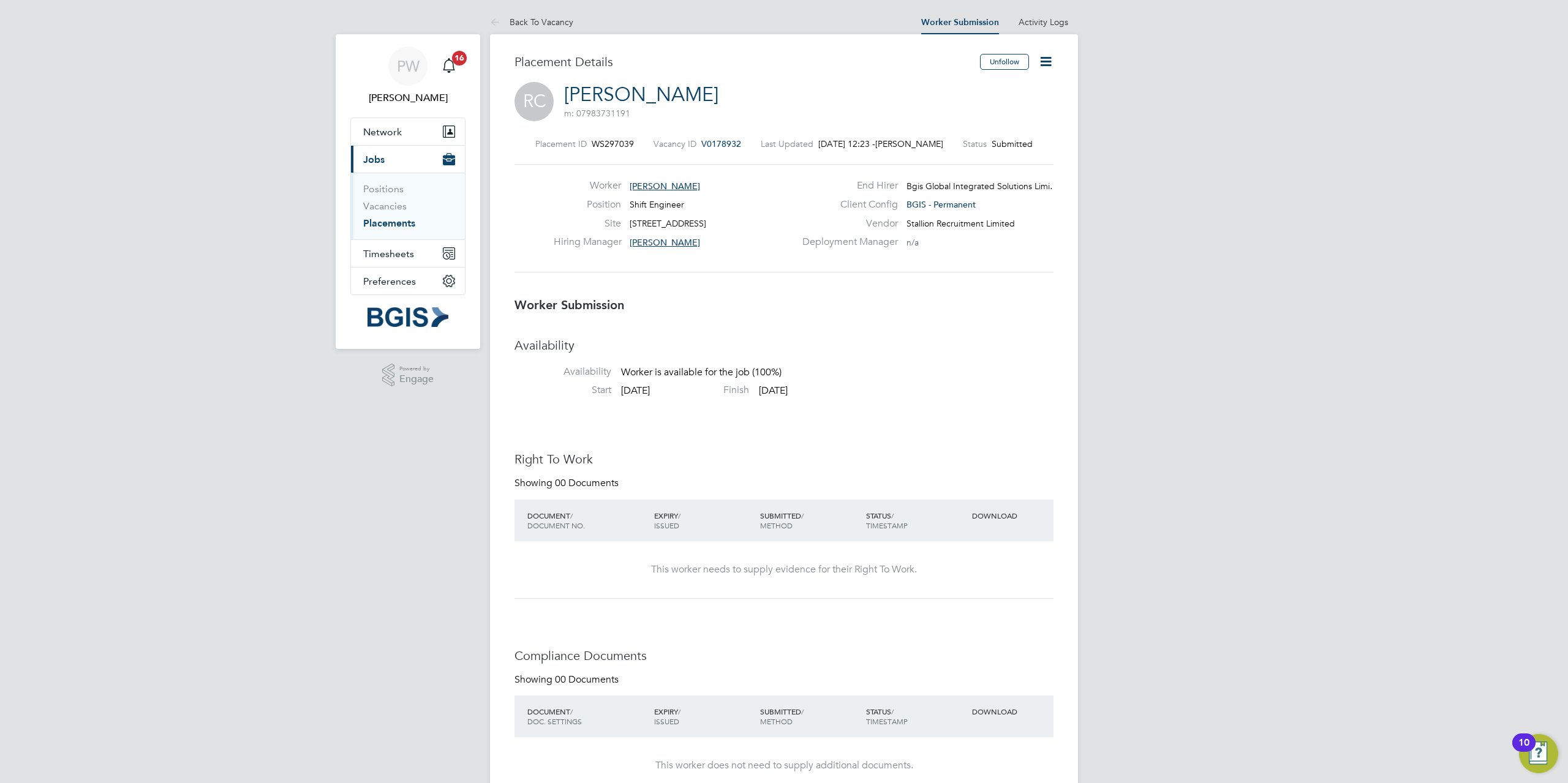
click at [1041, 60] on icon at bounding box center [1046, 61] width 16 height 16
click at [962, 129] on li "Reject" at bounding box center [994, 131] width 113 height 17
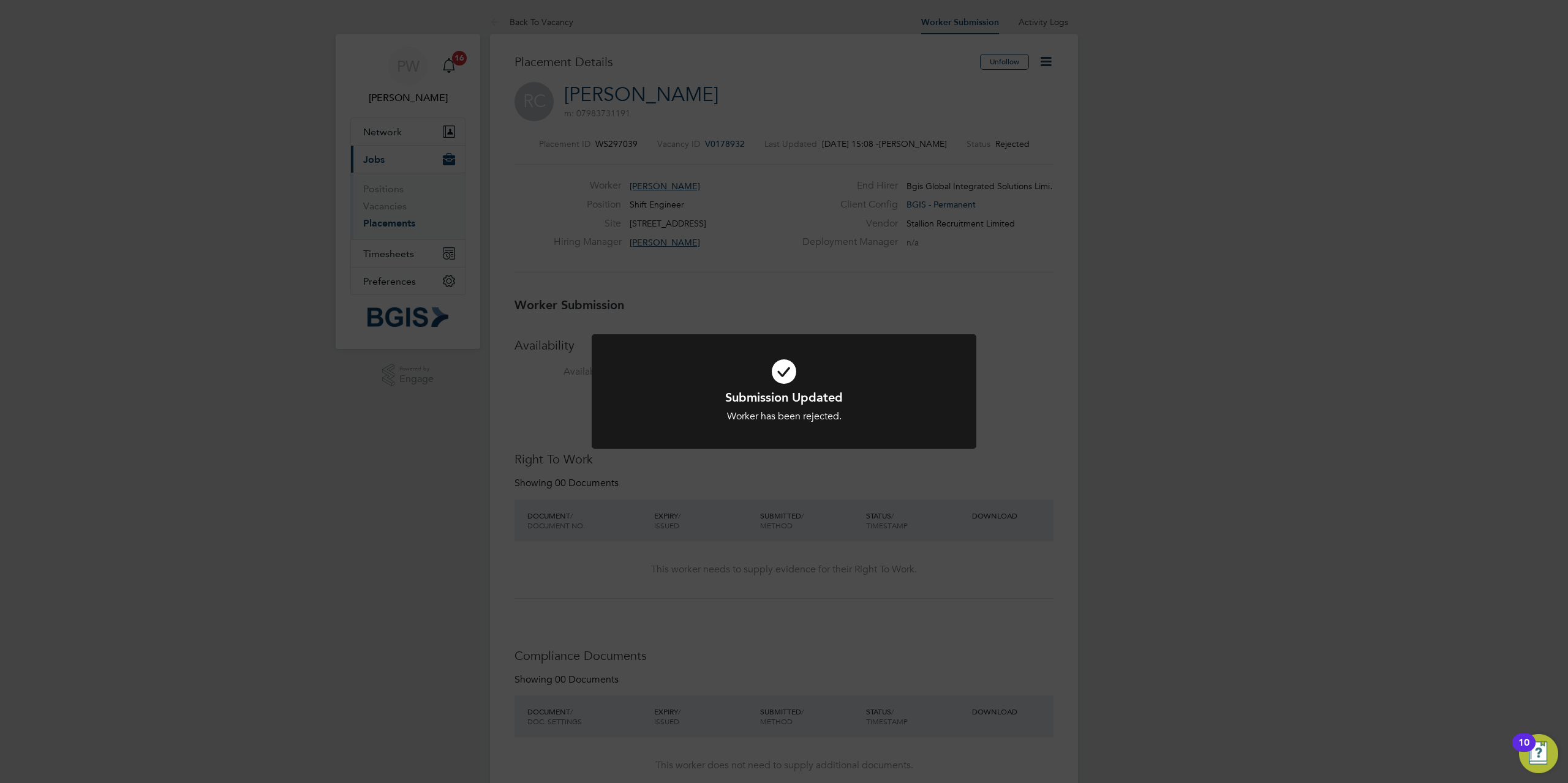
click at [718, 365] on icon at bounding box center [784, 372] width 319 height 47
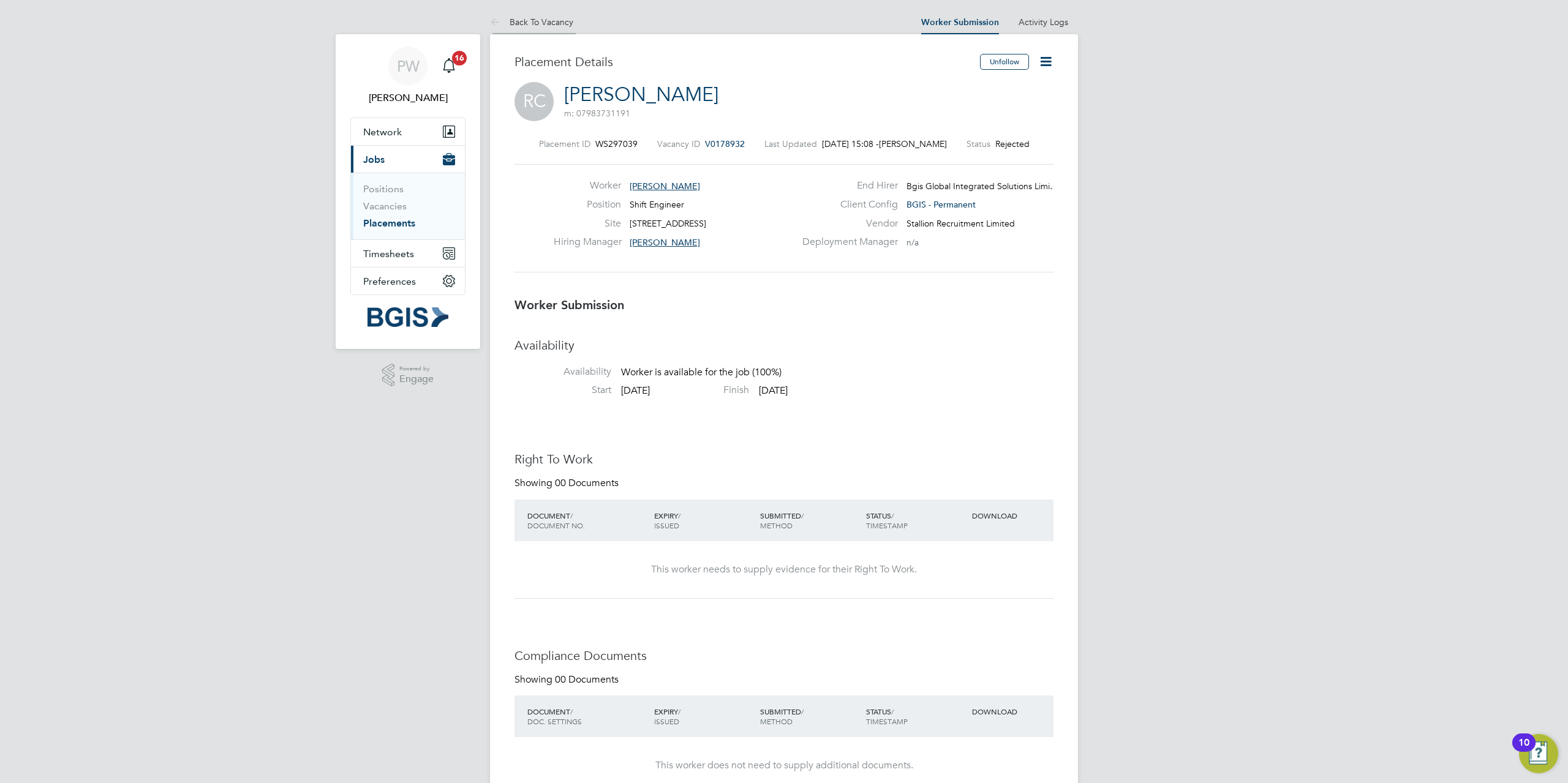
click at [551, 16] on li "Back To Vacancy" at bounding box center [531, 22] width 83 height 24
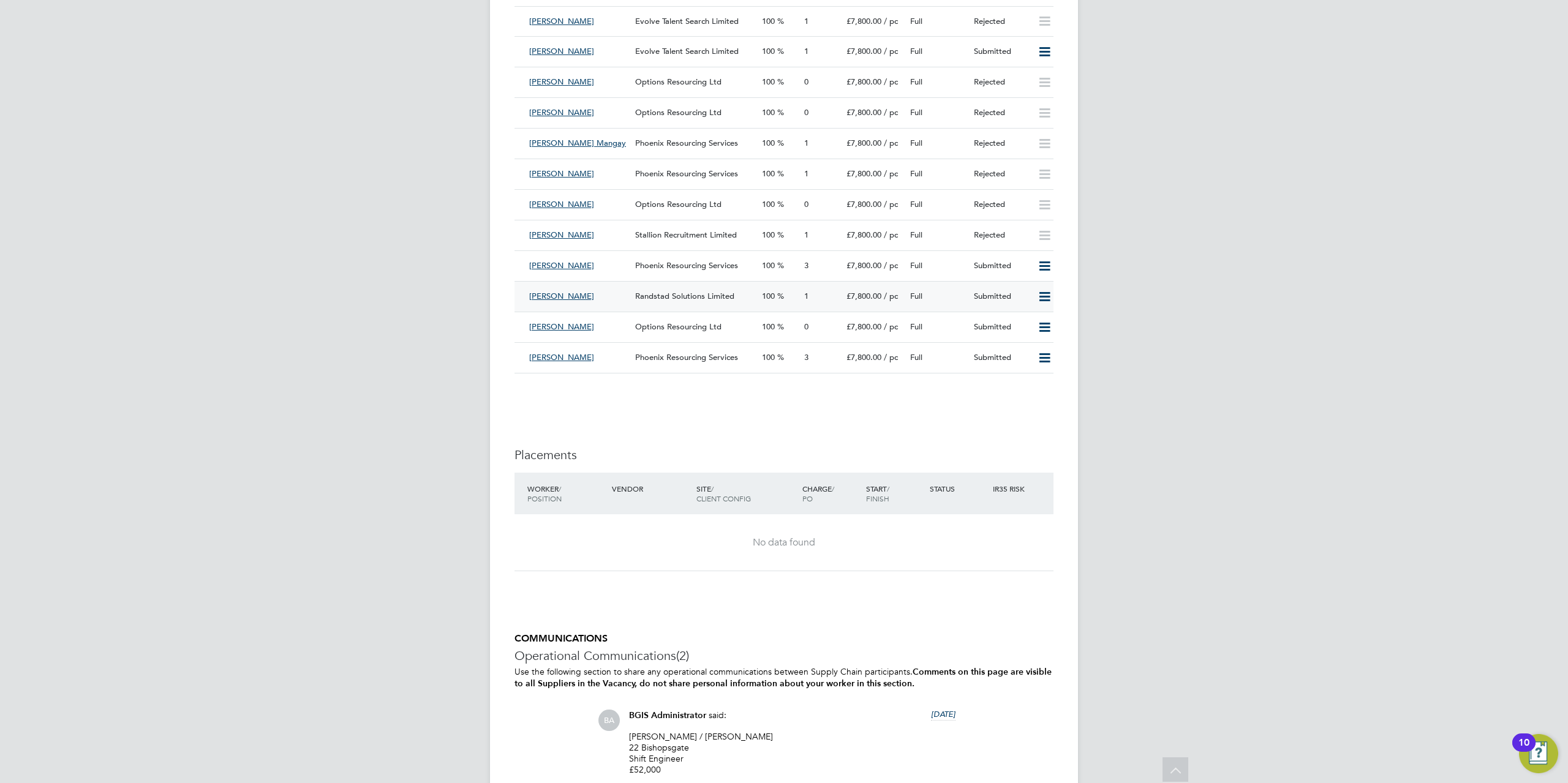
click at [666, 293] on span "Randstad Solutions Limited" at bounding box center [684, 296] width 99 height 10
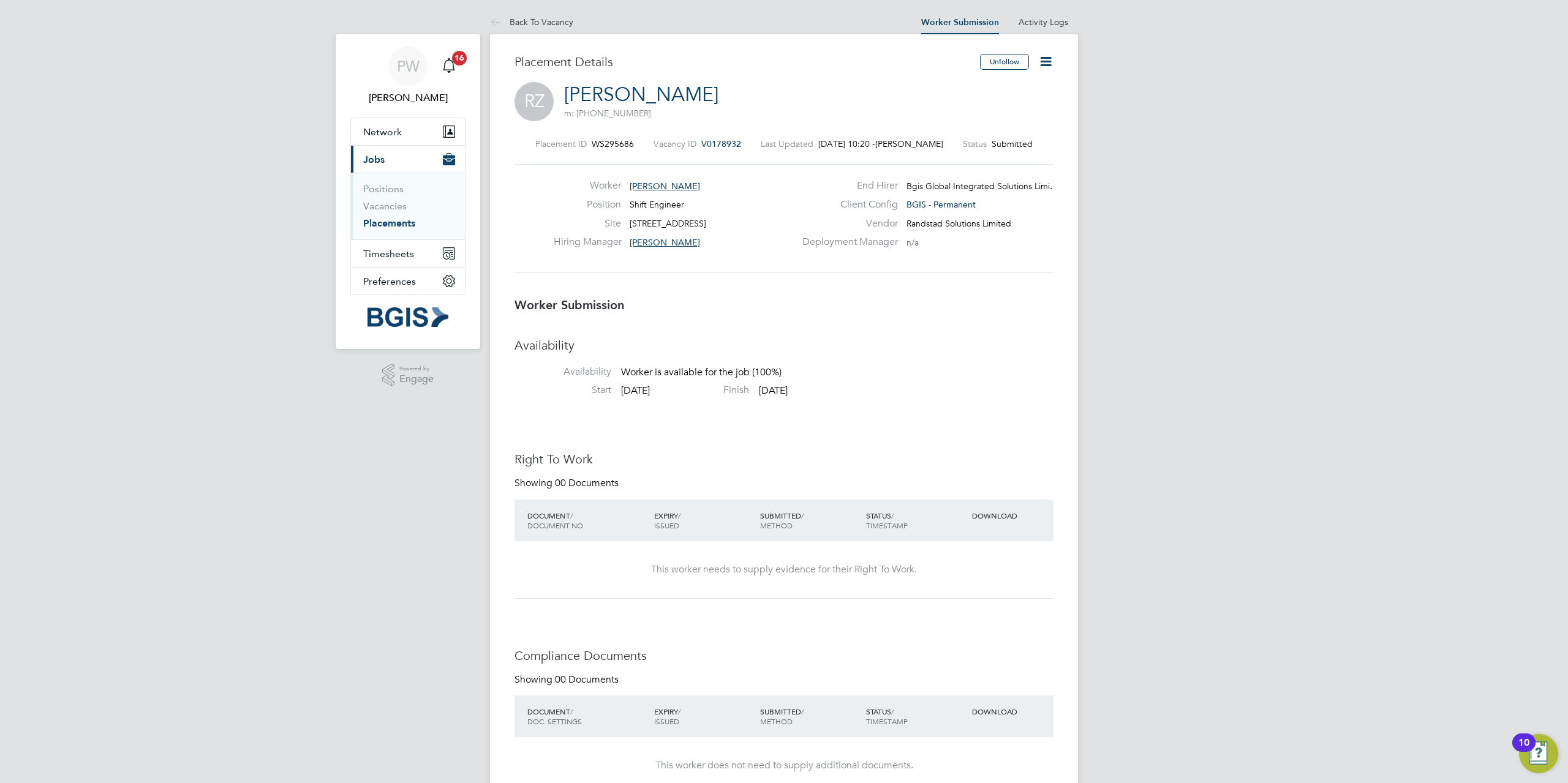
click at [1051, 62] on icon at bounding box center [1046, 61] width 16 height 16
click at [967, 132] on li "Reject" at bounding box center [994, 131] width 113 height 17
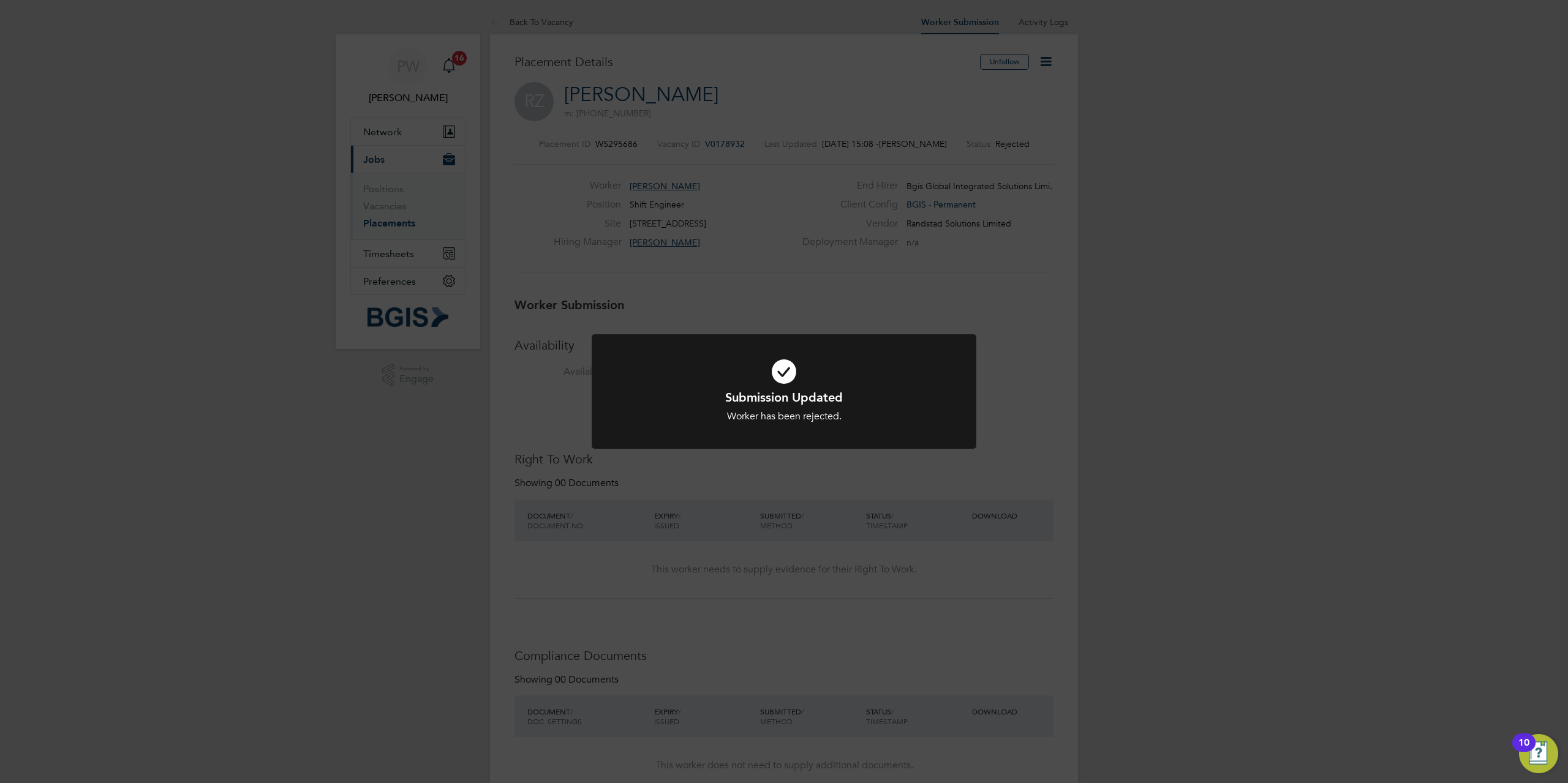
click at [545, 281] on div "Submission Updated Worker has been rejected. Cancel Okay" at bounding box center [784, 391] width 1568 height 783
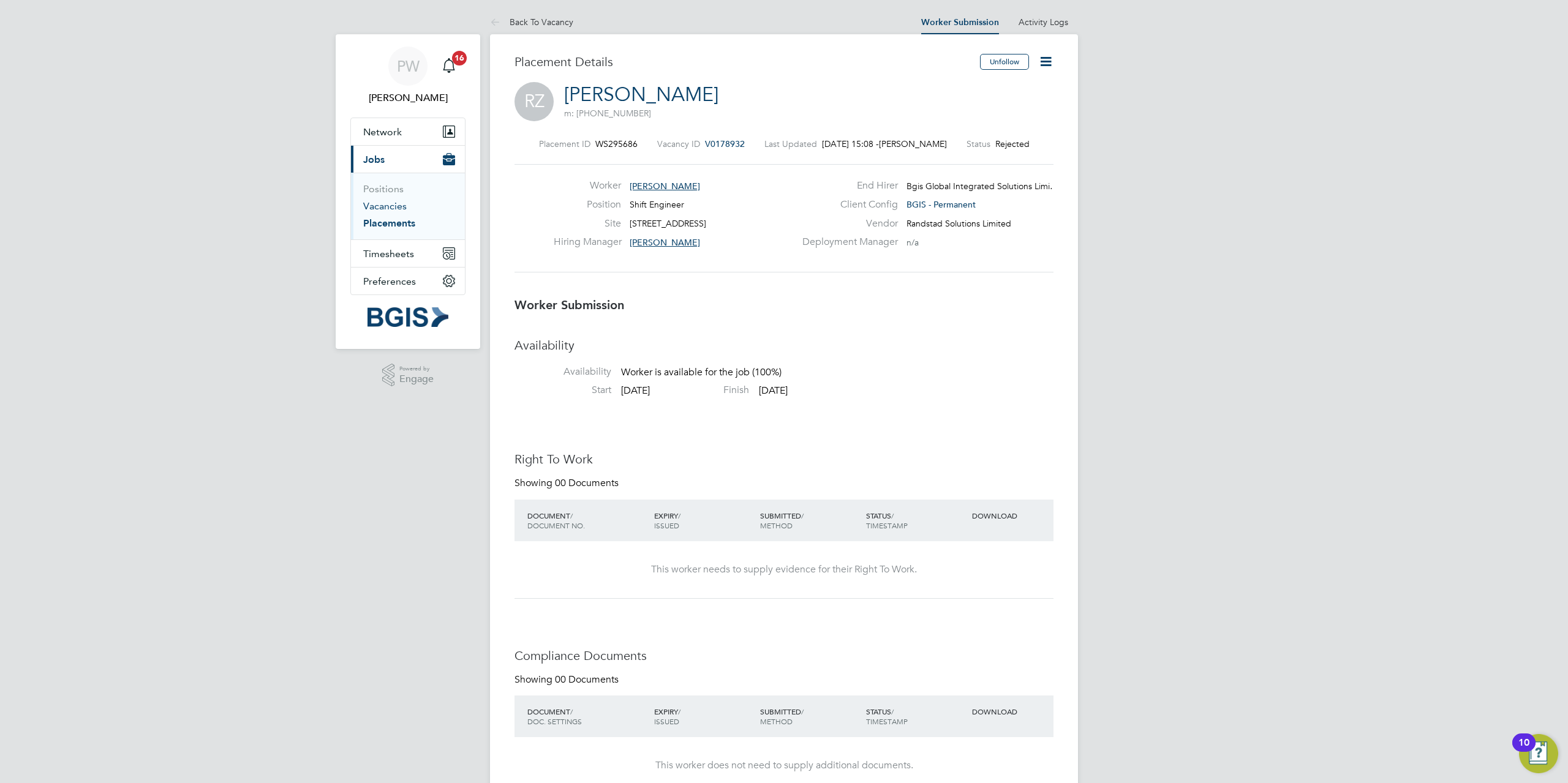
click at [386, 207] on link "Vacancies" at bounding box center [385, 205] width 43 height 12
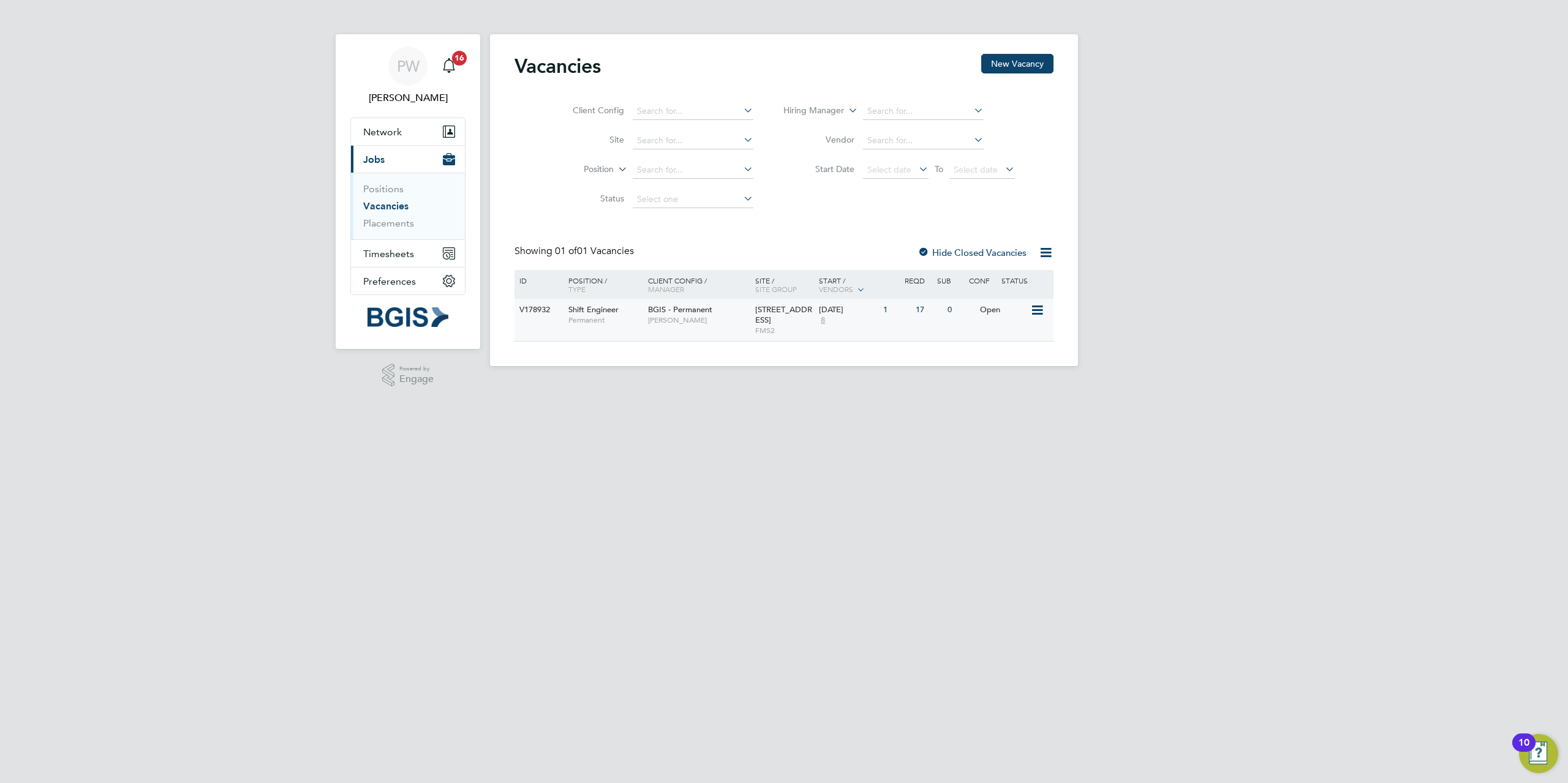
click at [590, 310] on span "Shift Engineer" at bounding box center [593, 309] width 50 height 10
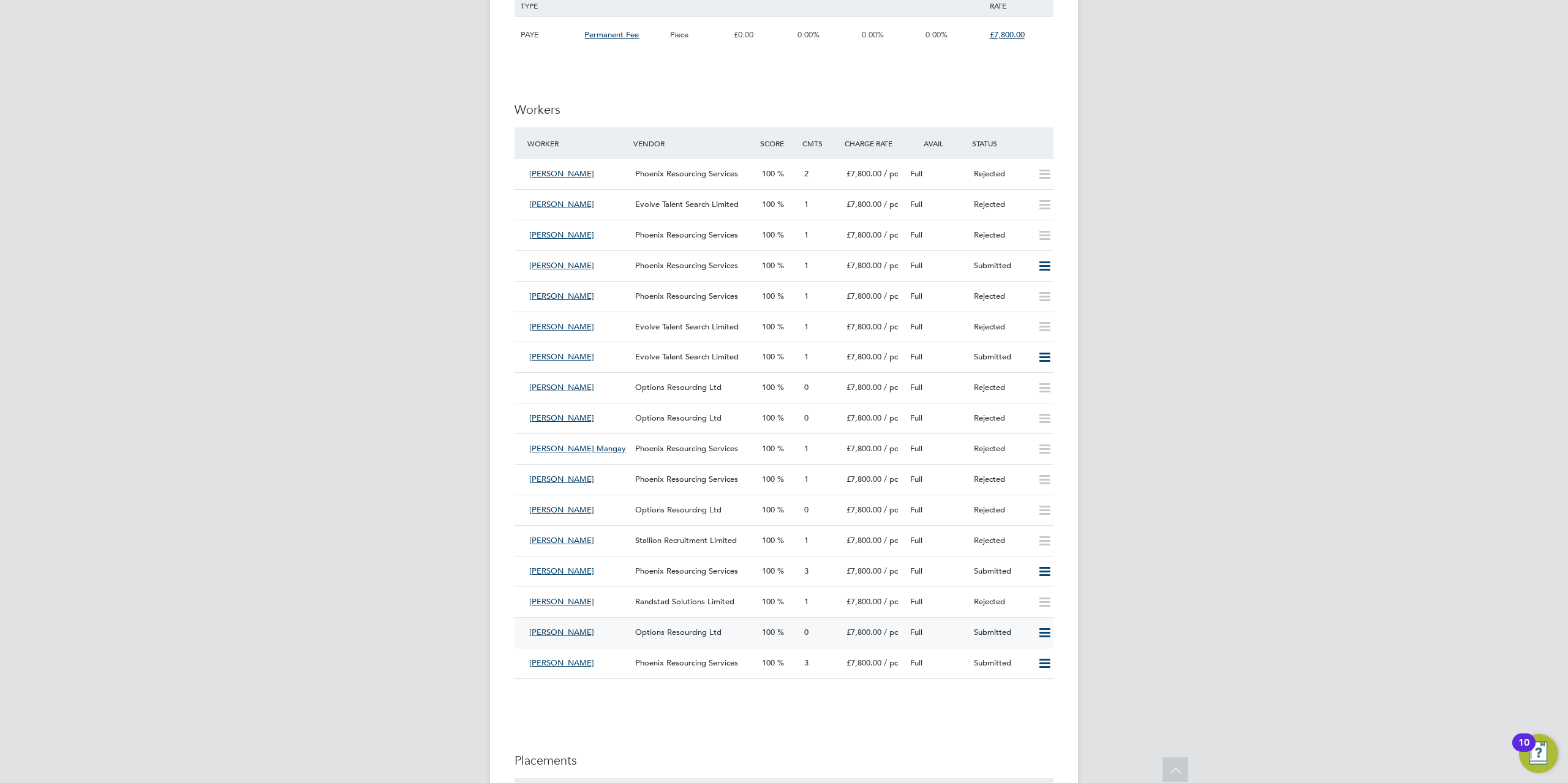
click at [688, 634] on span "Options Resourcing Ltd" at bounding box center [678, 632] width 86 height 10
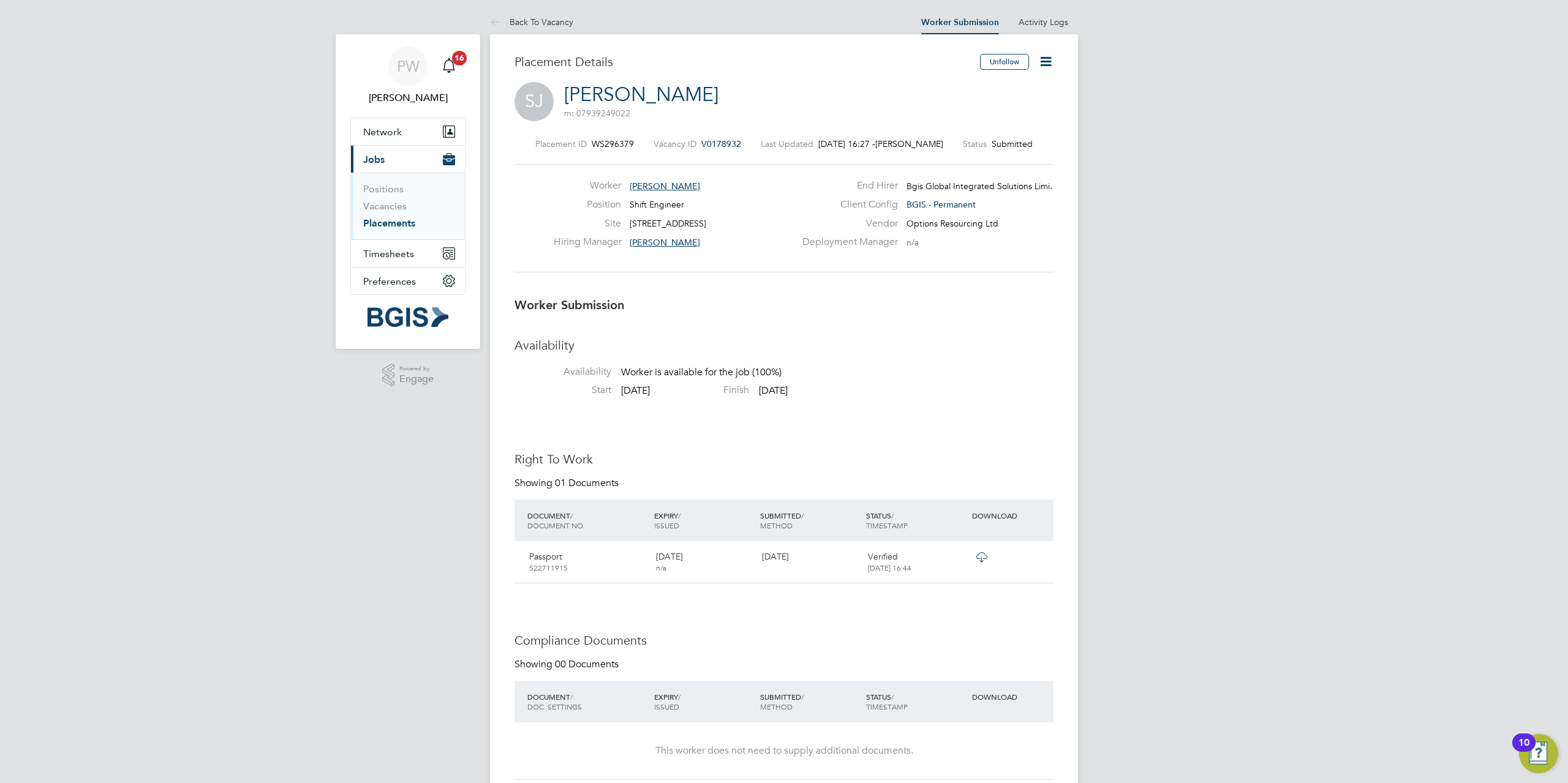
click at [1041, 64] on icon at bounding box center [1046, 61] width 16 height 16
click at [960, 129] on li "Reject" at bounding box center [994, 131] width 113 height 17
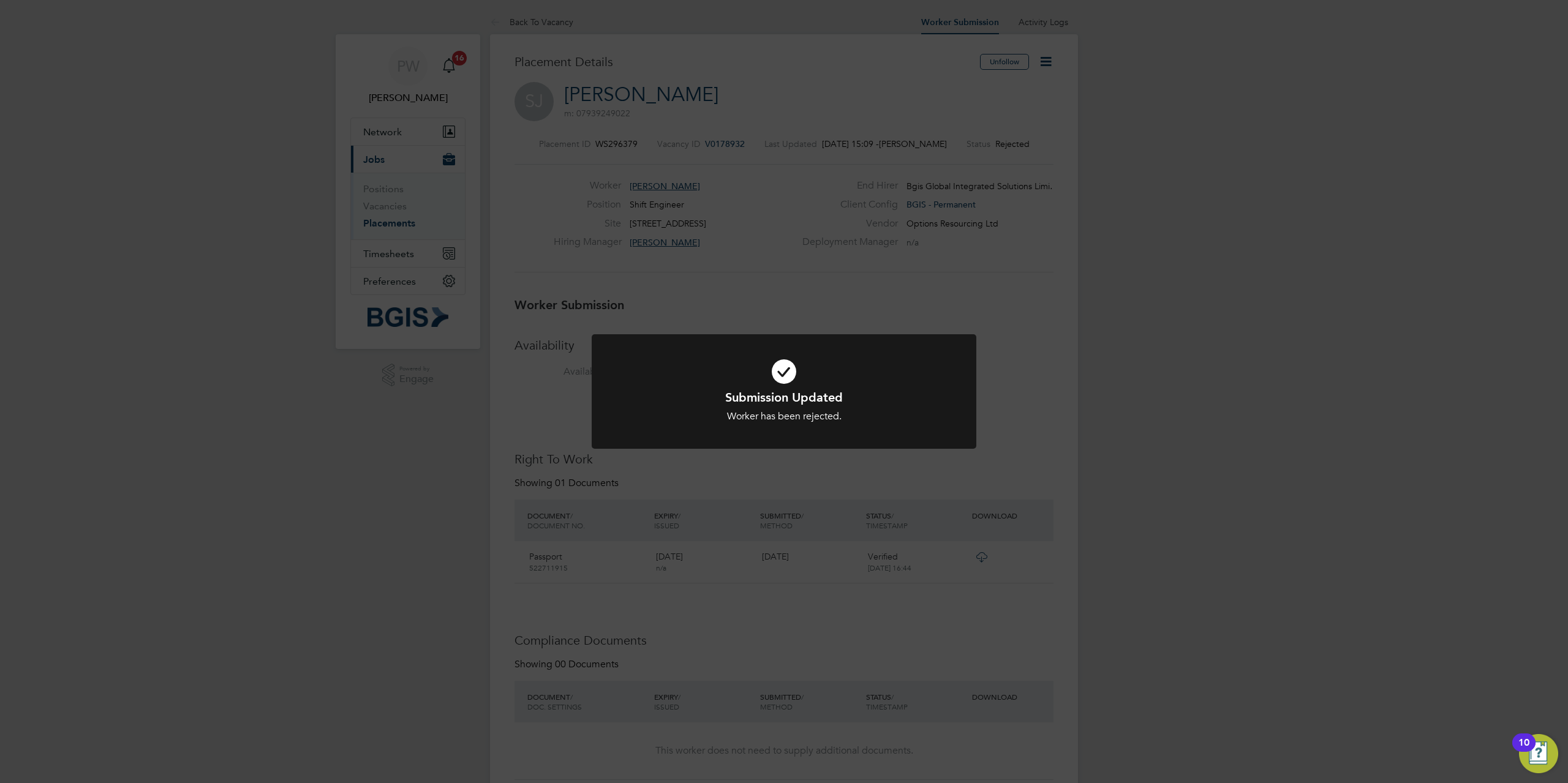
click at [707, 448] on div at bounding box center [783, 391] width 385 height 115
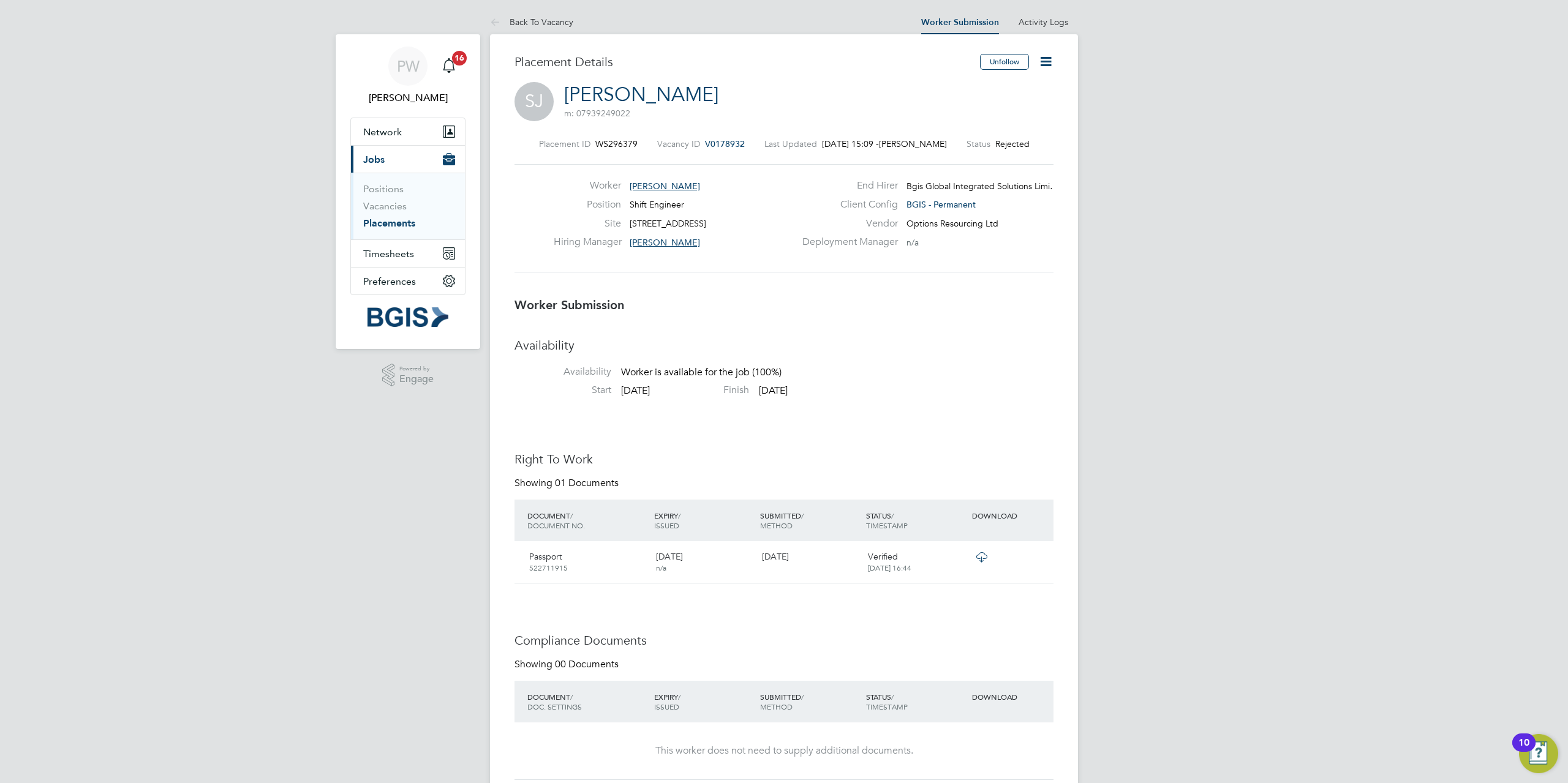
click at [561, 23] on link "Back To Vacancy" at bounding box center [531, 22] width 83 height 11
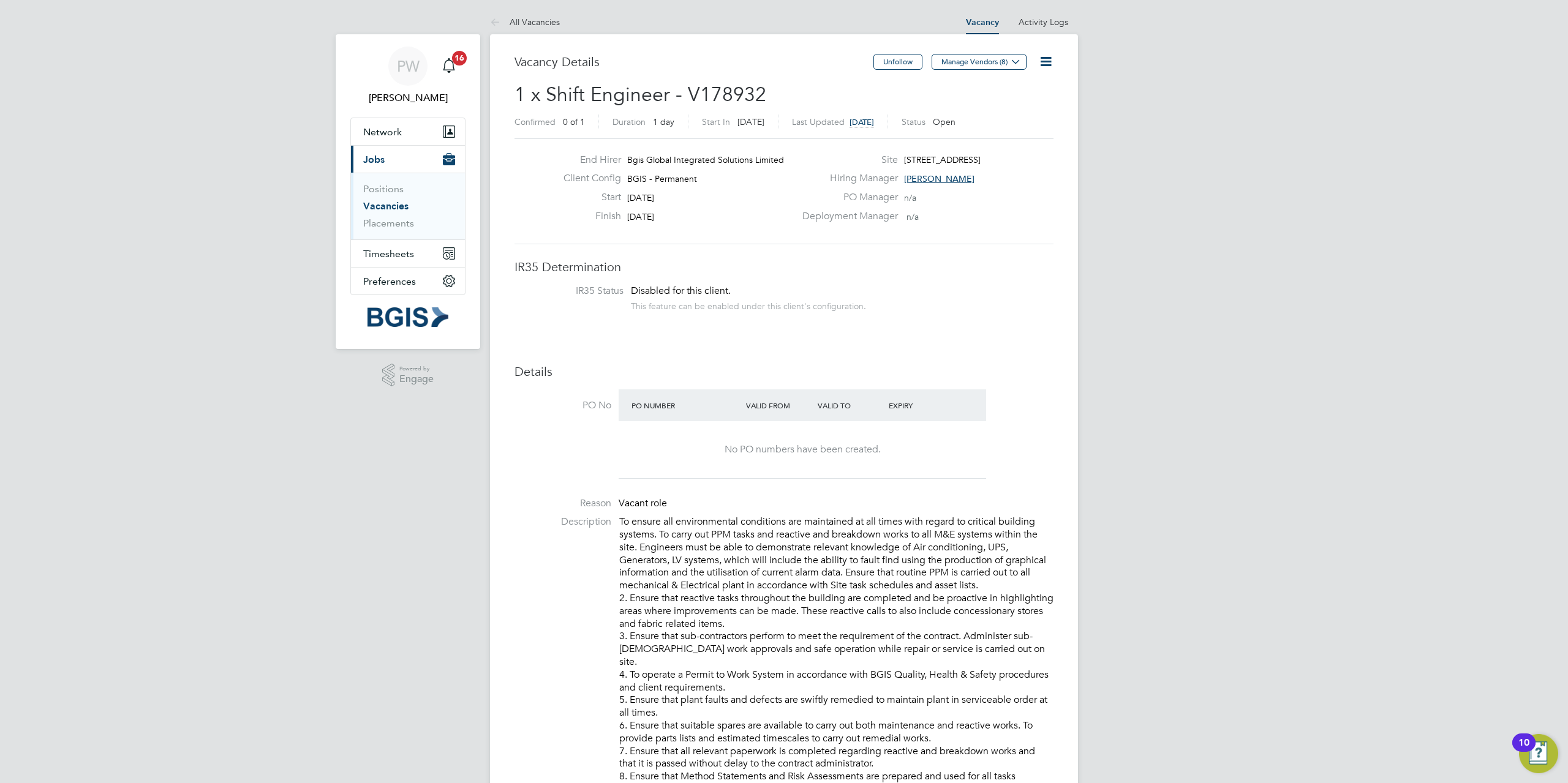
click at [388, 203] on link "Vacancies" at bounding box center [385, 205] width 45 height 12
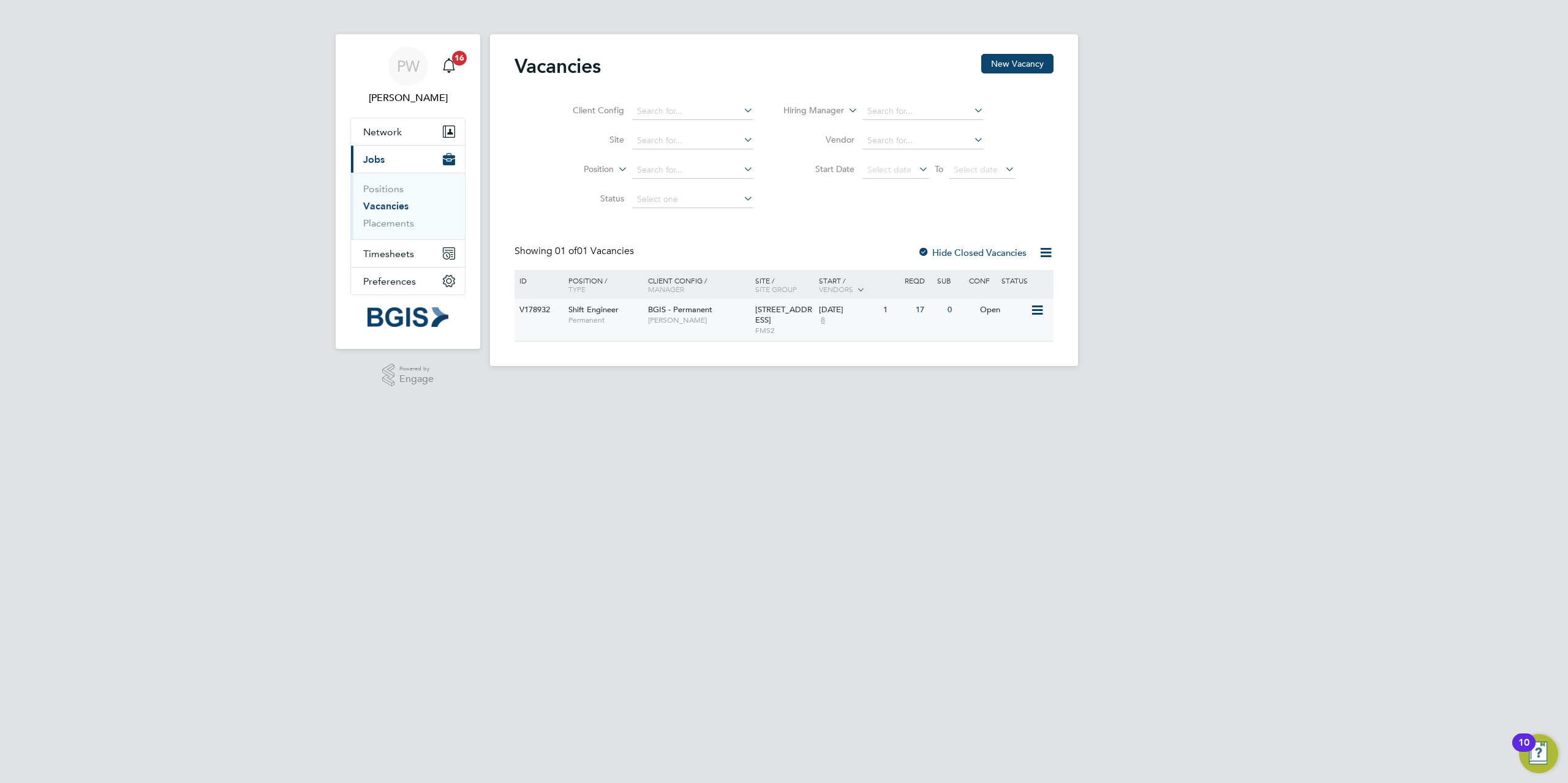
click at [883, 308] on div "1" at bounding box center [896, 310] width 32 height 22
